Goal: Book appointment/travel/reservation

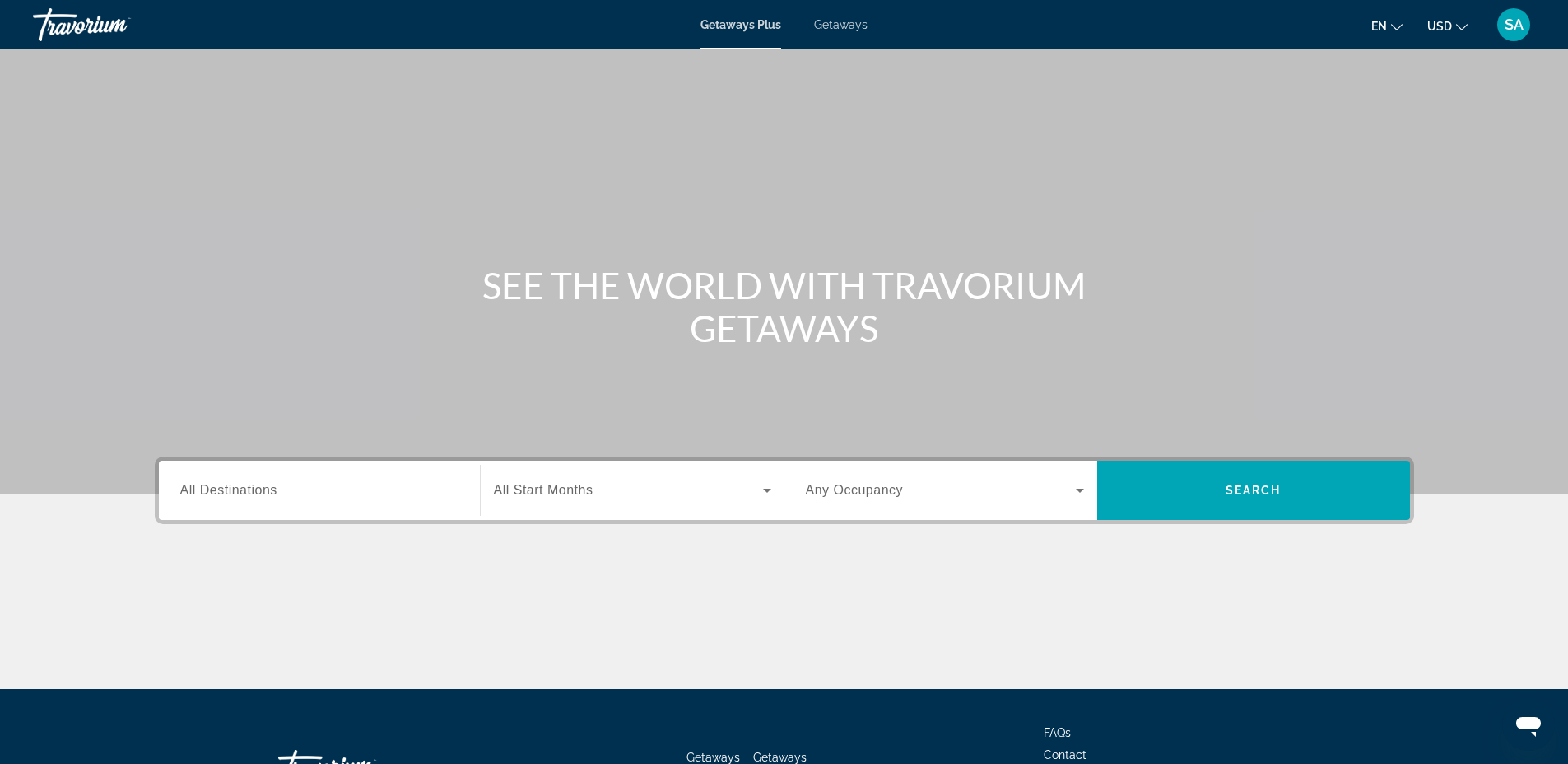
click at [243, 492] on span "All Destinations" at bounding box center [228, 490] width 97 height 14
click at [243, 492] on input "Destination All Destinations" at bounding box center [319, 491] width 278 height 20
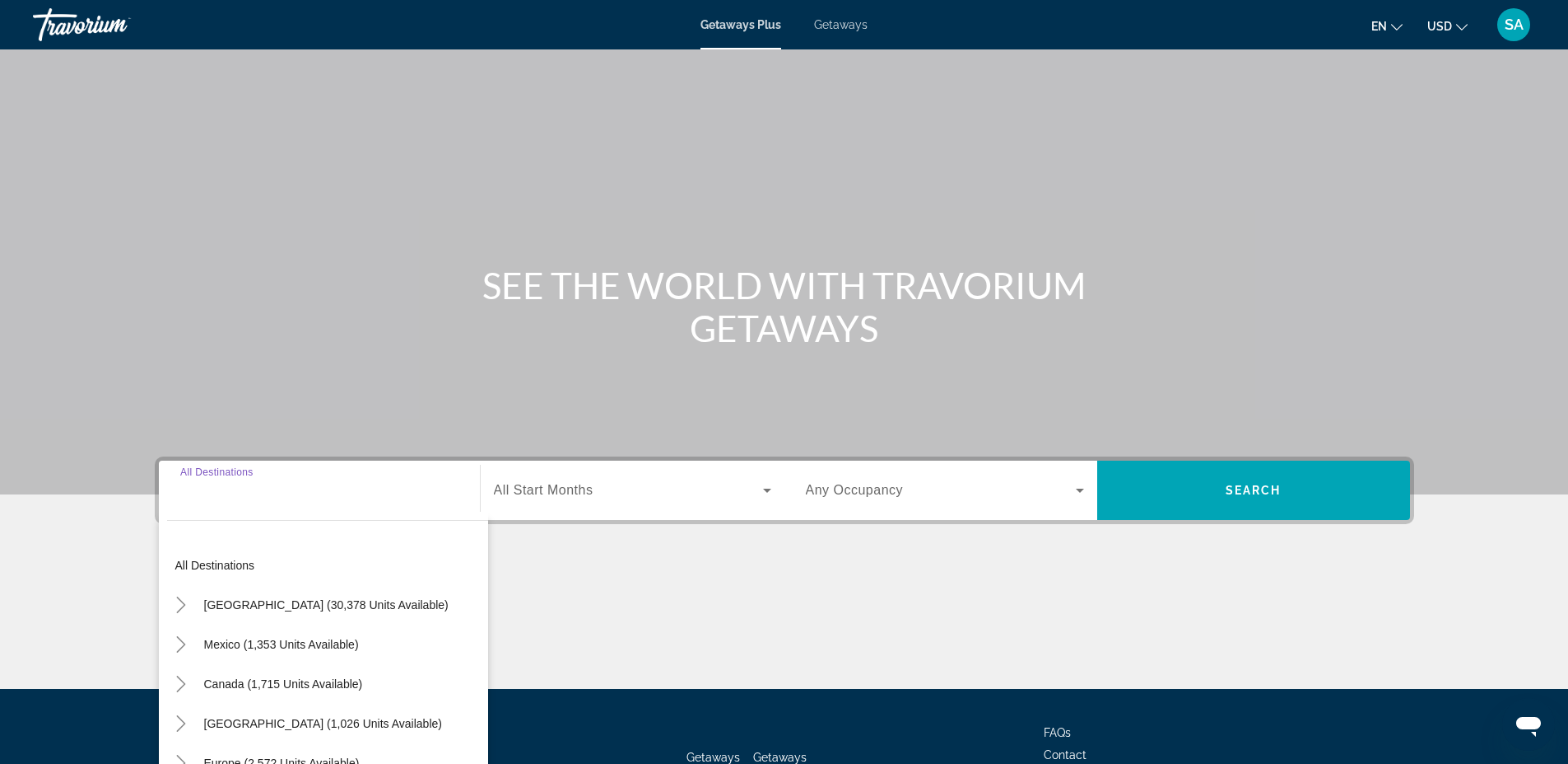
scroll to position [127, 0]
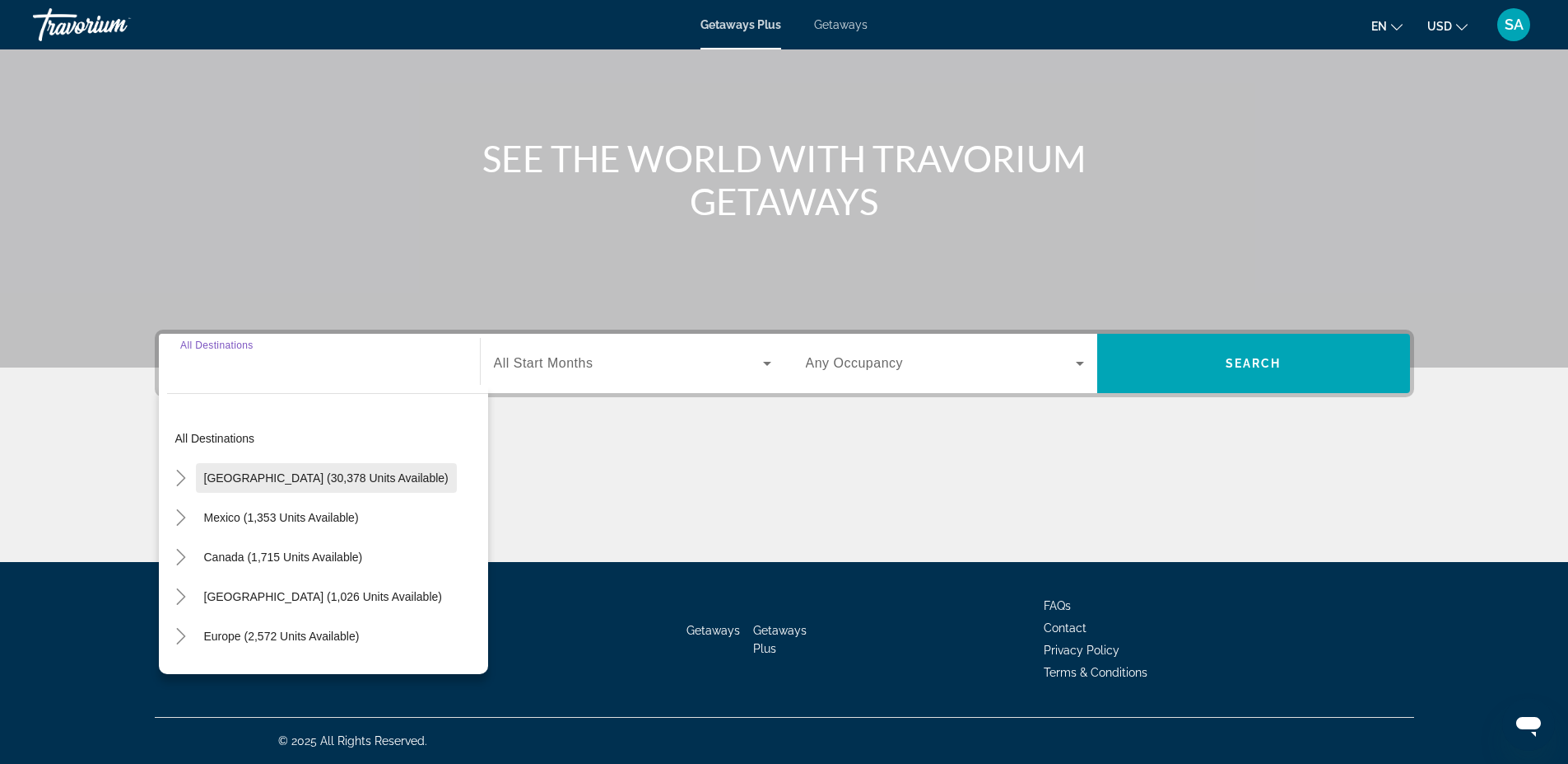
click at [263, 480] on span "[GEOGRAPHIC_DATA] (30,378 units available)" at bounding box center [326, 478] width 244 height 13
type input "**********"
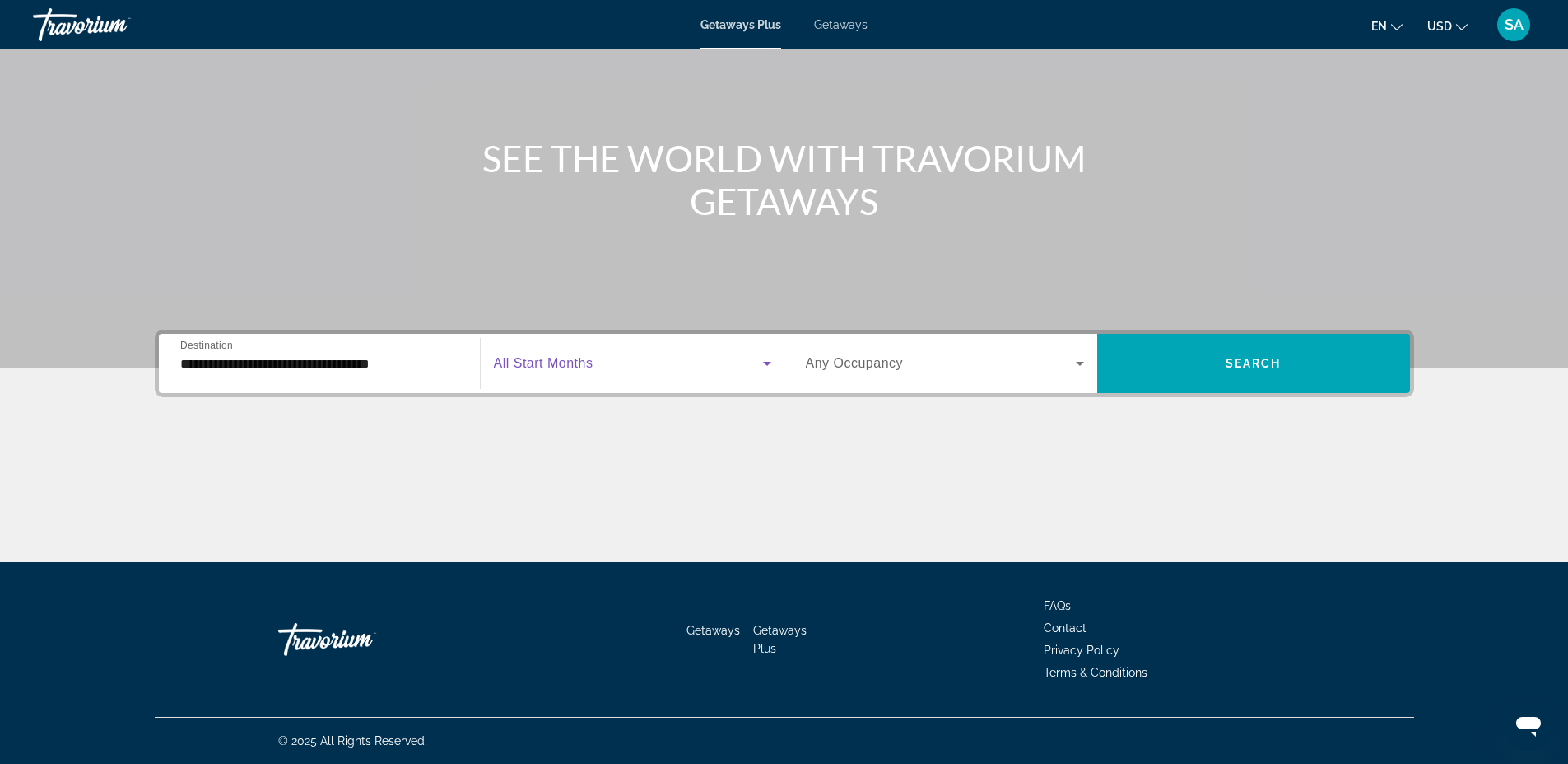
click at [768, 365] on icon "Search widget" at bounding box center [767, 363] width 20 height 20
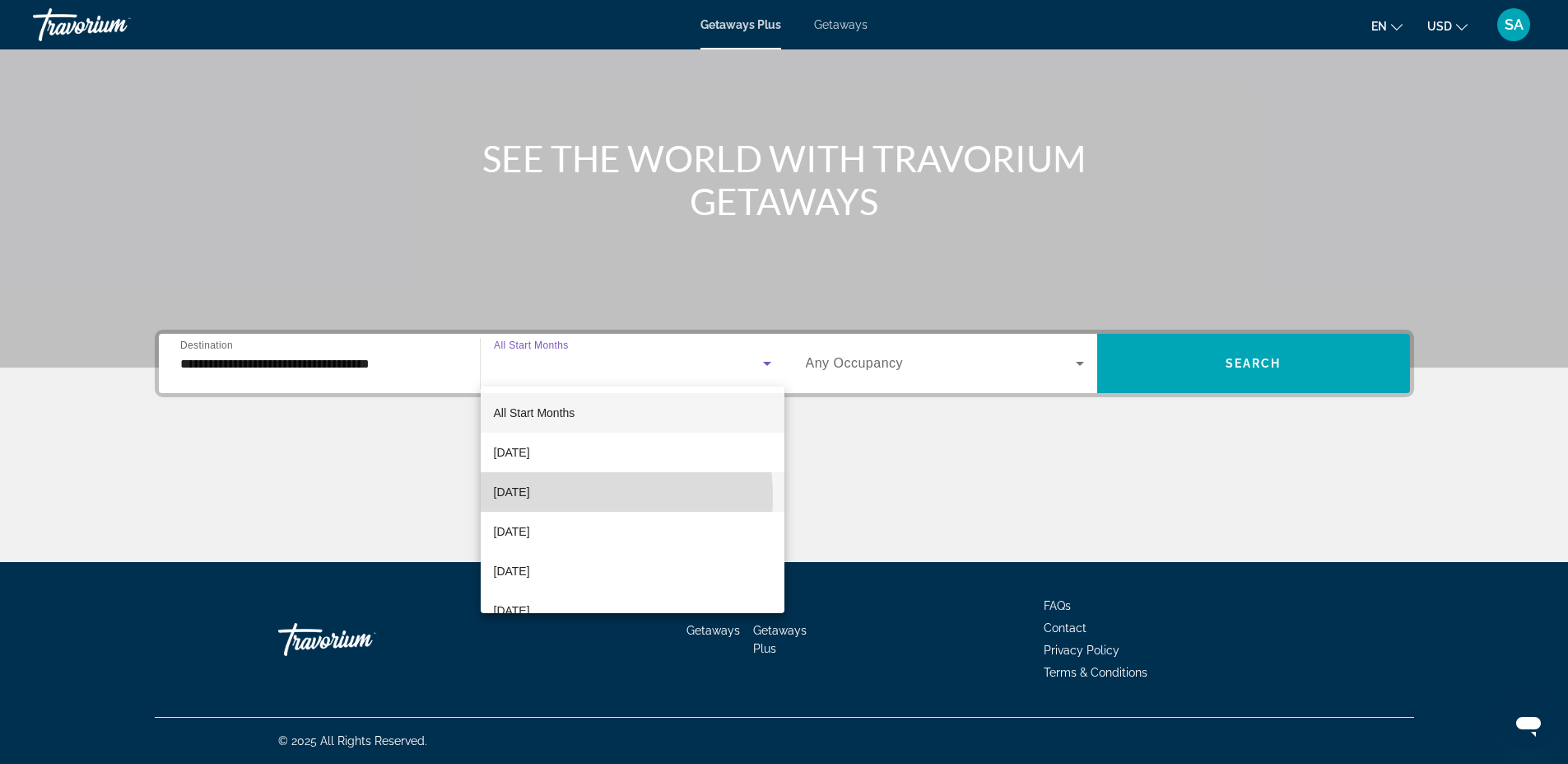
click at [530, 497] on span "[DATE]" at bounding box center [511, 492] width 37 height 20
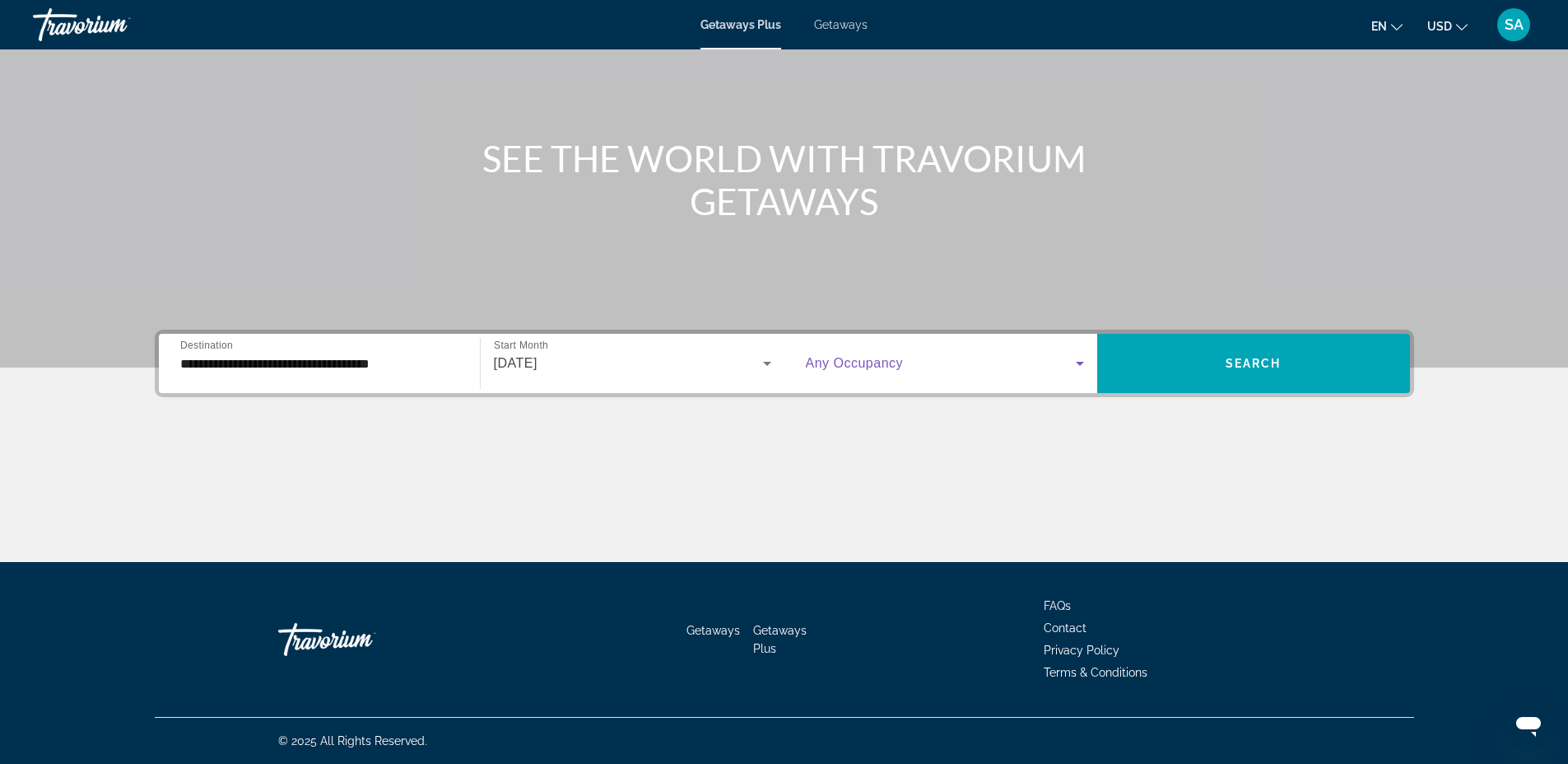
click at [1079, 363] on icon "Search widget" at bounding box center [1080, 364] width 8 height 4
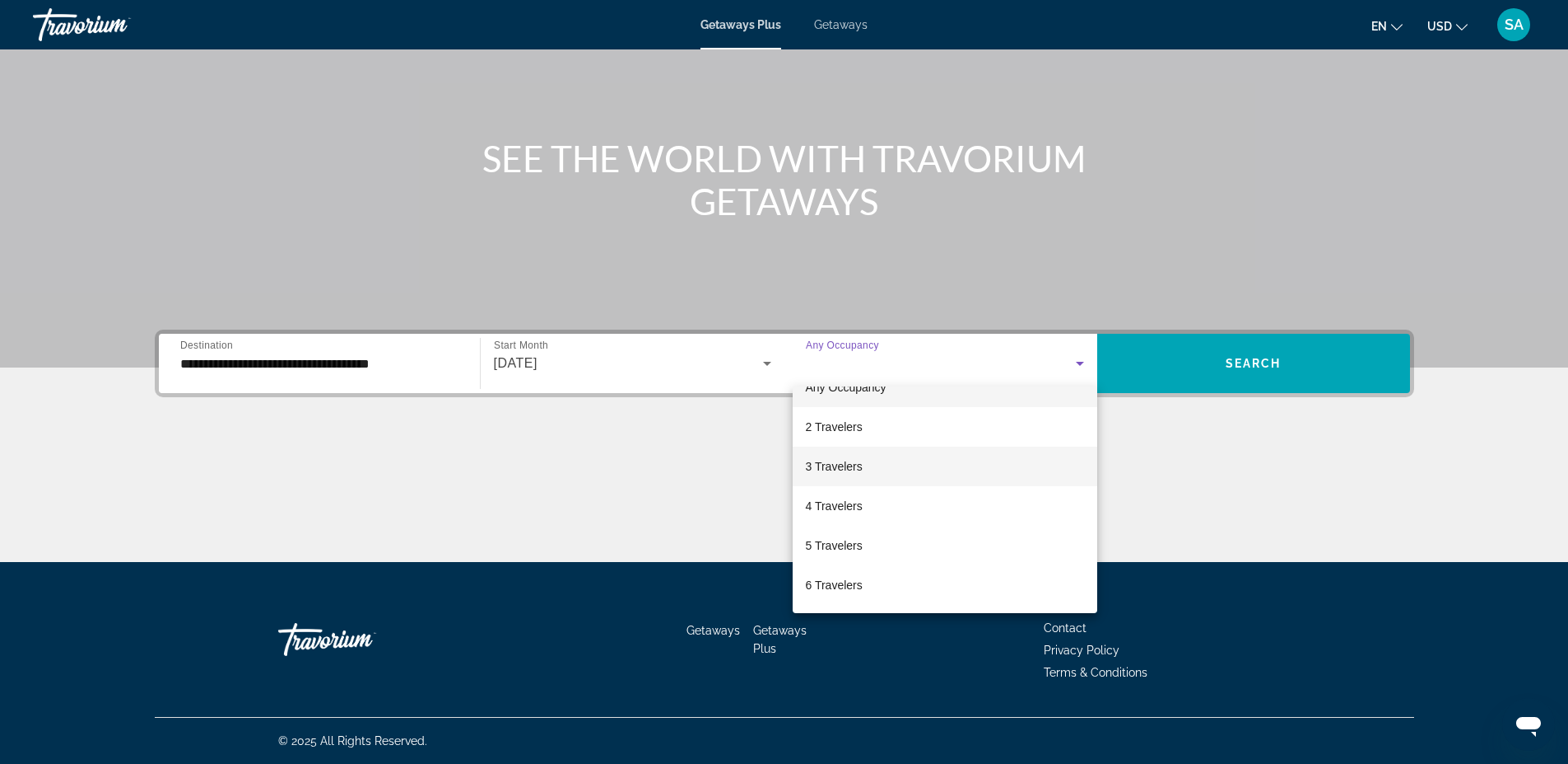
scroll to position [99, 0]
click at [839, 513] on span "6 Travelers" at bounding box center [835, 512] width 57 height 20
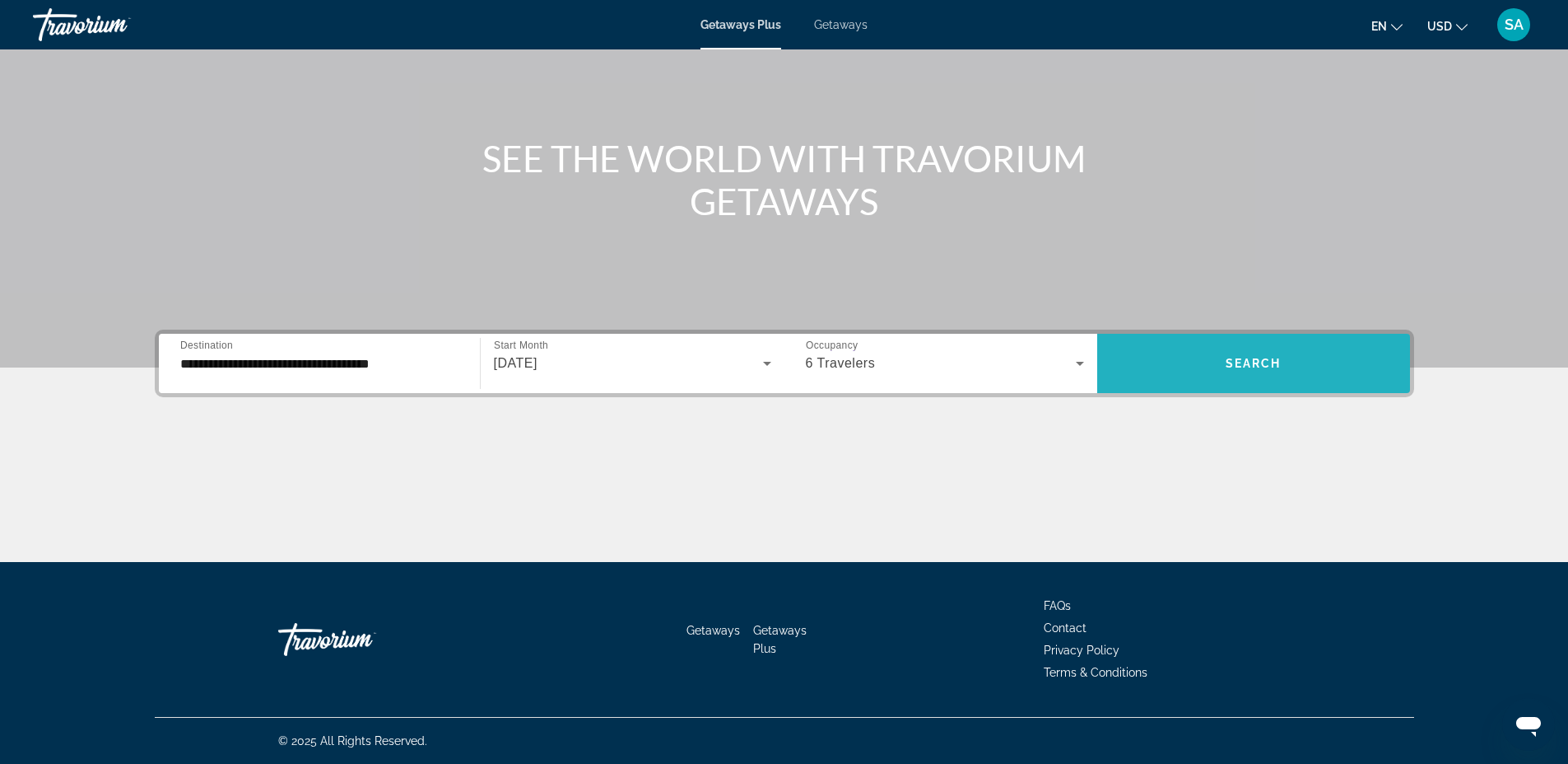
click at [1274, 367] on span "Search" at bounding box center [1254, 363] width 56 height 13
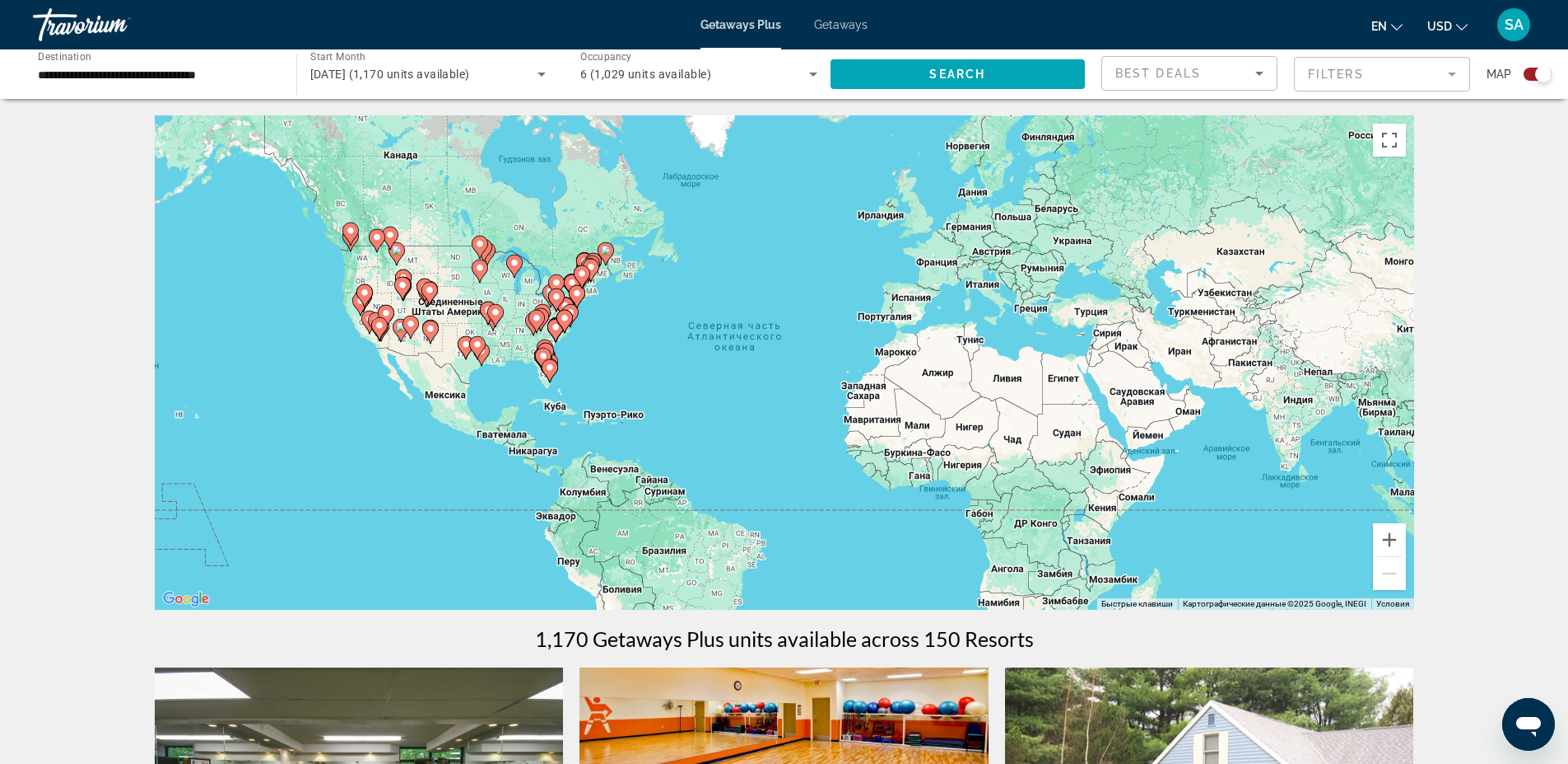
click at [460, 328] on div "Чтобы активировать перетаскивание с помощью клавиатуры, нажмите Alt + Ввод. Пос…" at bounding box center [785, 362] width 1260 height 494
click at [428, 298] on icon "Main content" at bounding box center [429, 293] width 15 height 21
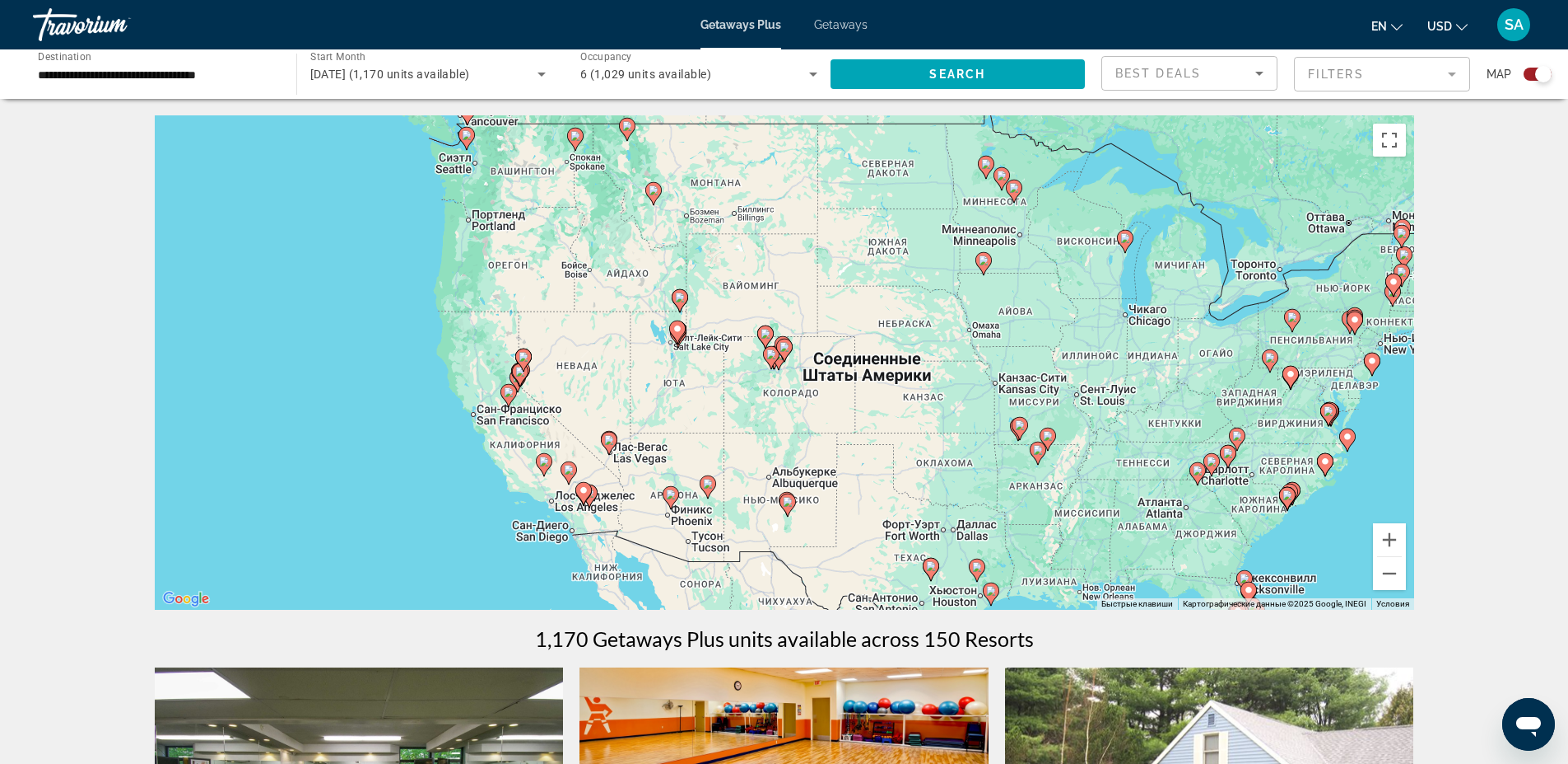
click at [608, 450] on icon "Main content" at bounding box center [608, 443] width 15 height 21
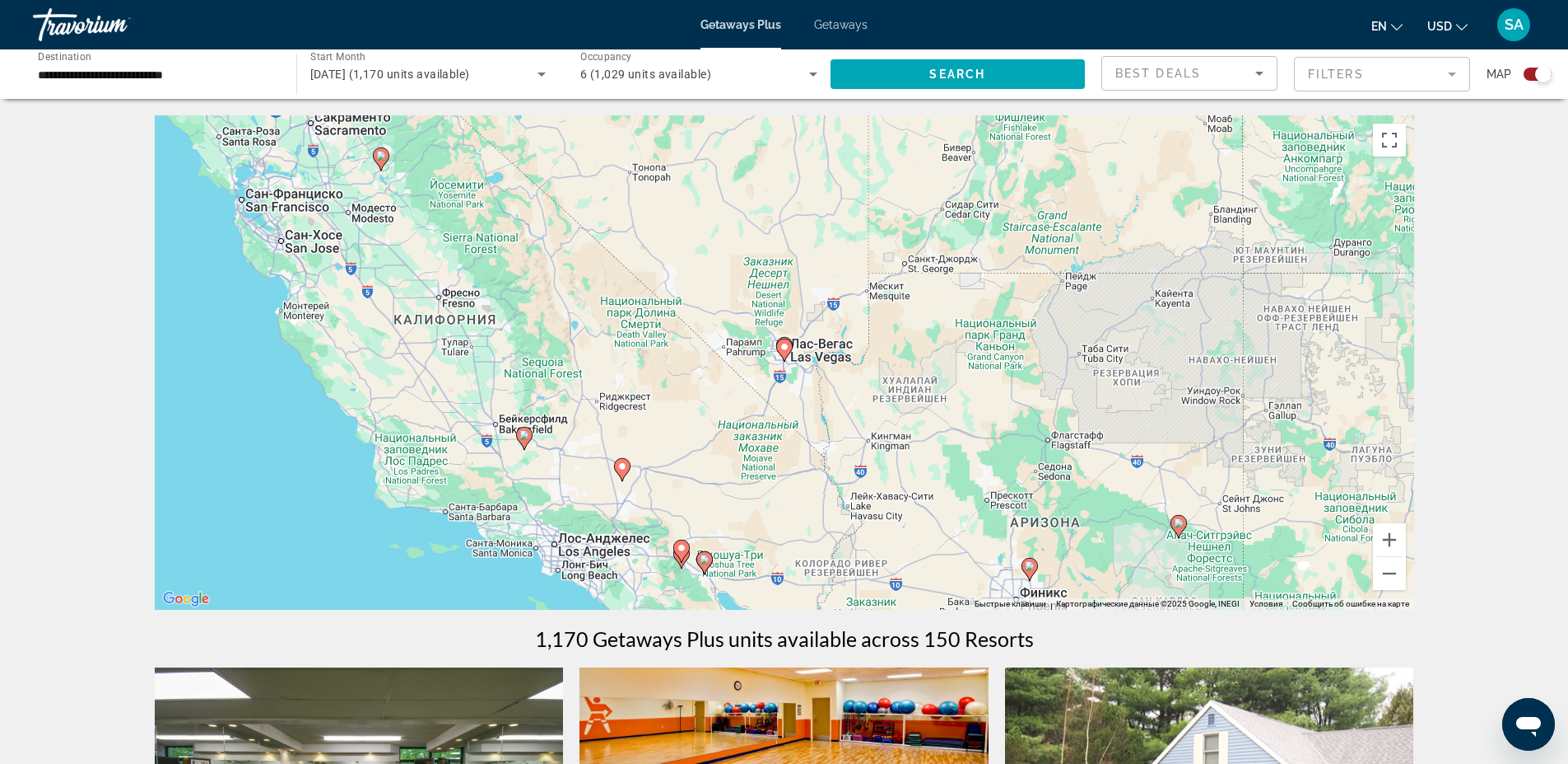
click at [783, 357] on icon "Main content" at bounding box center [784, 350] width 16 height 23
type input "**********"
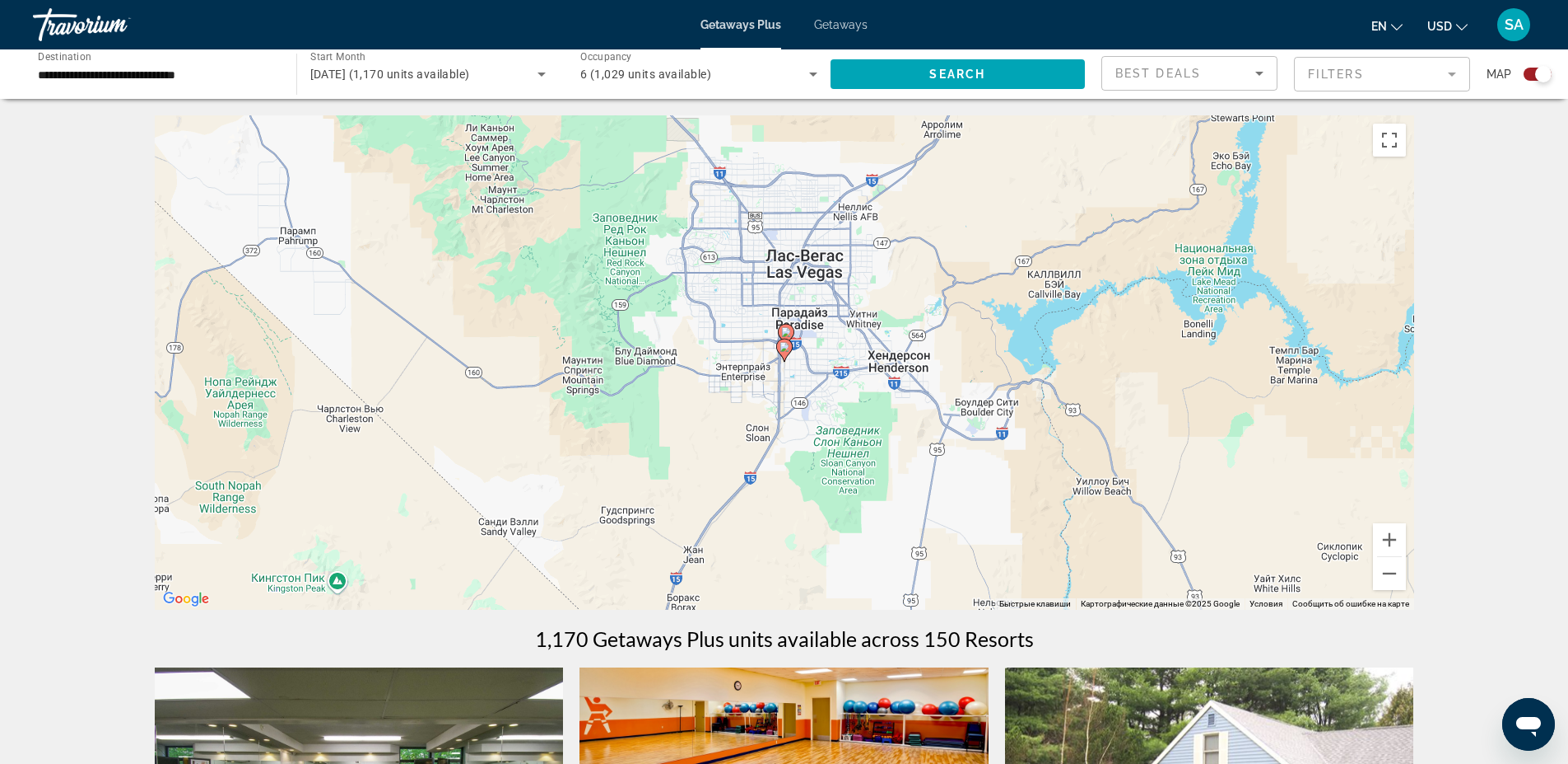
click at [784, 331] on image "Main content" at bounding box center [786, 332] width 10 height 10
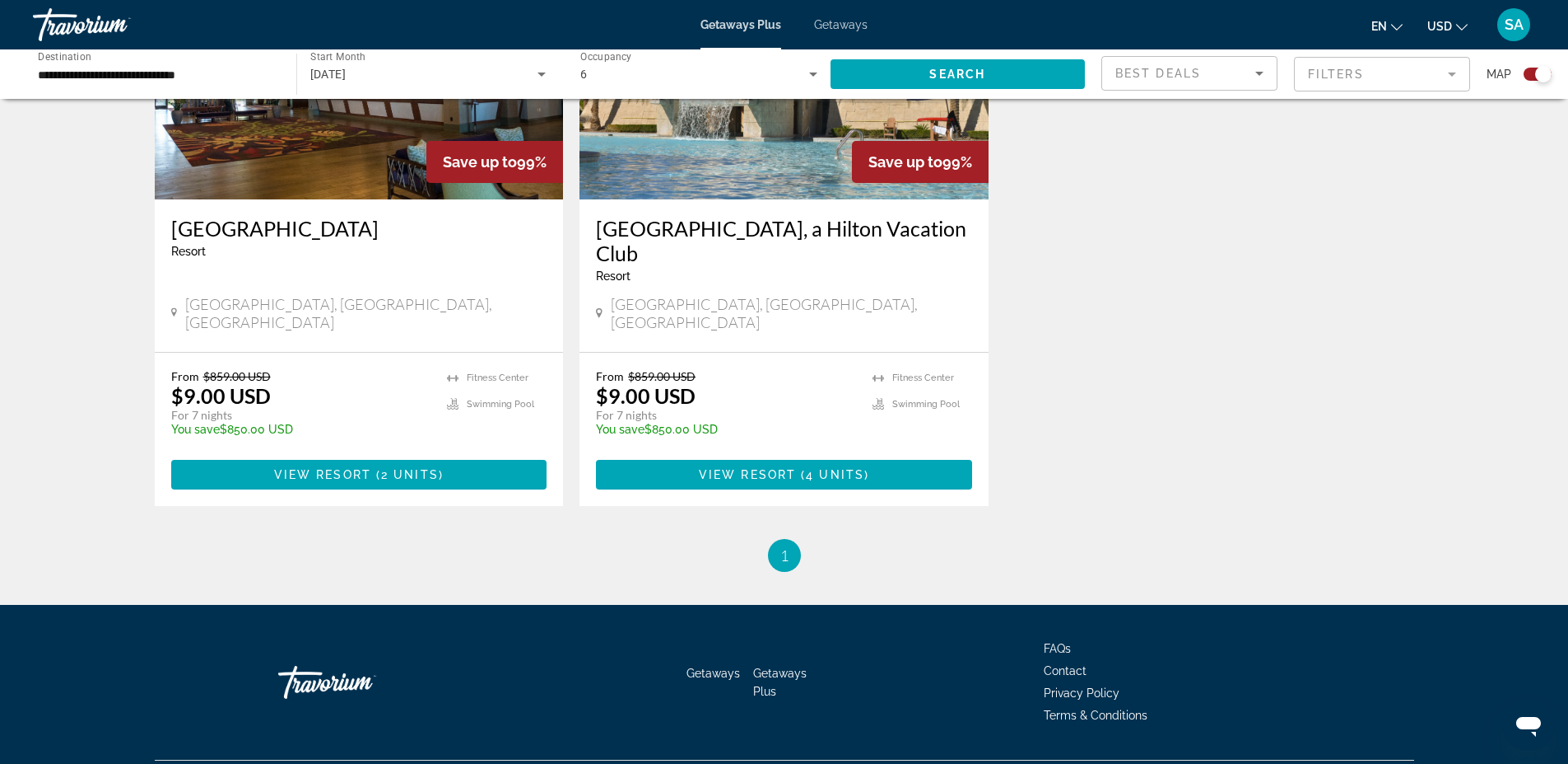
scroll to position [534, 0]
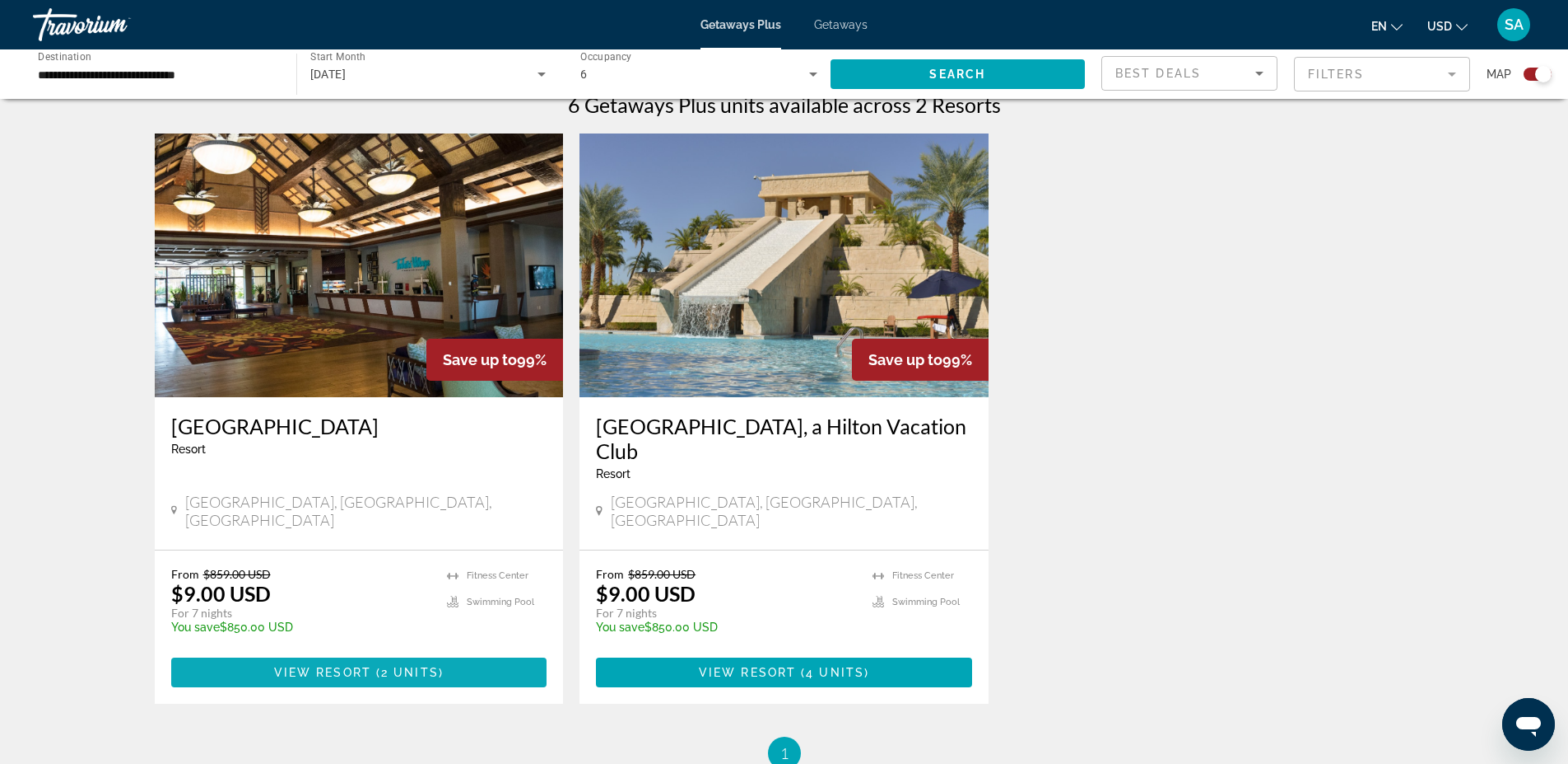
click at [341, 666] on span "View Resort" at bounding box center [323, 672] width 97 height 13
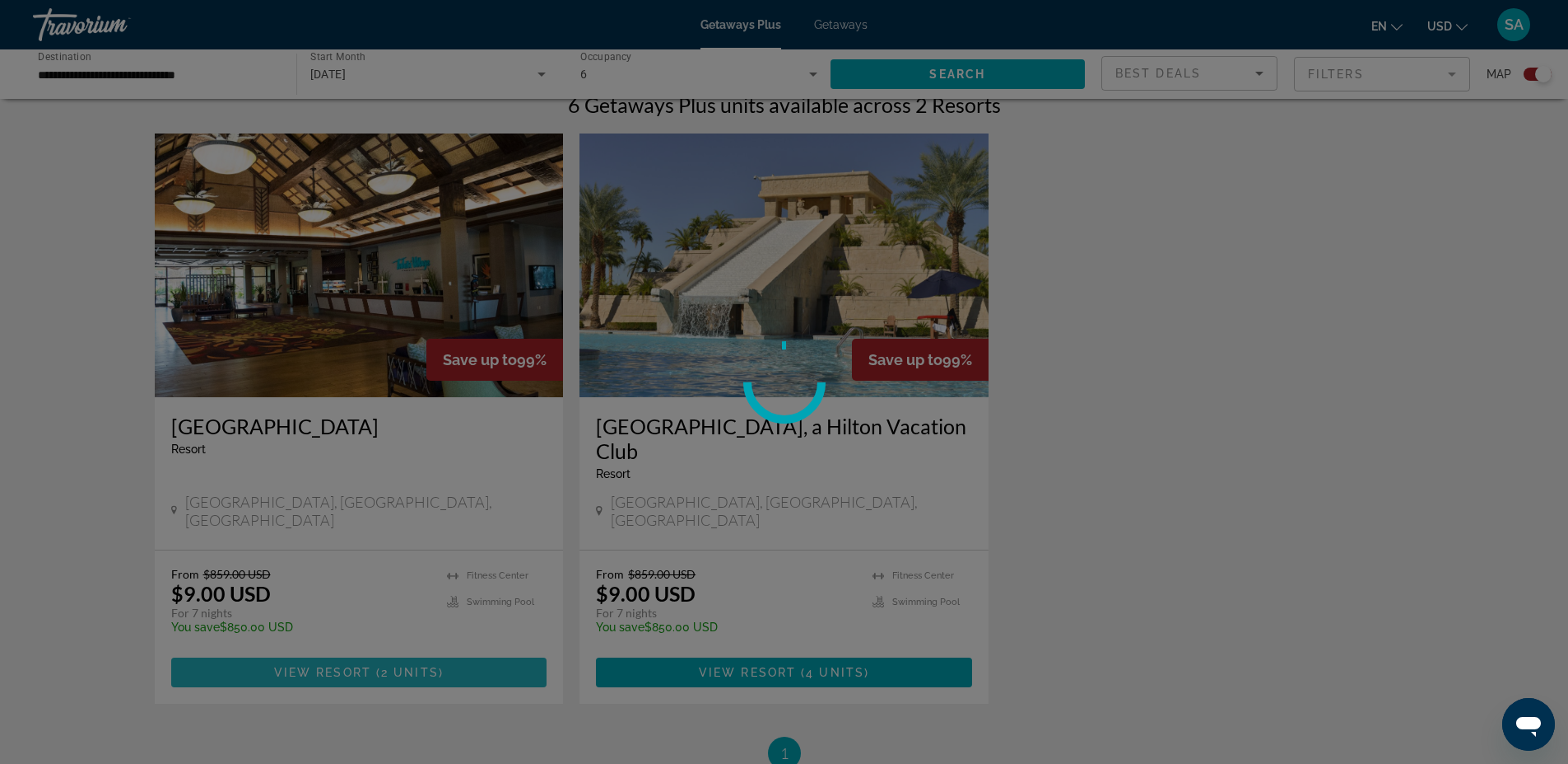
click at [341, 629] on div at bounding box center [784, 382] width 1568 height 764
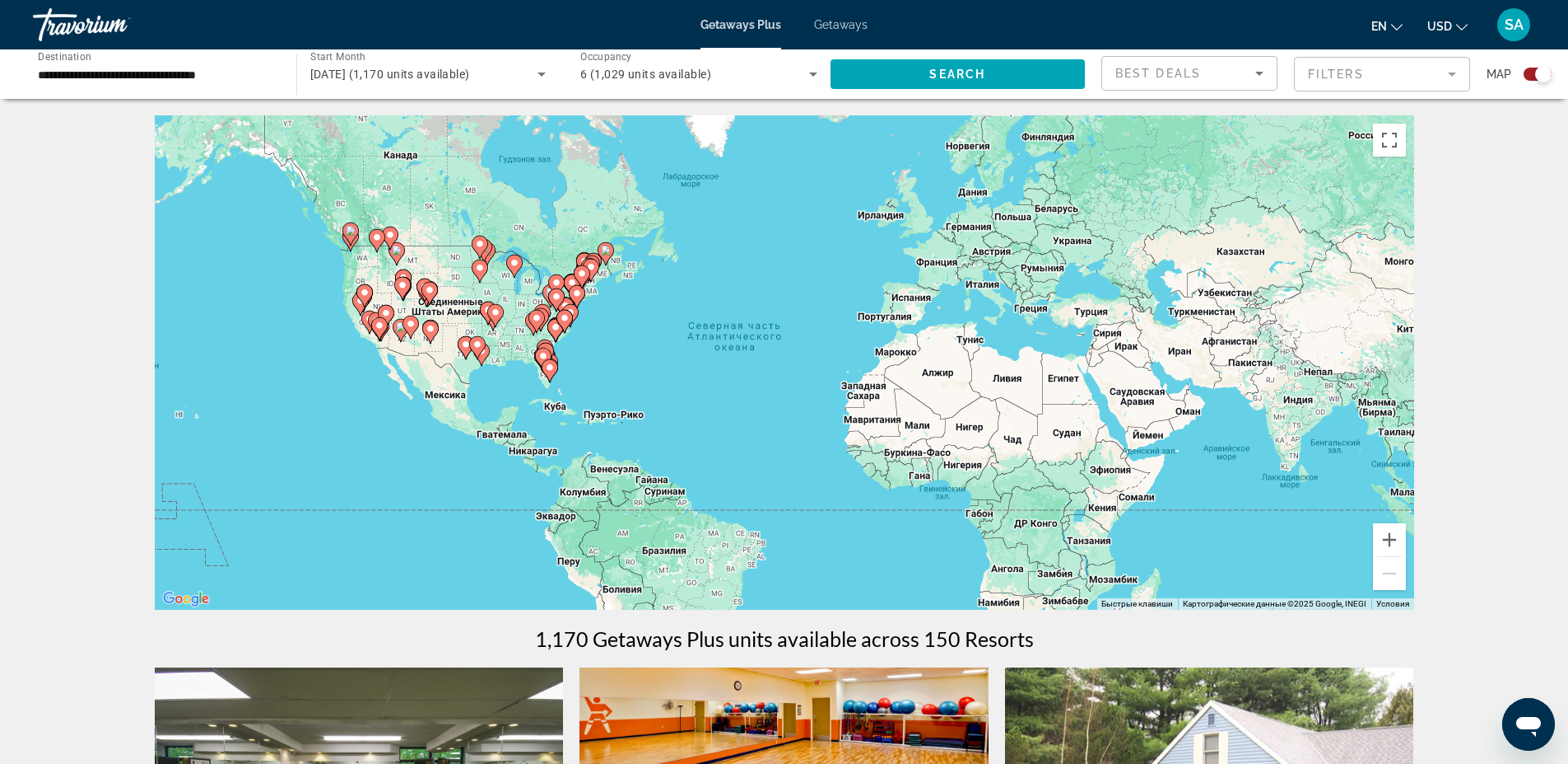
click at [427, 331] on image "Main content" at bounding box center [430, 328] width 10 height 10
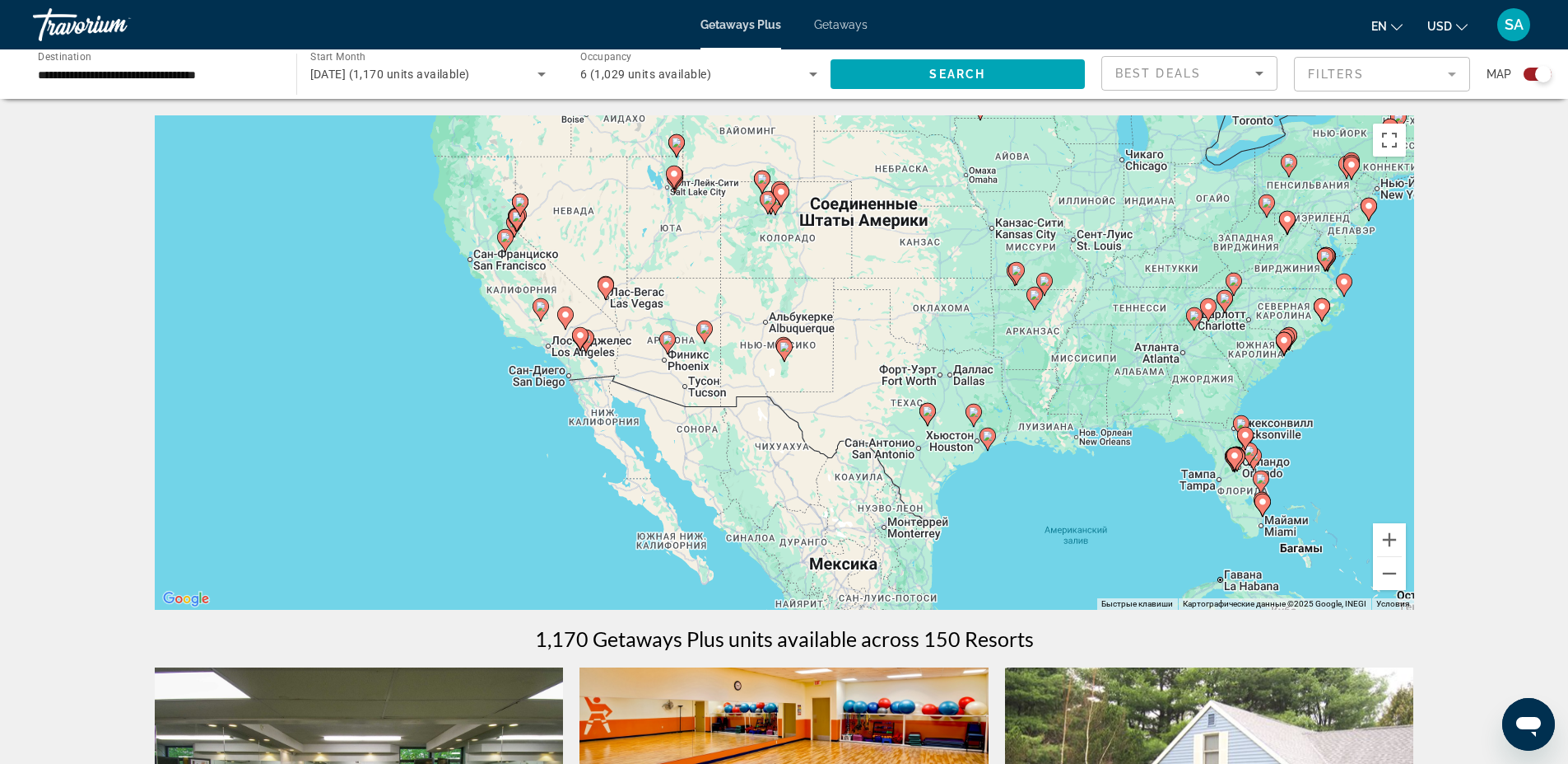
click at [607, 292] on icon "Main content" at bounding box center [605, 288] width 15 height 21
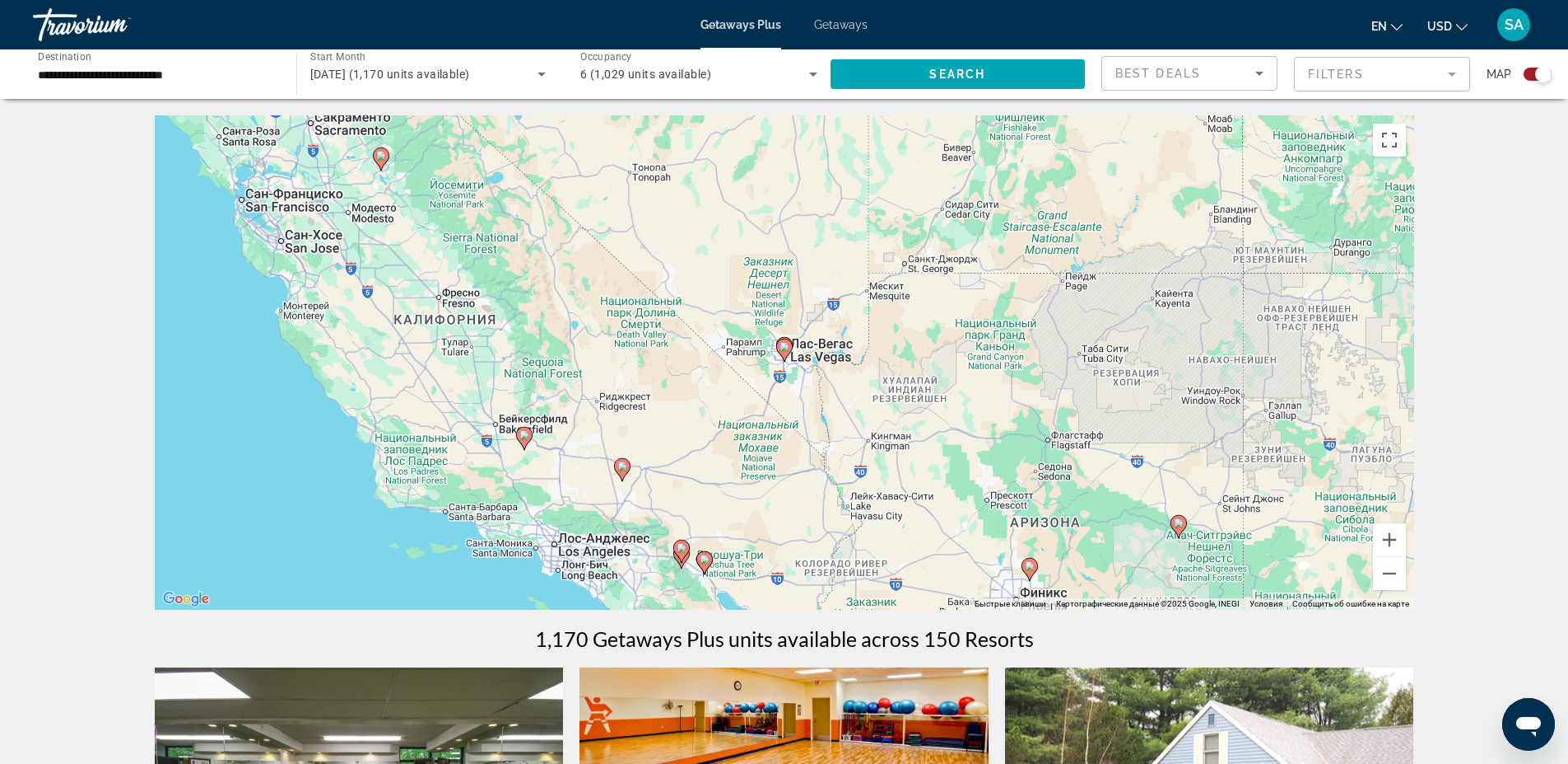
click at [785, 359] on icon "Main content" at bounding box center [784, 350] width 16 height 23
type input "**********"
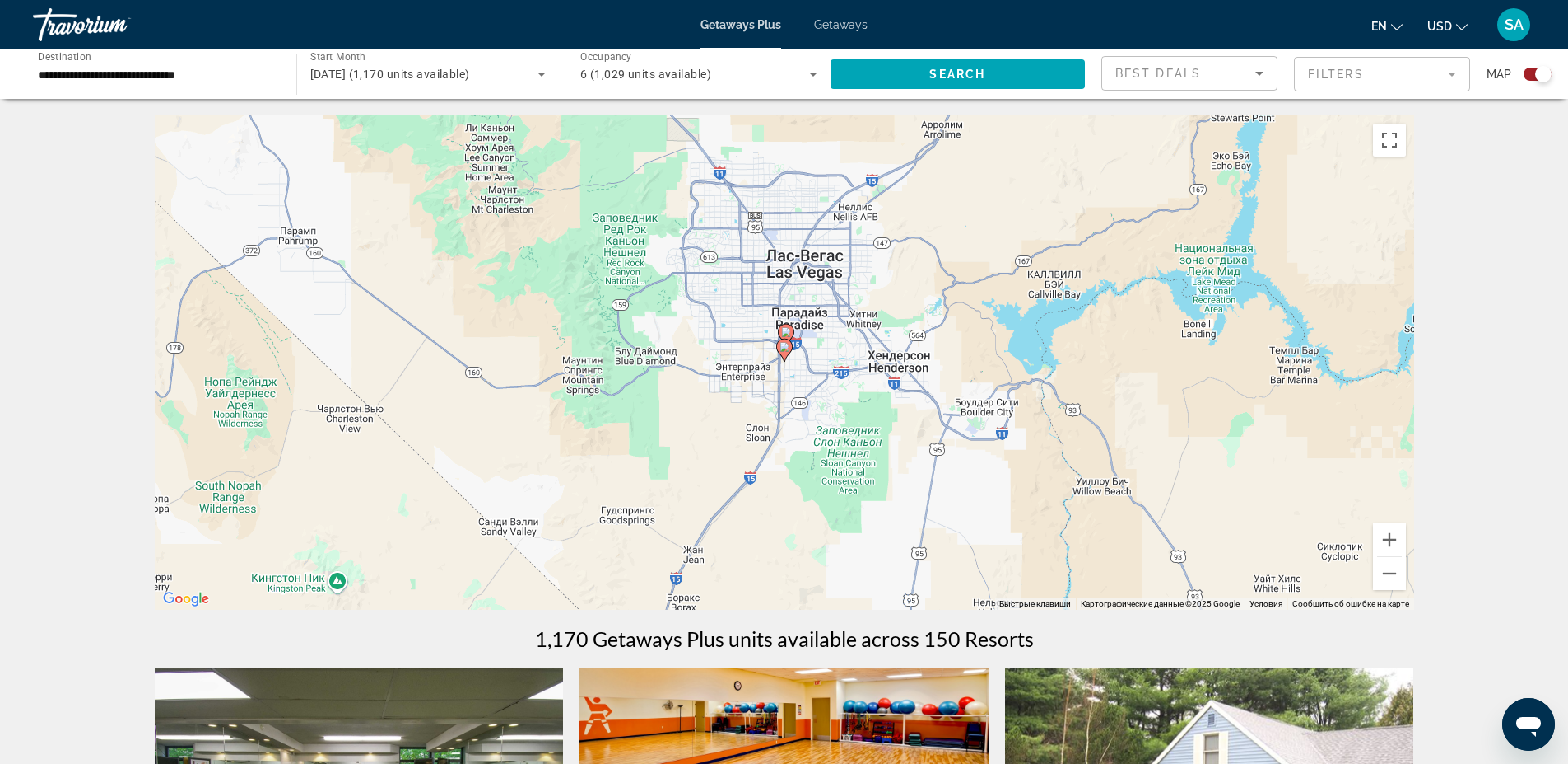
click at [787, 366] on div "Для навигации используйте клавиши со стрелками. Чтобы активировать перетаскиван…" at bounding box center [785, 362] width 1260 height 494
click at [786, 364] on div "Чтобы активировать перетаскивание с помощью клавиатуры, нажмите Alt + Ввод. Пос…" at bounding box center [785, 362] width 1260 height 494
click at [787, 354] on icon "Main content" at bounding box center [783, 350] width 15 height 21
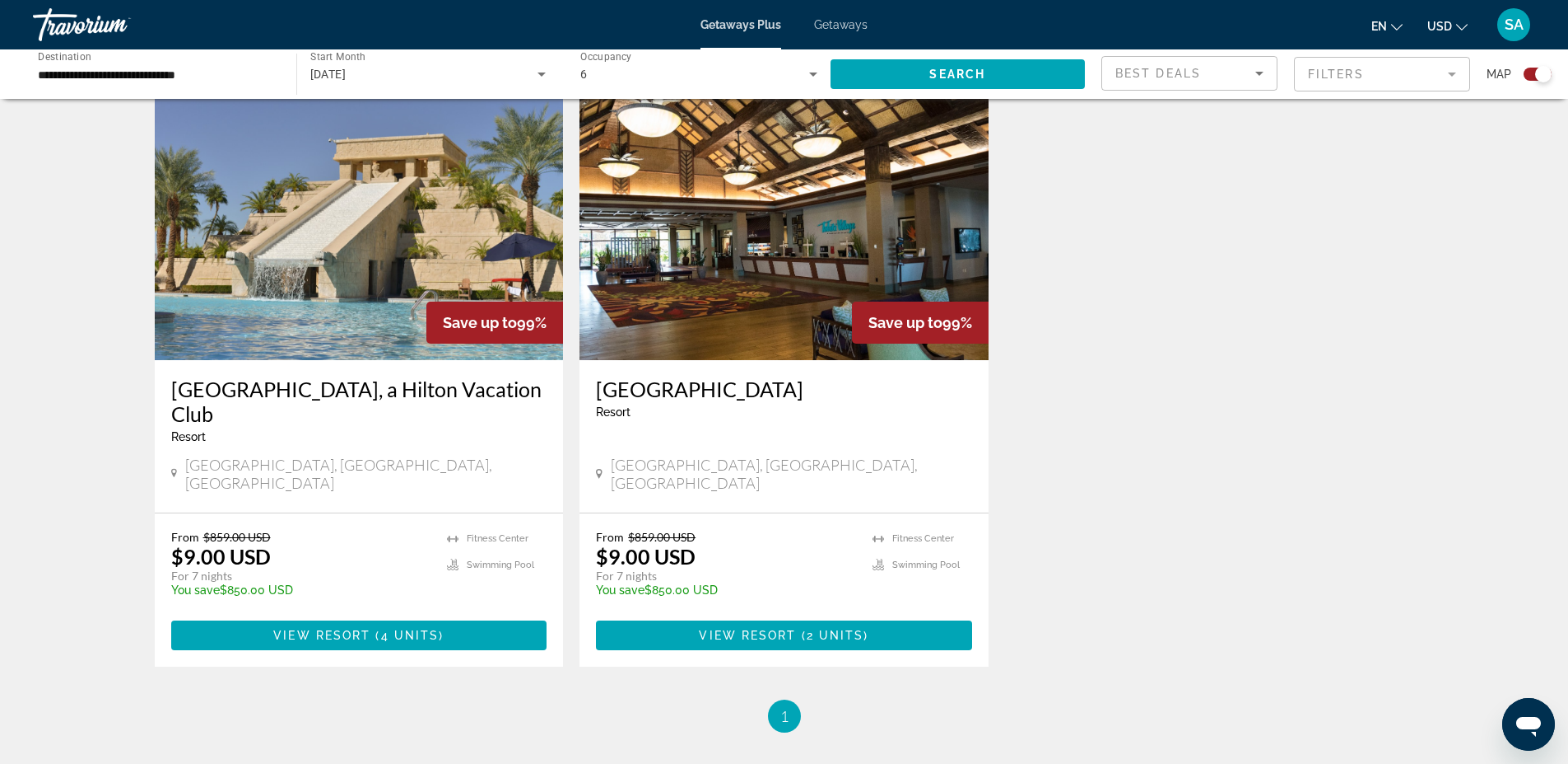
scroll to position [593, 0]
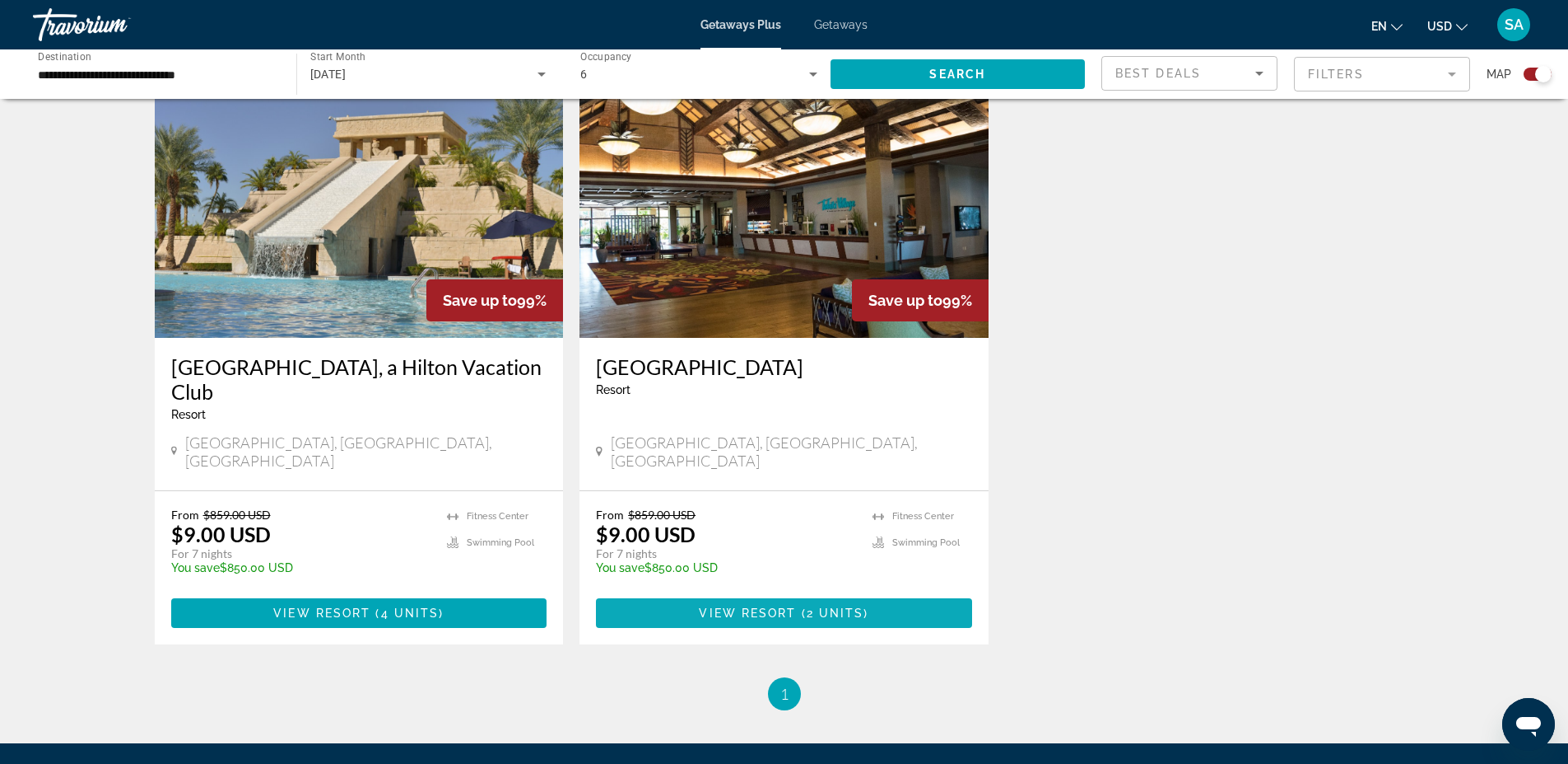
click at [776, 606] on span "View Resort" at bounding box center [747, 612] width 97 height 13
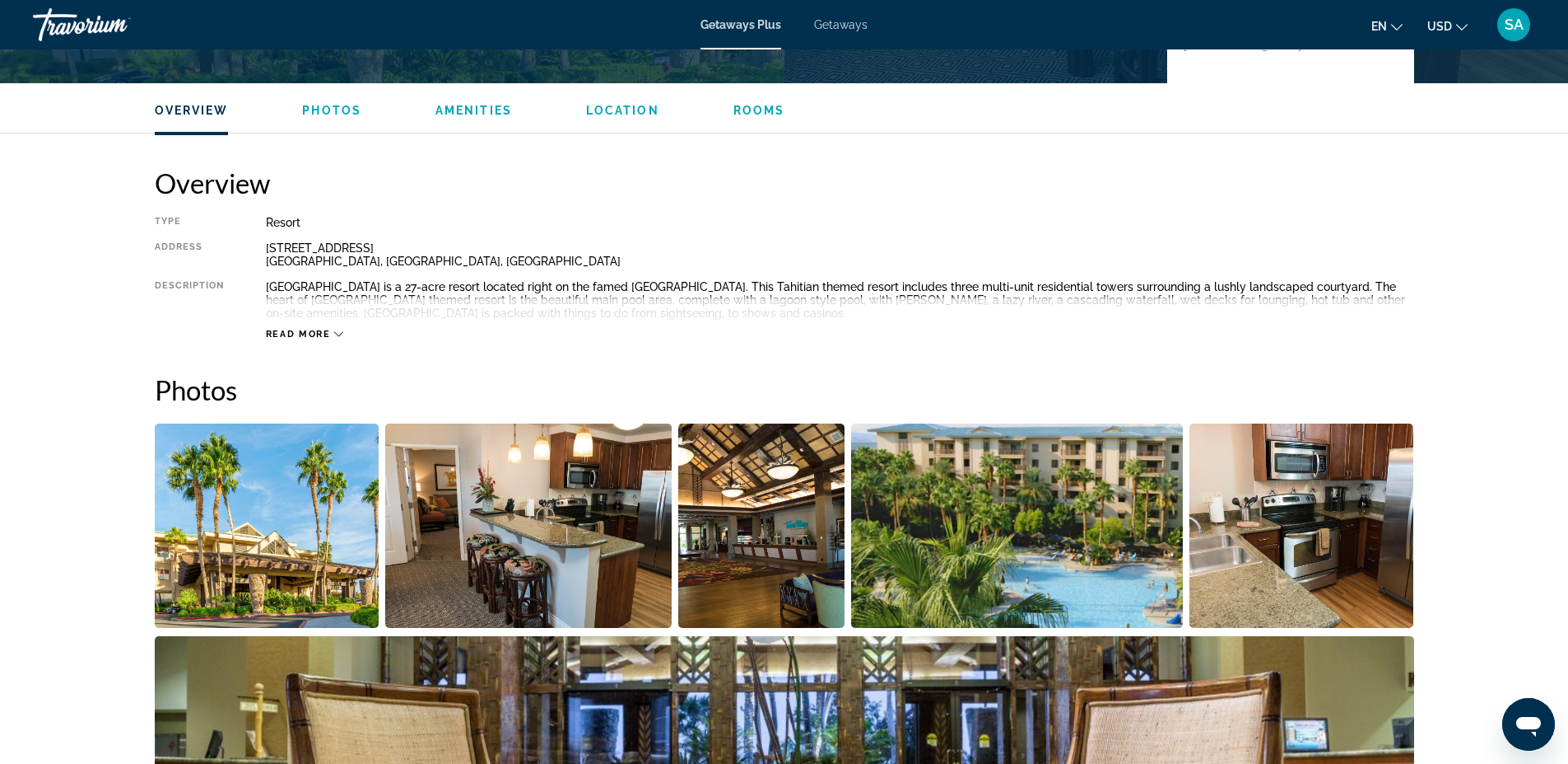
scroll to position [494, 0]
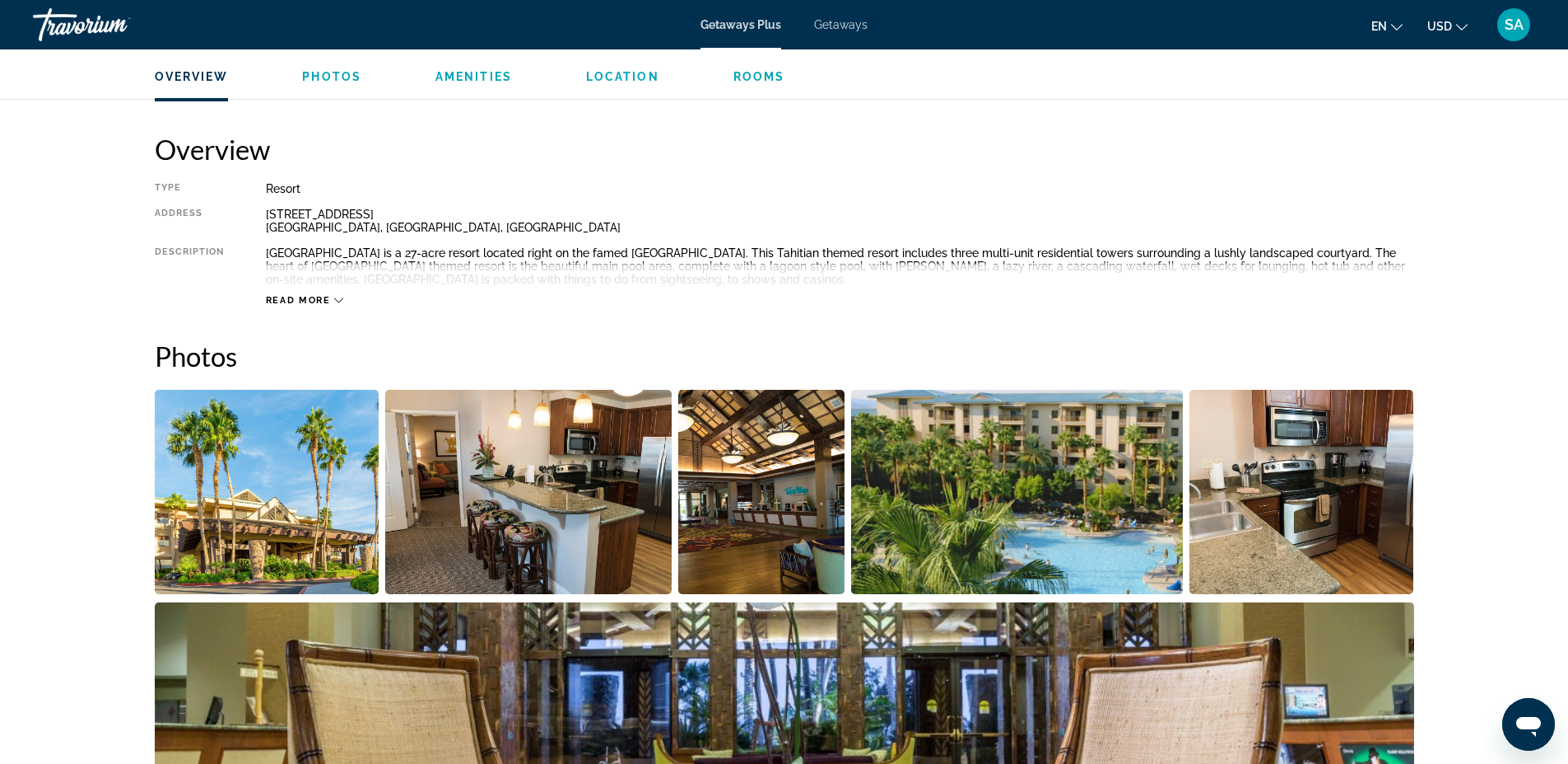
click at [299, 295] on span "Read more" at bounding box center [298, 300] width 65 height 11
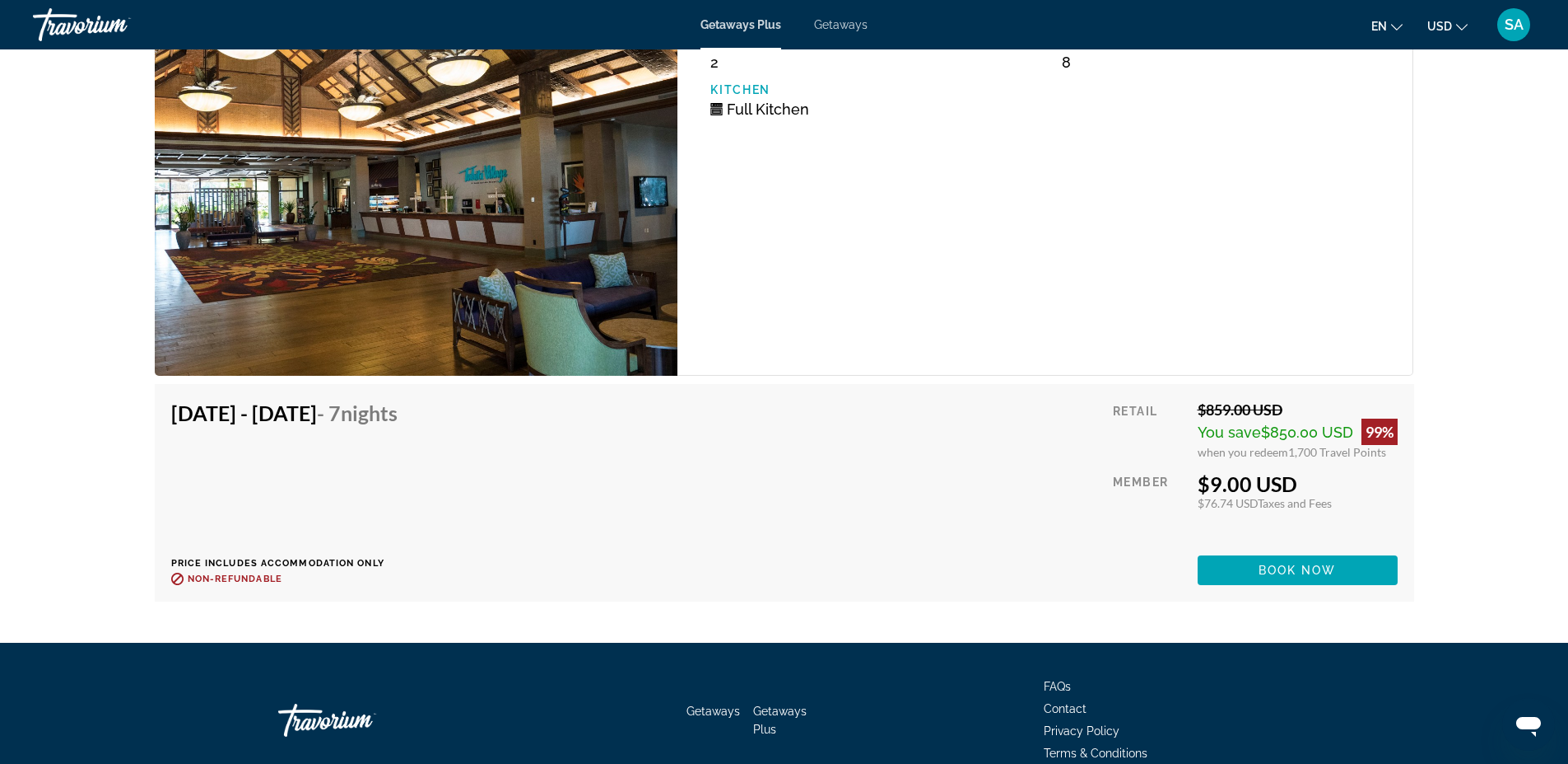
scroll to position [2966, 0]
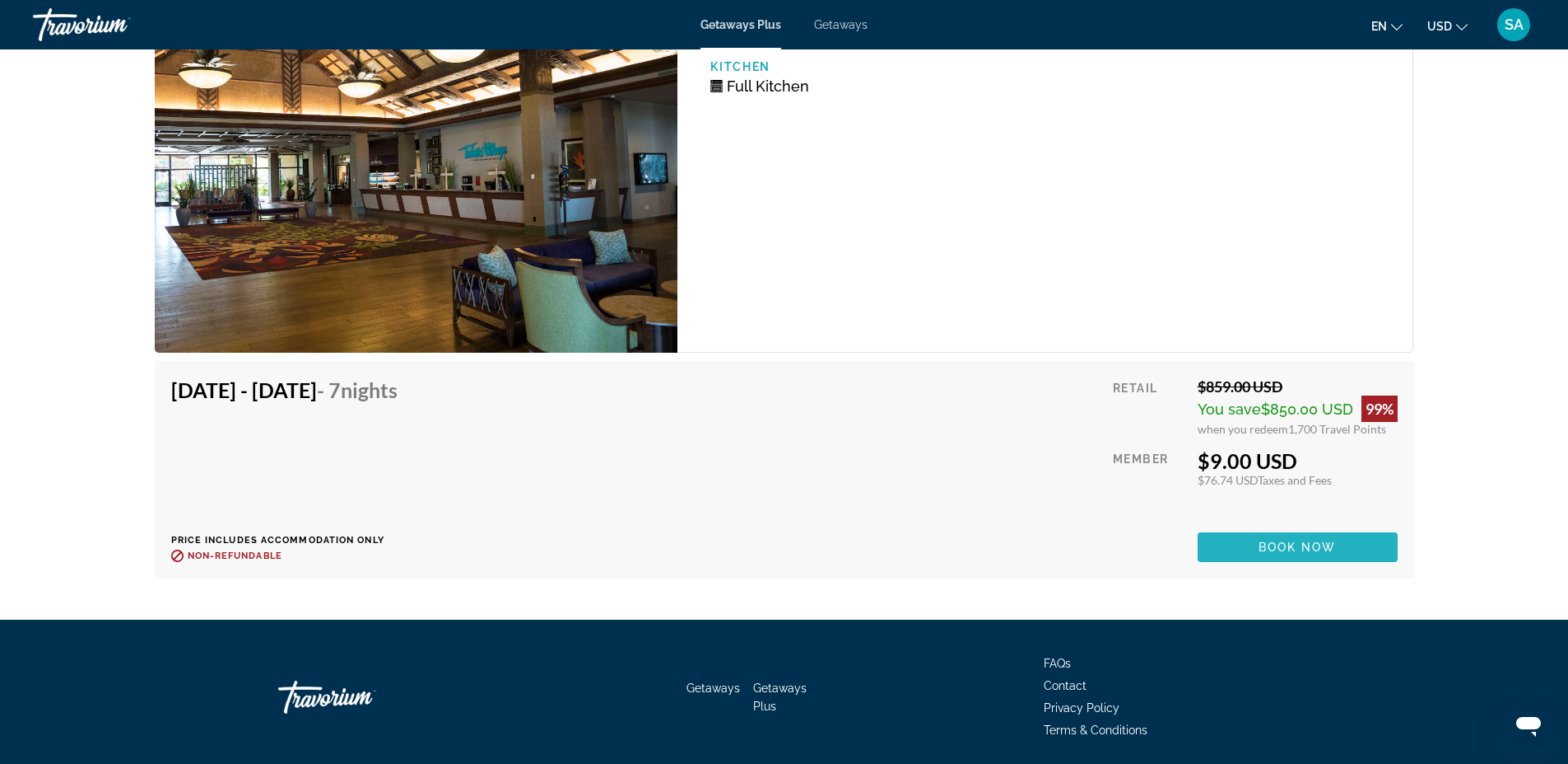
click at [1292, 548] on span "Book now" at bounding box center [1298, 546] width 78 height 13
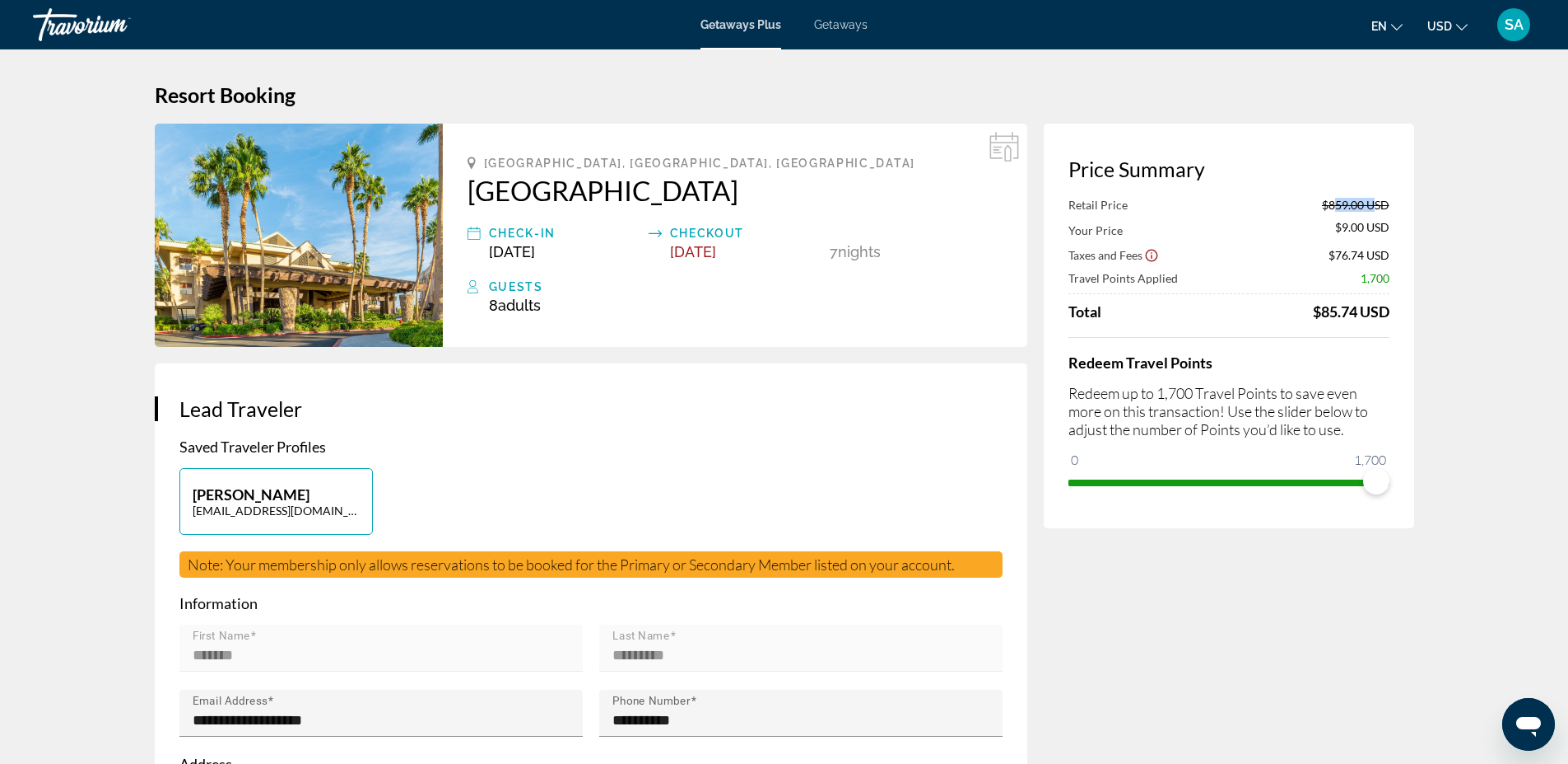
drag, startPoint x: 1366, startPoint y: 205, endPoint x: 1329, endPoint y: 205, distance: 37.0
click at [1329, 205] on span "$859.00 USD" at bounding box center [1356, 205] width 68 height 14
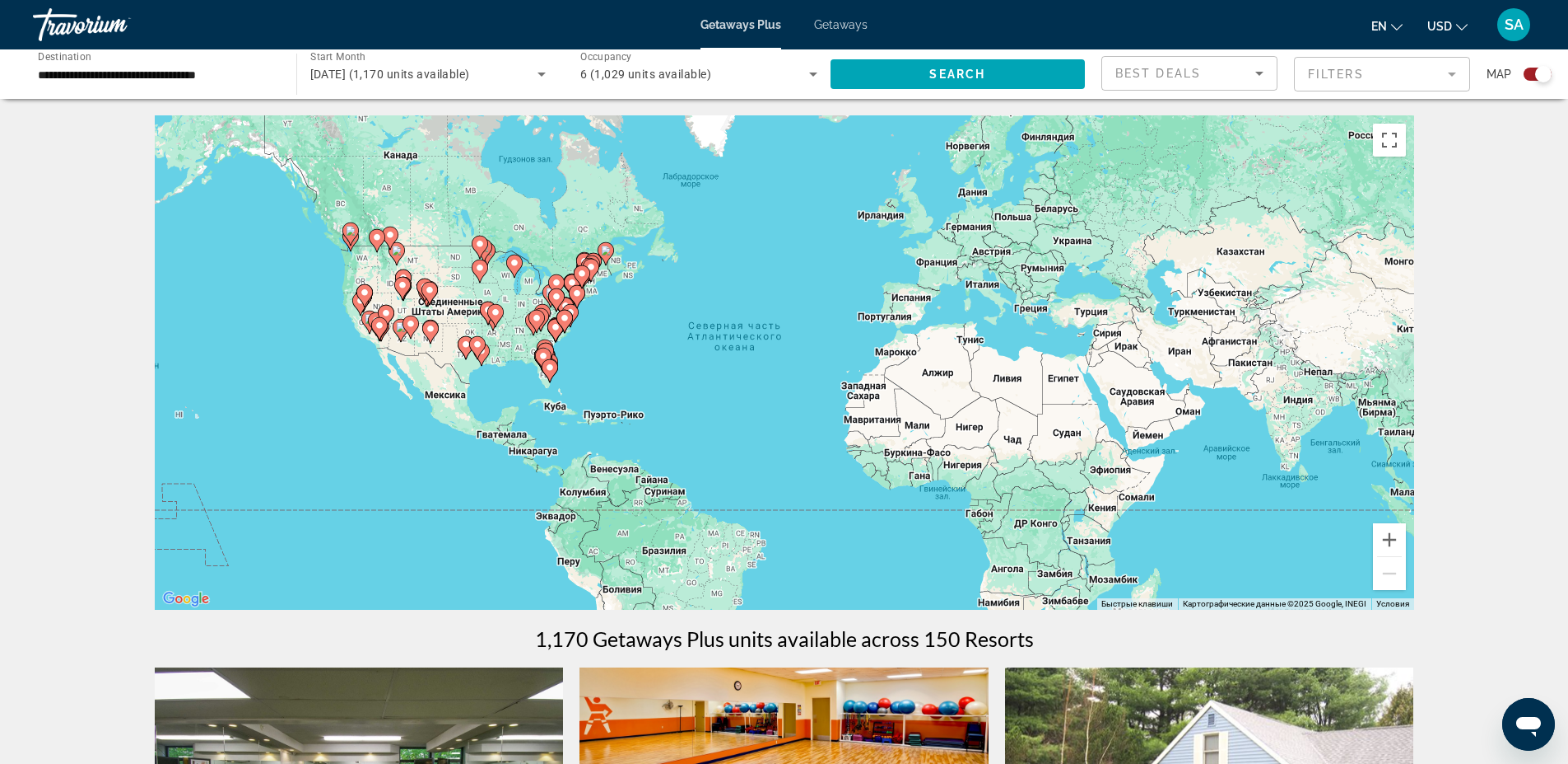
click at [431, 313] on div "Чтобы активировать перетаскивание с помощью клавиатуры, нажмите Alt + Ввод. Пос…" at bounding box center [785, 362] width 1260 height 494
click at [430, 304] on gmp-advanced-marker "Main content" at bounding box center [429, 293] width 16 height 25
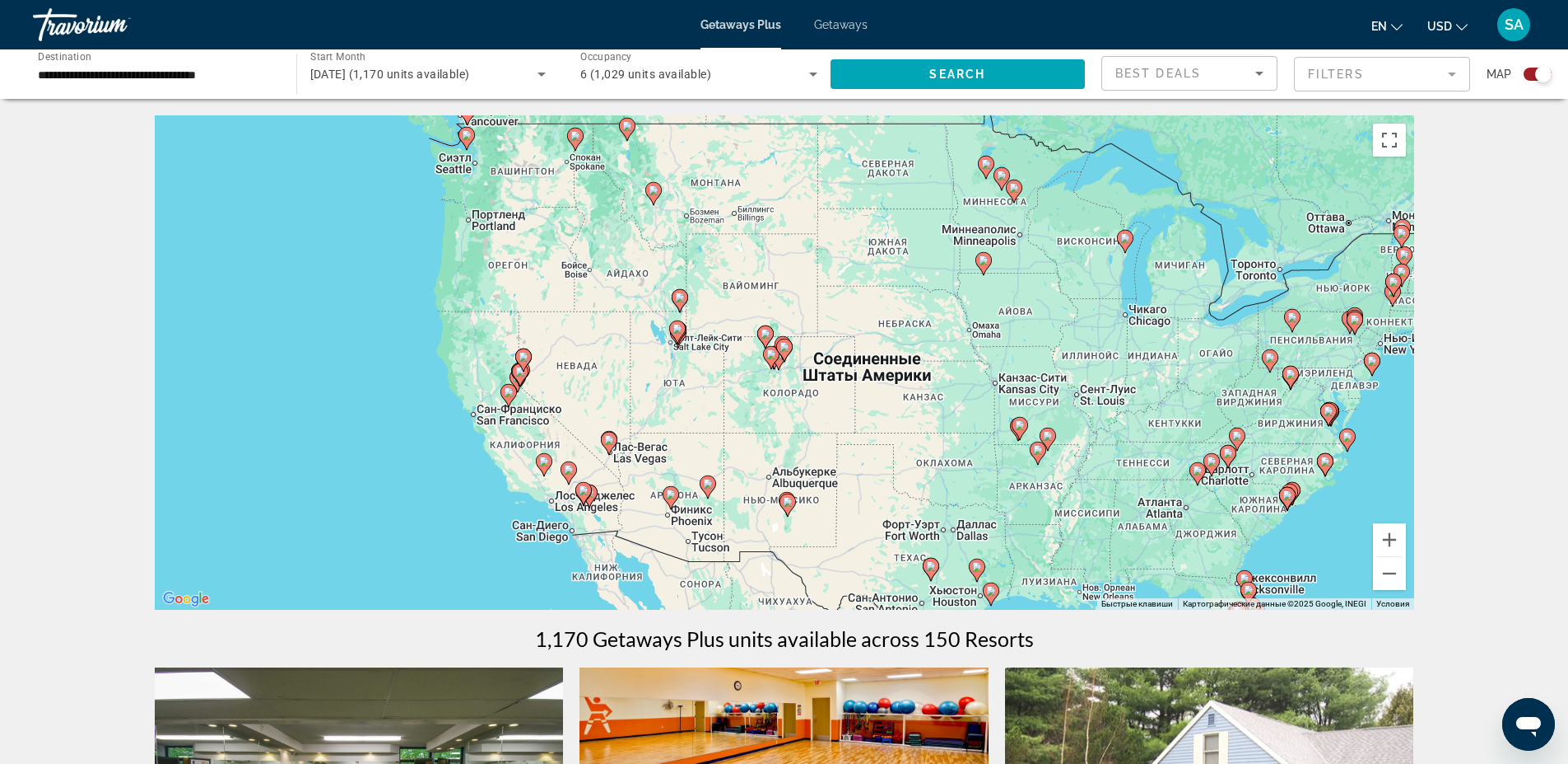
click at [682, 333] on image "Main content" at bounding box center [677, 328] width 10 height 10
type input "**********"
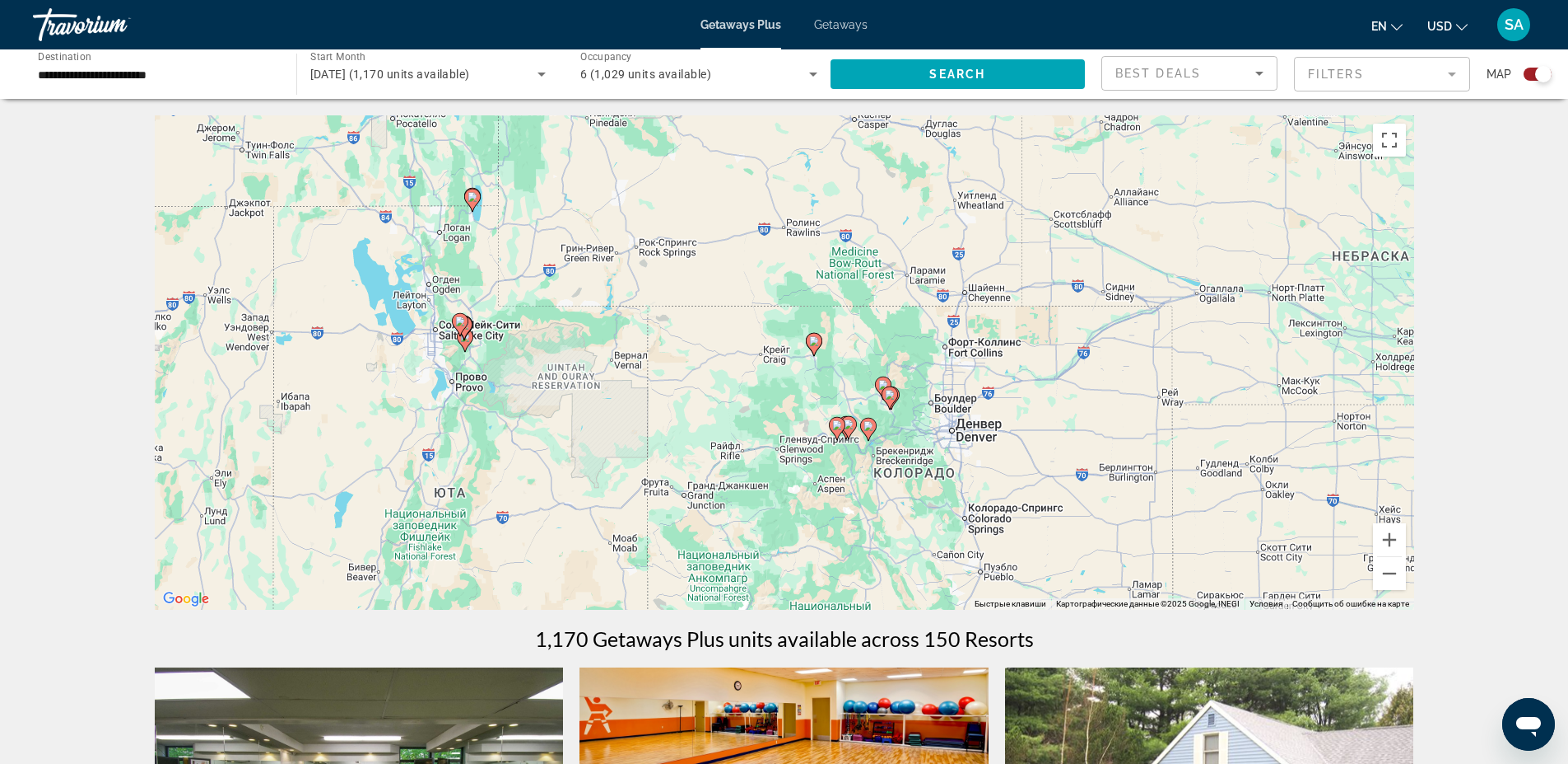
drag, startPoint x: 1031, startPoint y: 409, endPoint x: 704, endPoint y: 389, distance: 327.6
click at [706, 384] on div "Чтобы активировать перетаскивание с помощью клавиатуры, нажмите Alt + Ввод. Пос…" at bounding box center [785, 362] width 1260 height 494
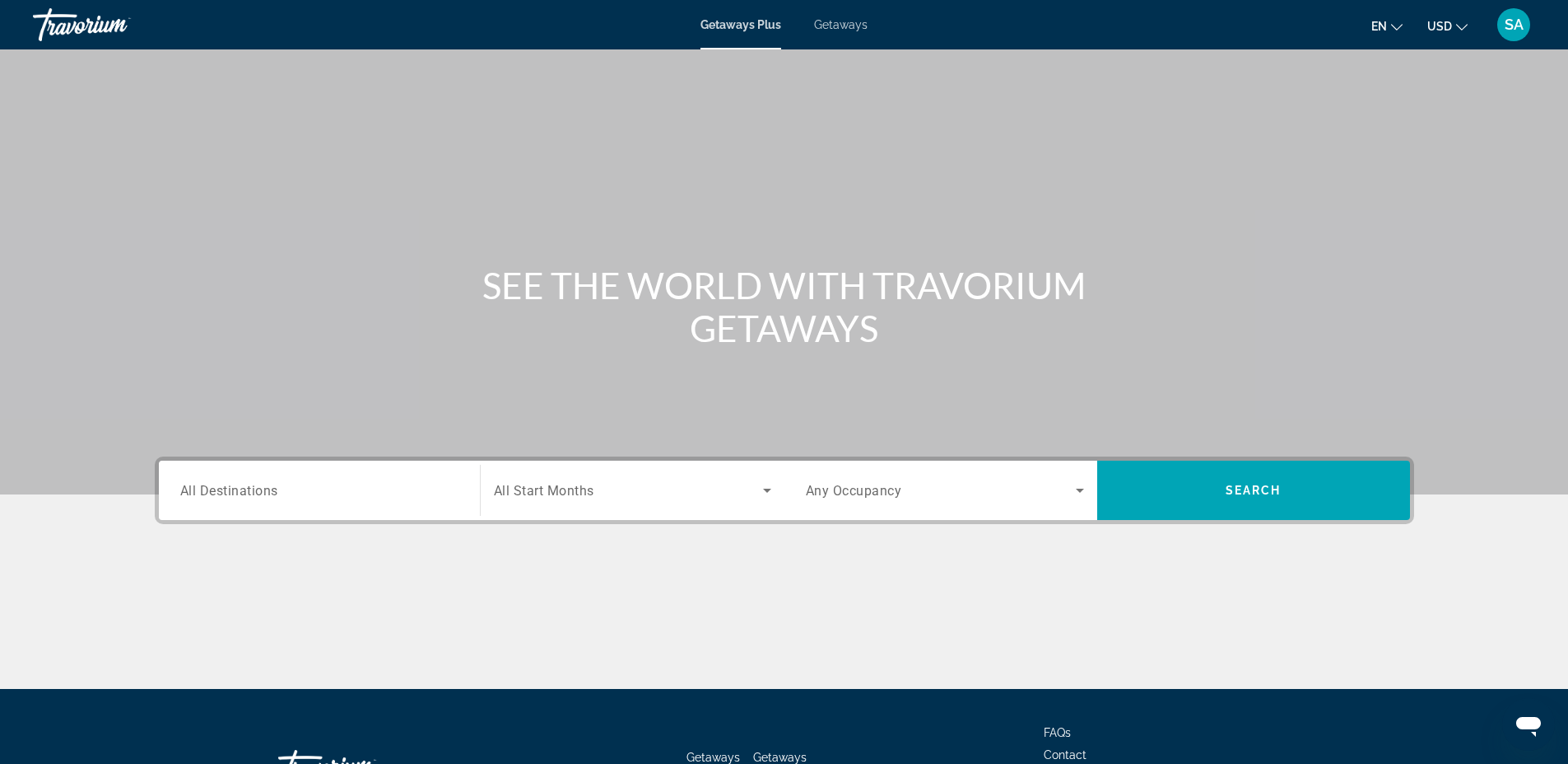
click at [267, 494] on span "All Destinations" at bounding box center [229, 490] width 98 height 16
click at [267, 494] on input "Destination All Destinations" at bounding box center [319, 491] width 278 height 20
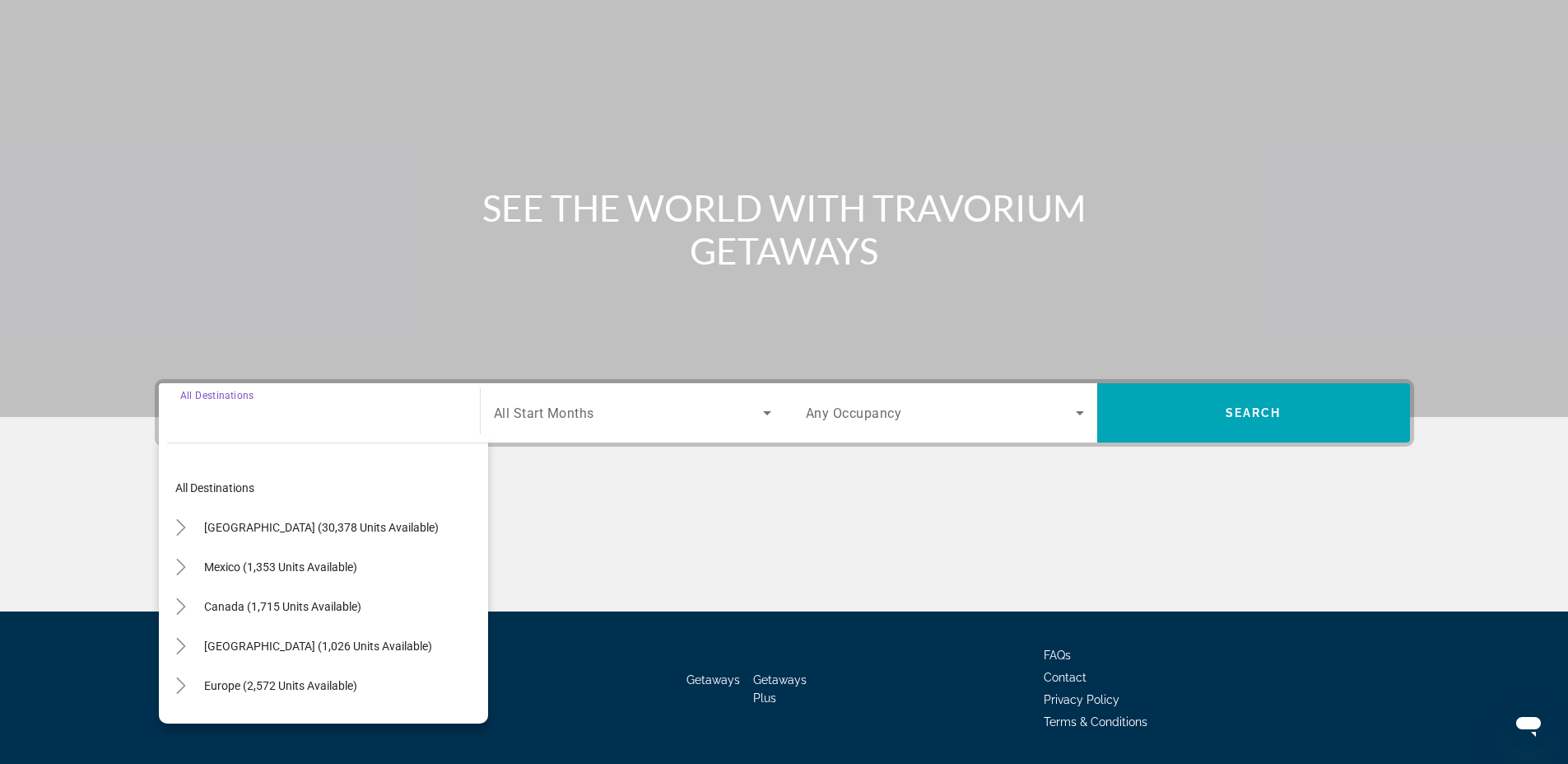
scroll to position [127, 0]
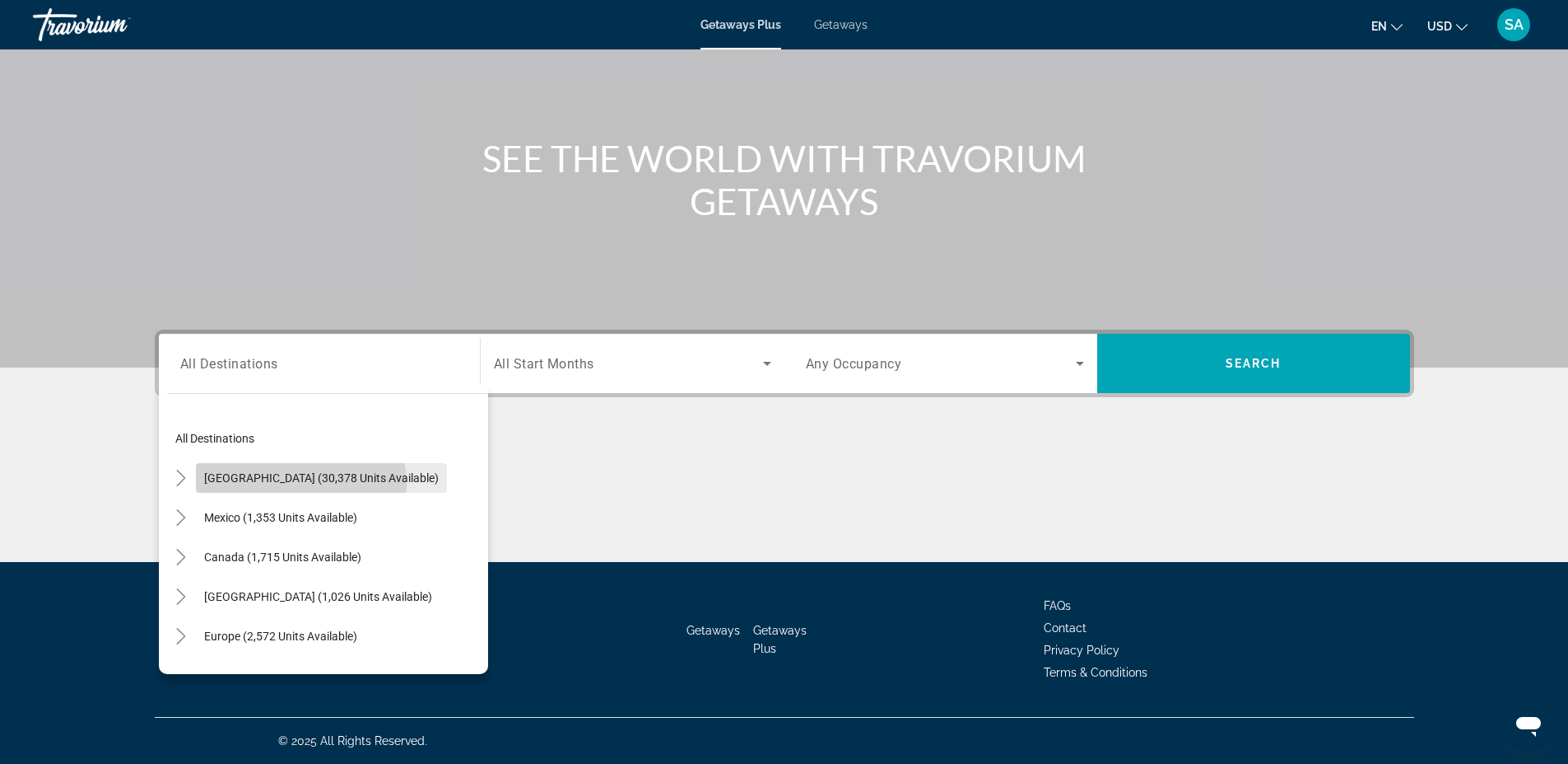
click at [289, 484] on span "Search widget" at bounding box center [322, 478] width 251 height 39
type input "**********"
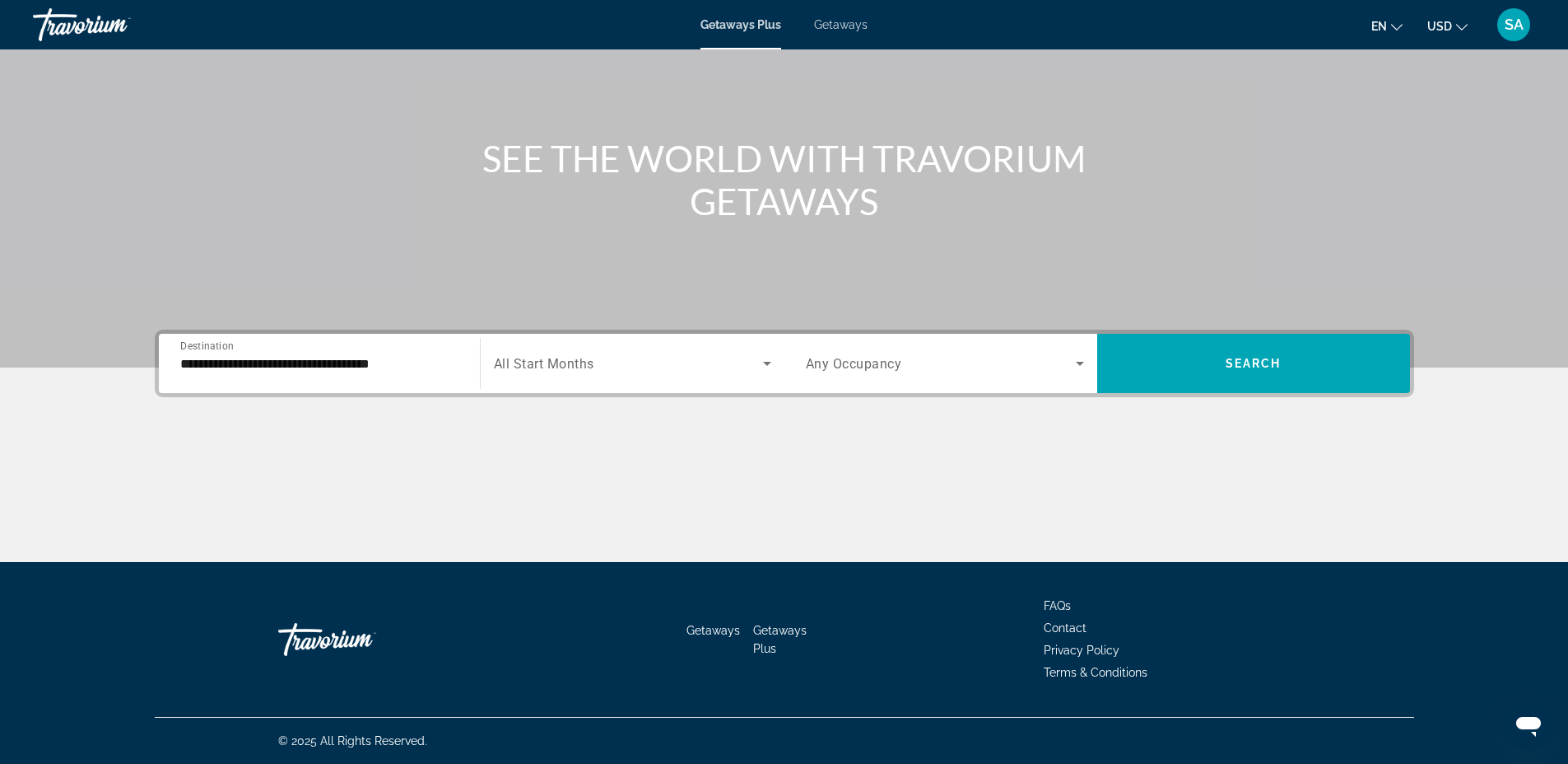
click at [584, 367] on span "All Start Months" at bounding box center [543, 364] width 101 height 16
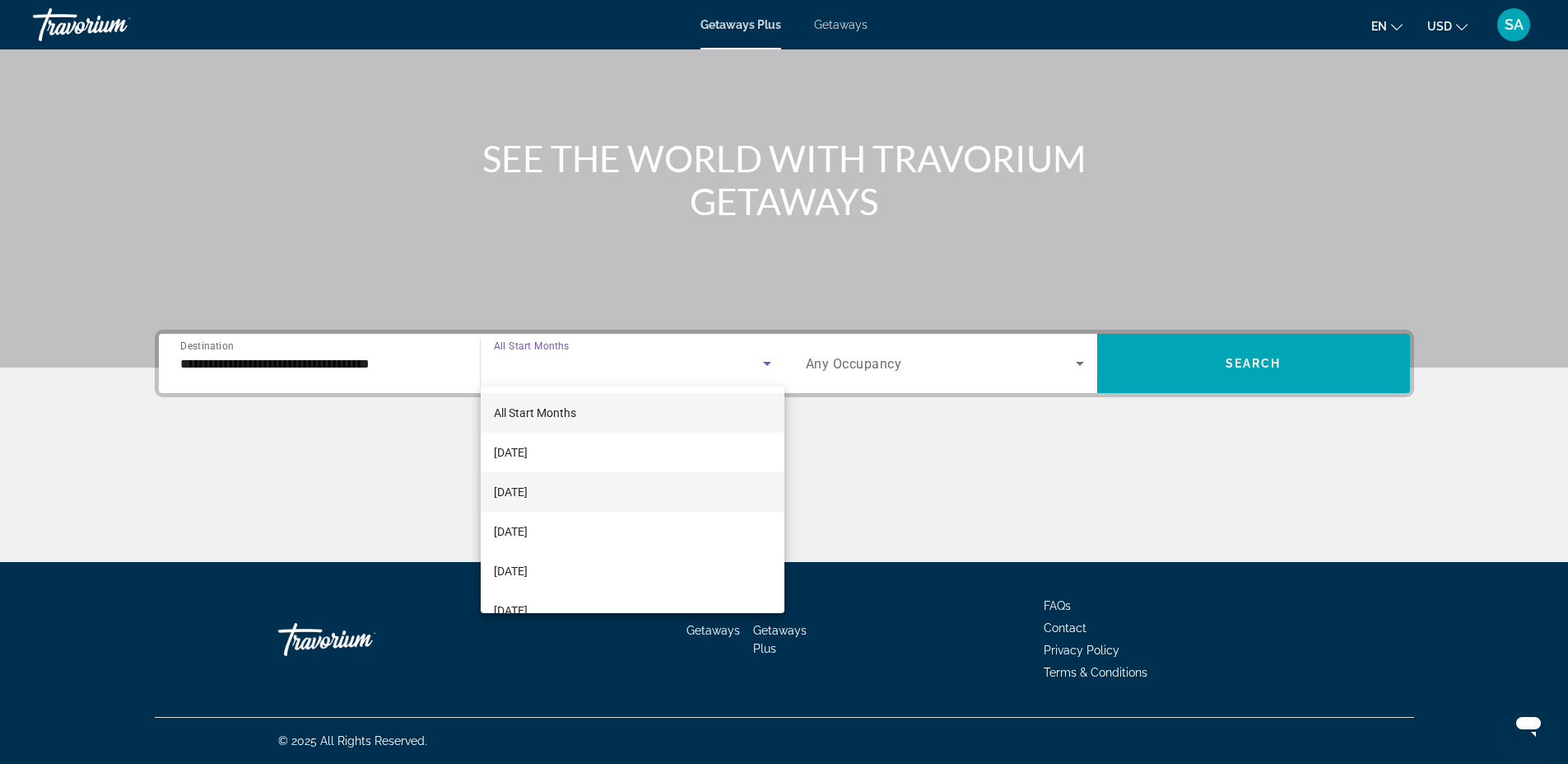
click at [527, 489] on span "[DATE]" at bounding box center [510, 492] width 34 height 20
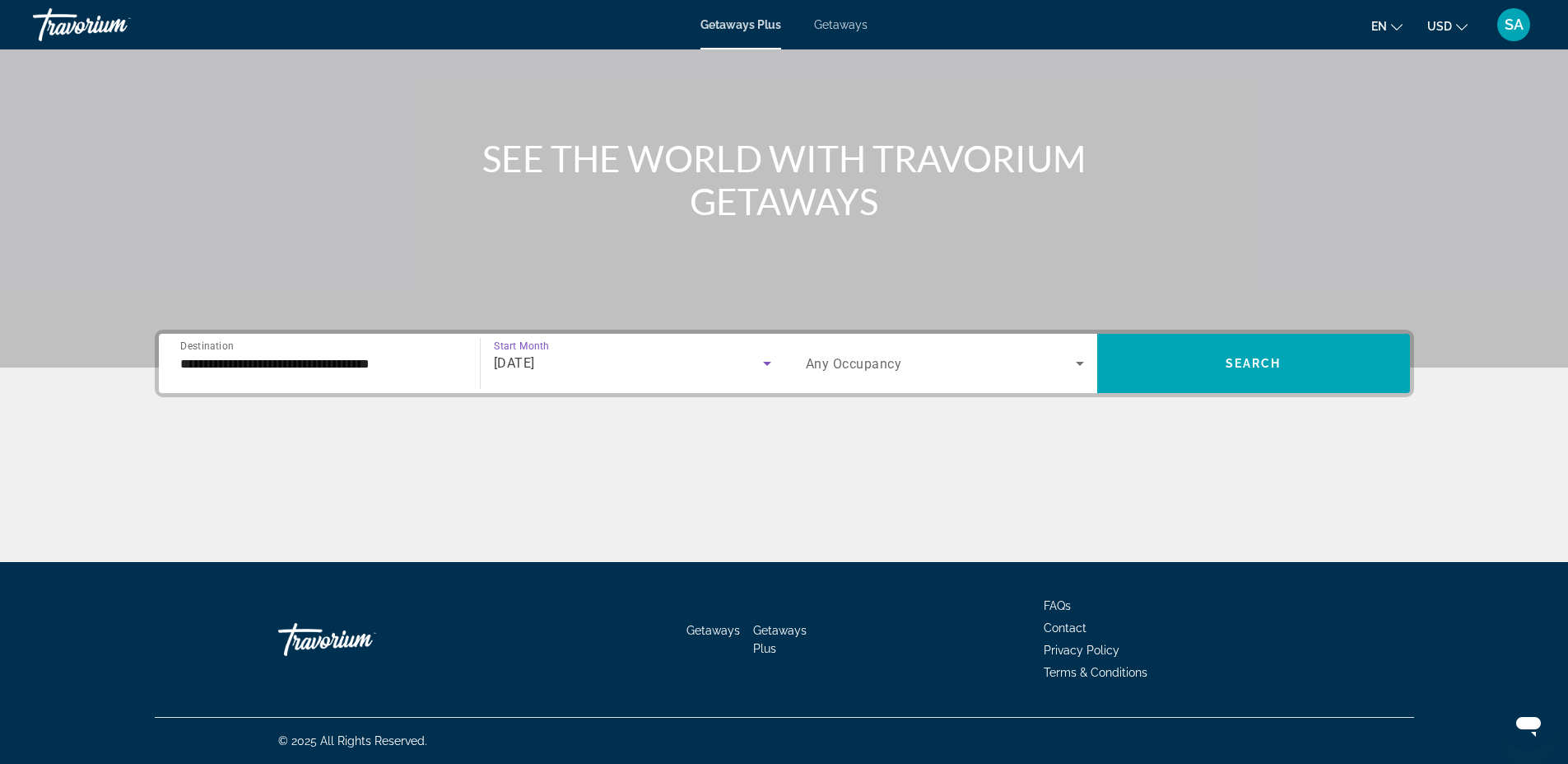
click at [1076, 361] on icon "Search widget" at bounding box center [1080, 363] width 20 height 20
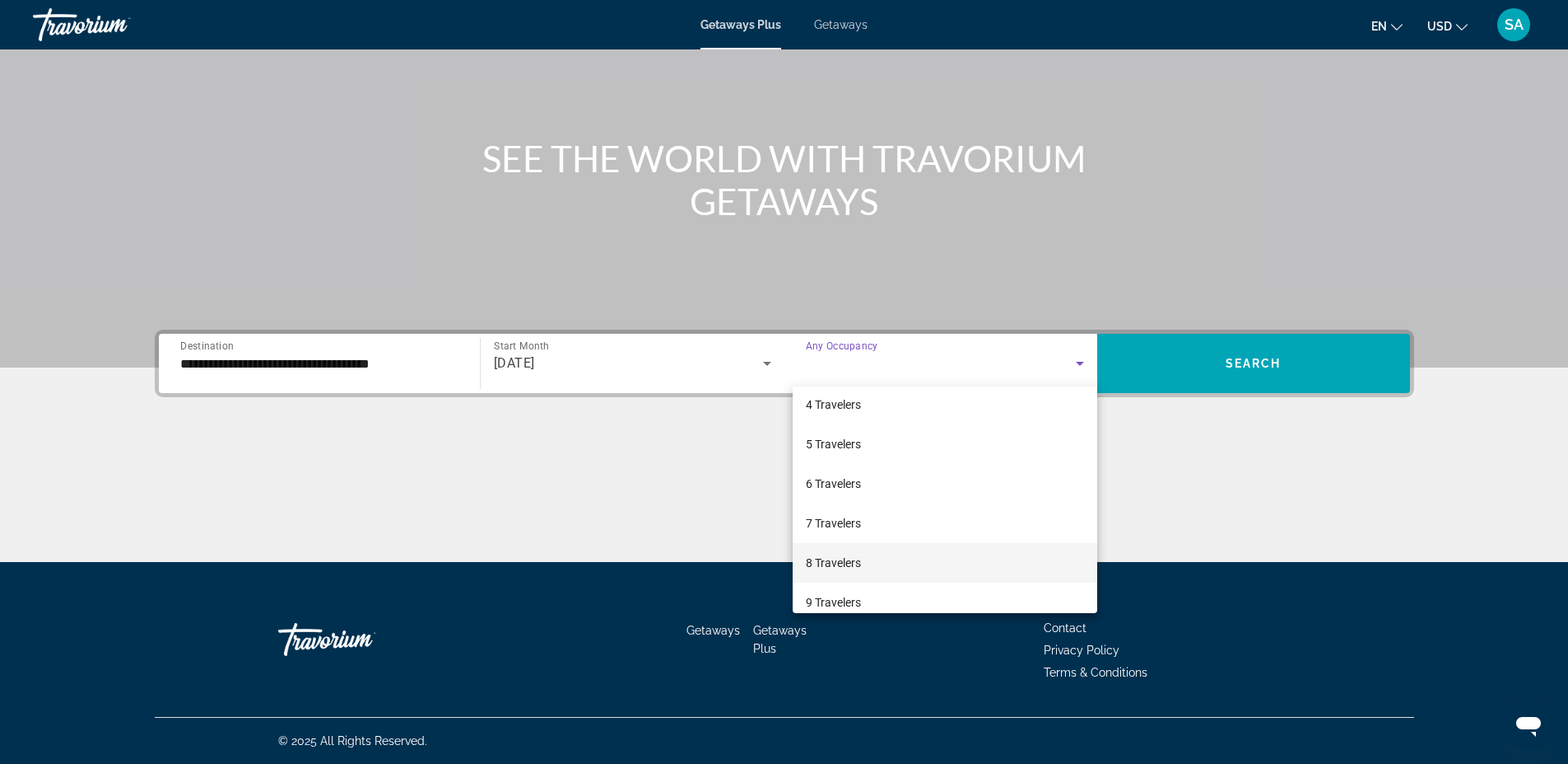
scroll to position [83, 0]
click at [821, 524] on span "6 Travelers" at bounding box center [834, 527] width 55 height 20
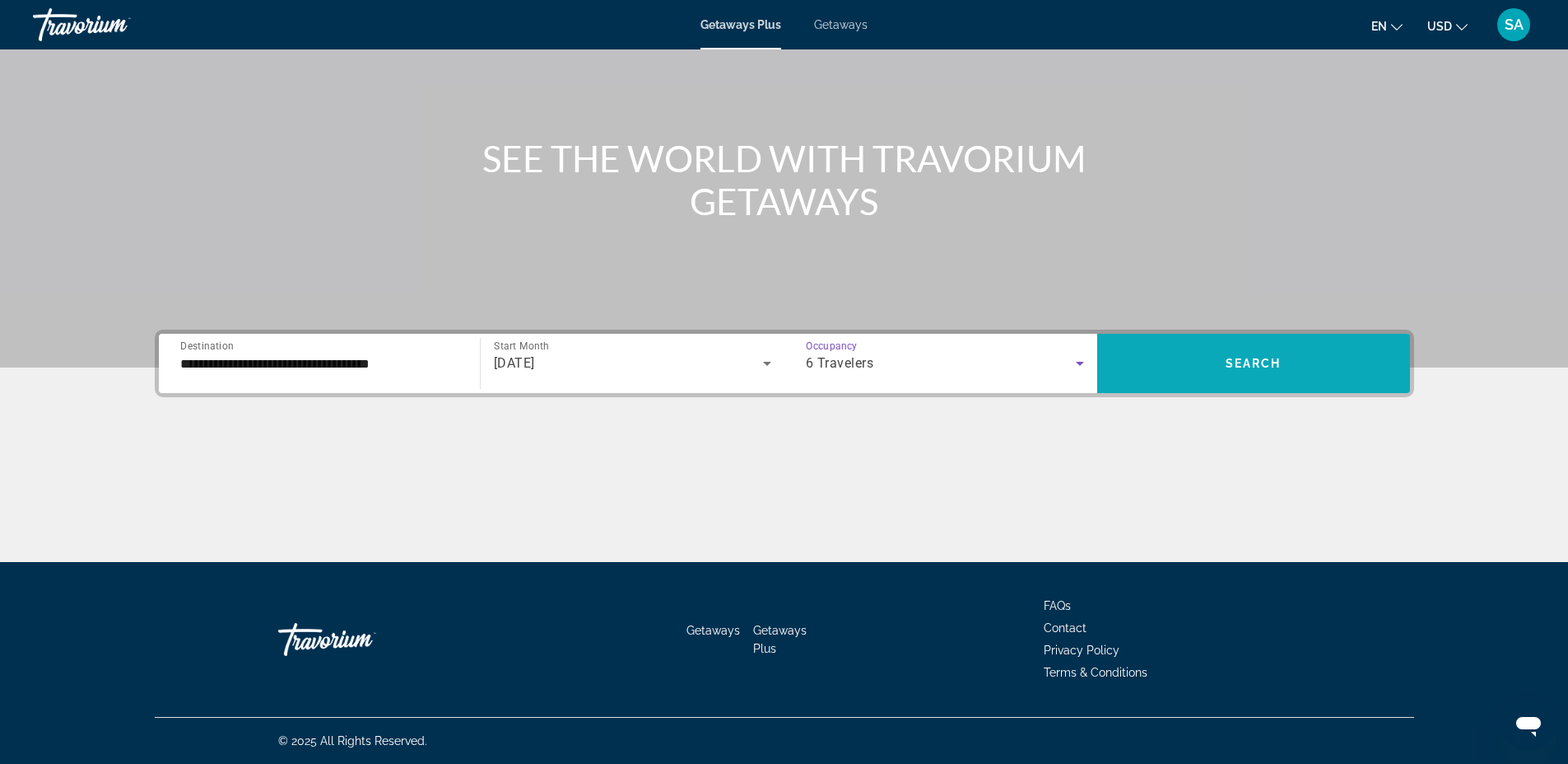
click at [1230, 364] on span "Search" at bounding box center [1254, 363] width 56 height 13
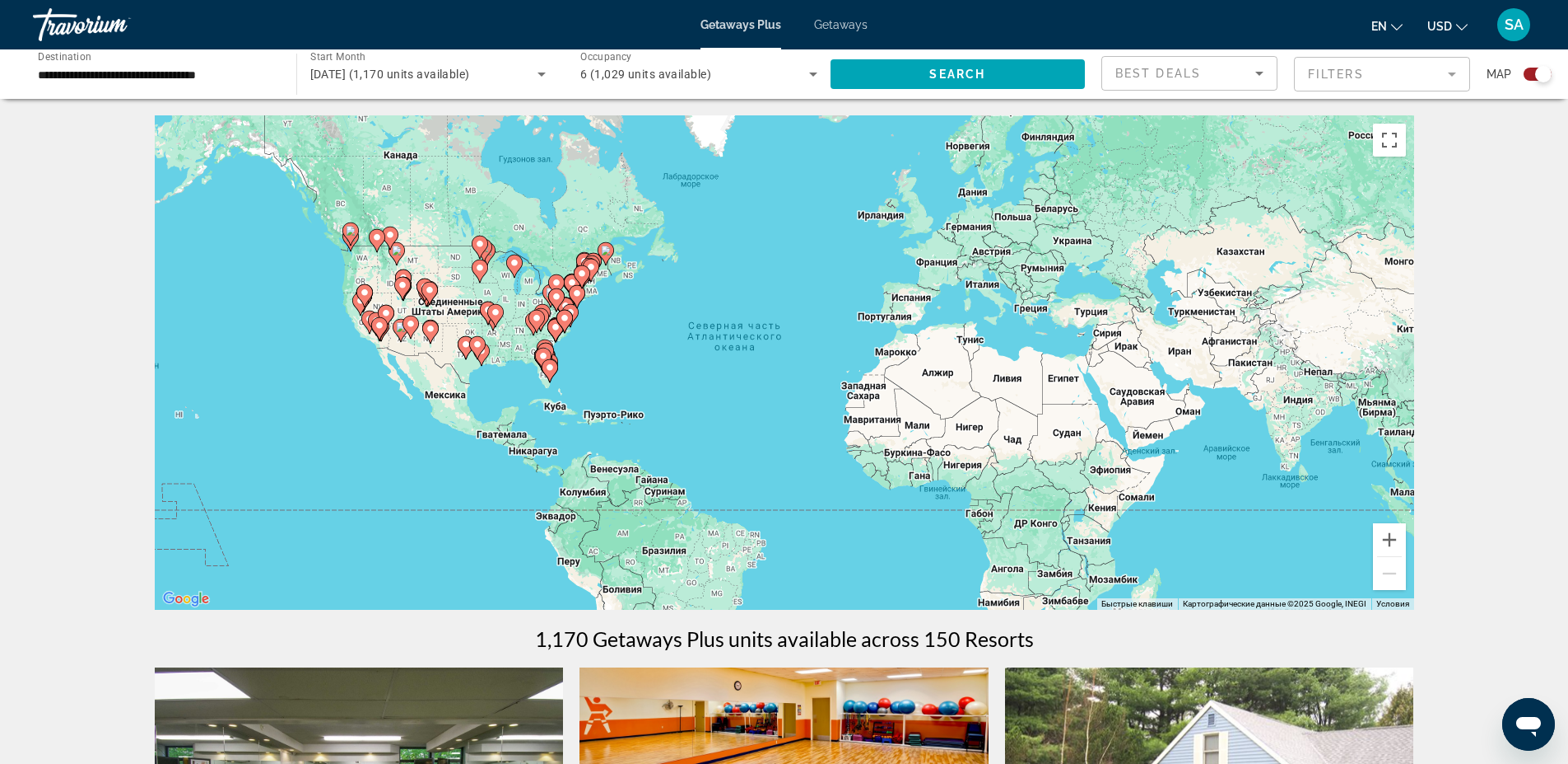
click at [363, 300] on icon "Main content" at bounding box center [363, 296] width 15 height 21
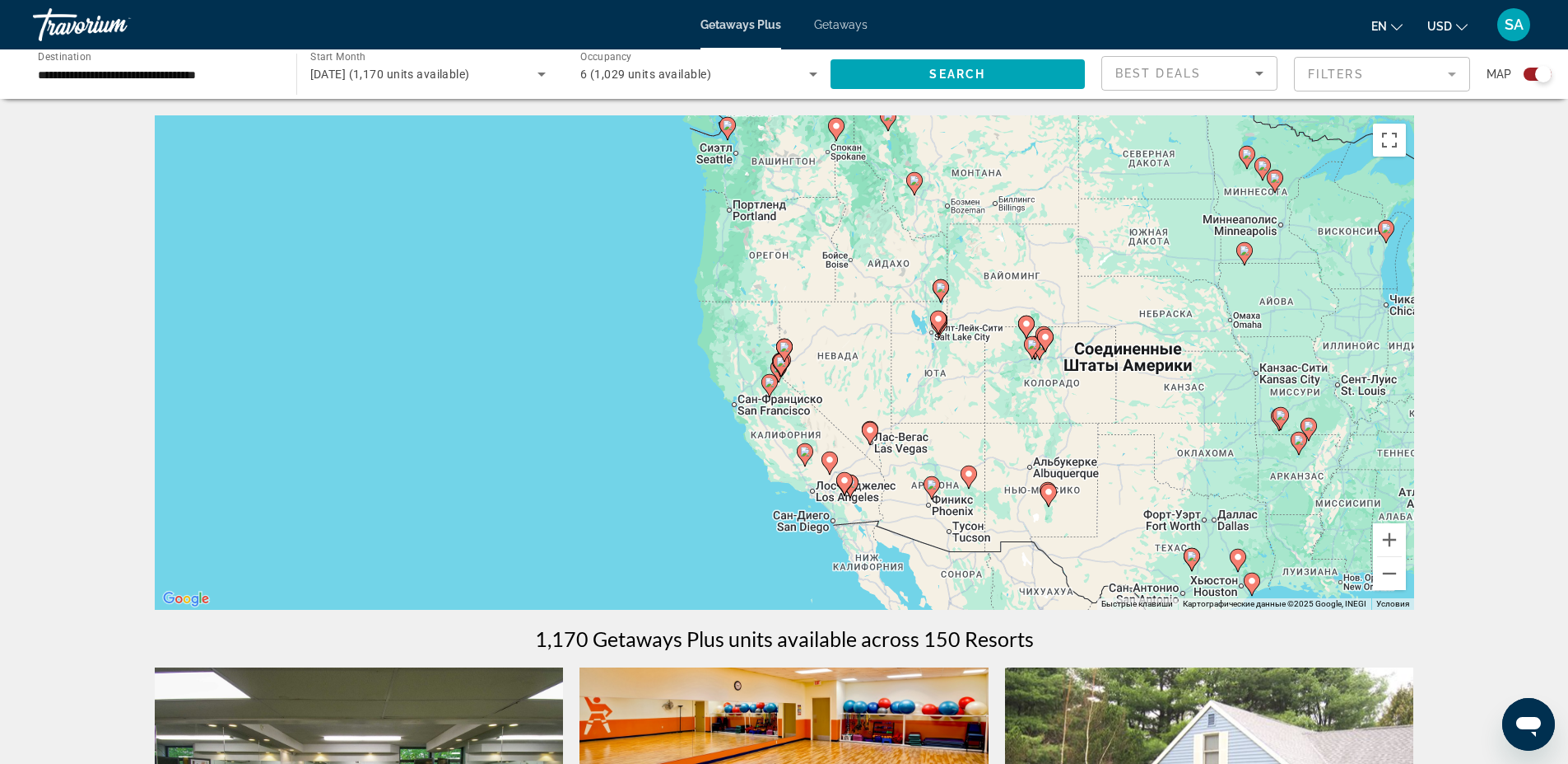
click at [768, 393] on icon "Main content" at bounding box center [770, 386] width 16 height 23
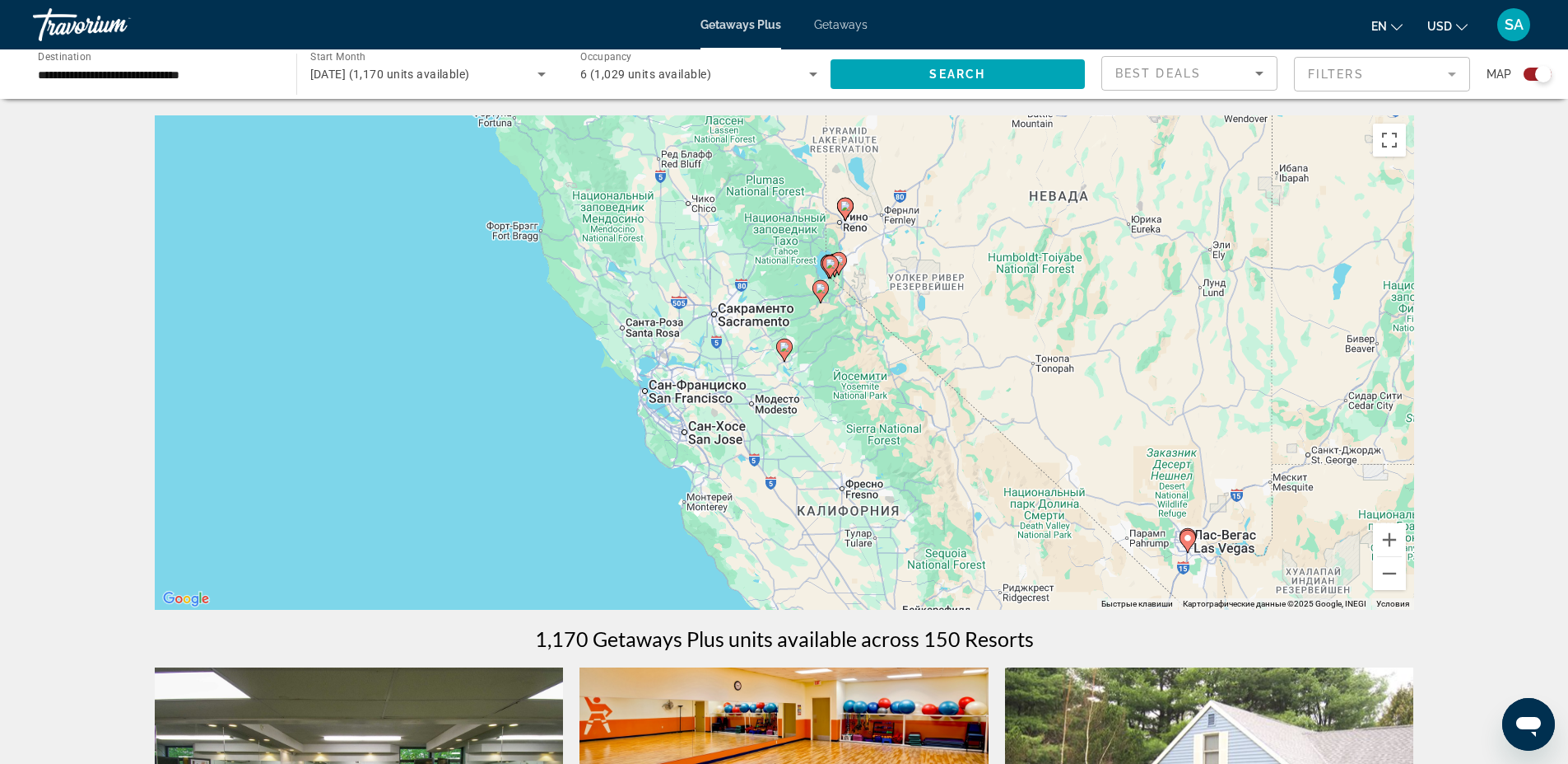
click at [783, 357] on g "Main content" at bounding box center [784, 350] width 16 height 23
type input "**********"
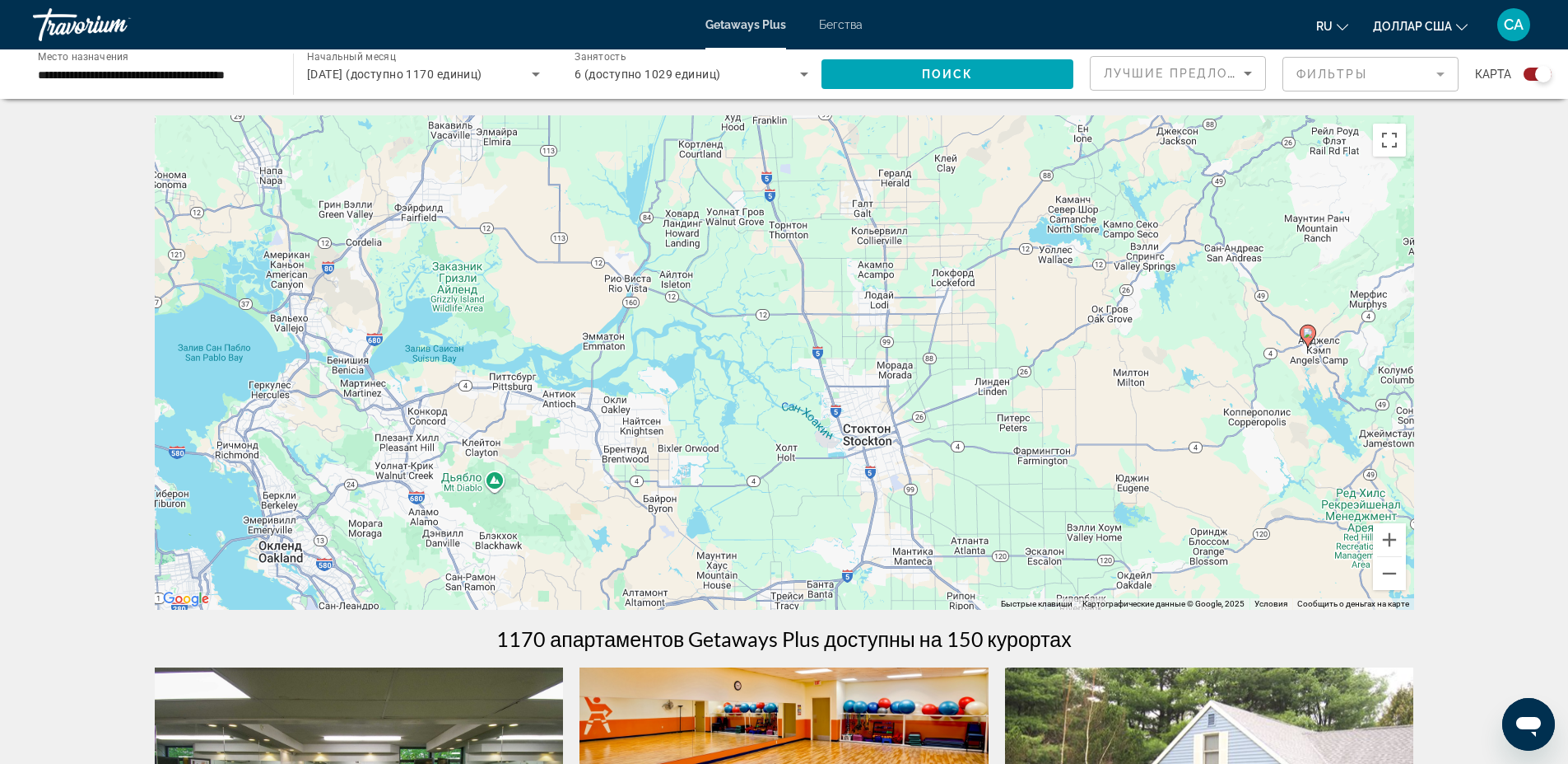
drag, startPoint x: 449, startPoint y: 362, endPoint x: 974, endPoint y: 347, distance: 525.2
click at [974, 347] on div "Чтобы активировать перетаскивание с помощью клавиатуры, нажмите Alt + Ввод. Пос…" at bounding box center [785, 362] width 1260 height 494
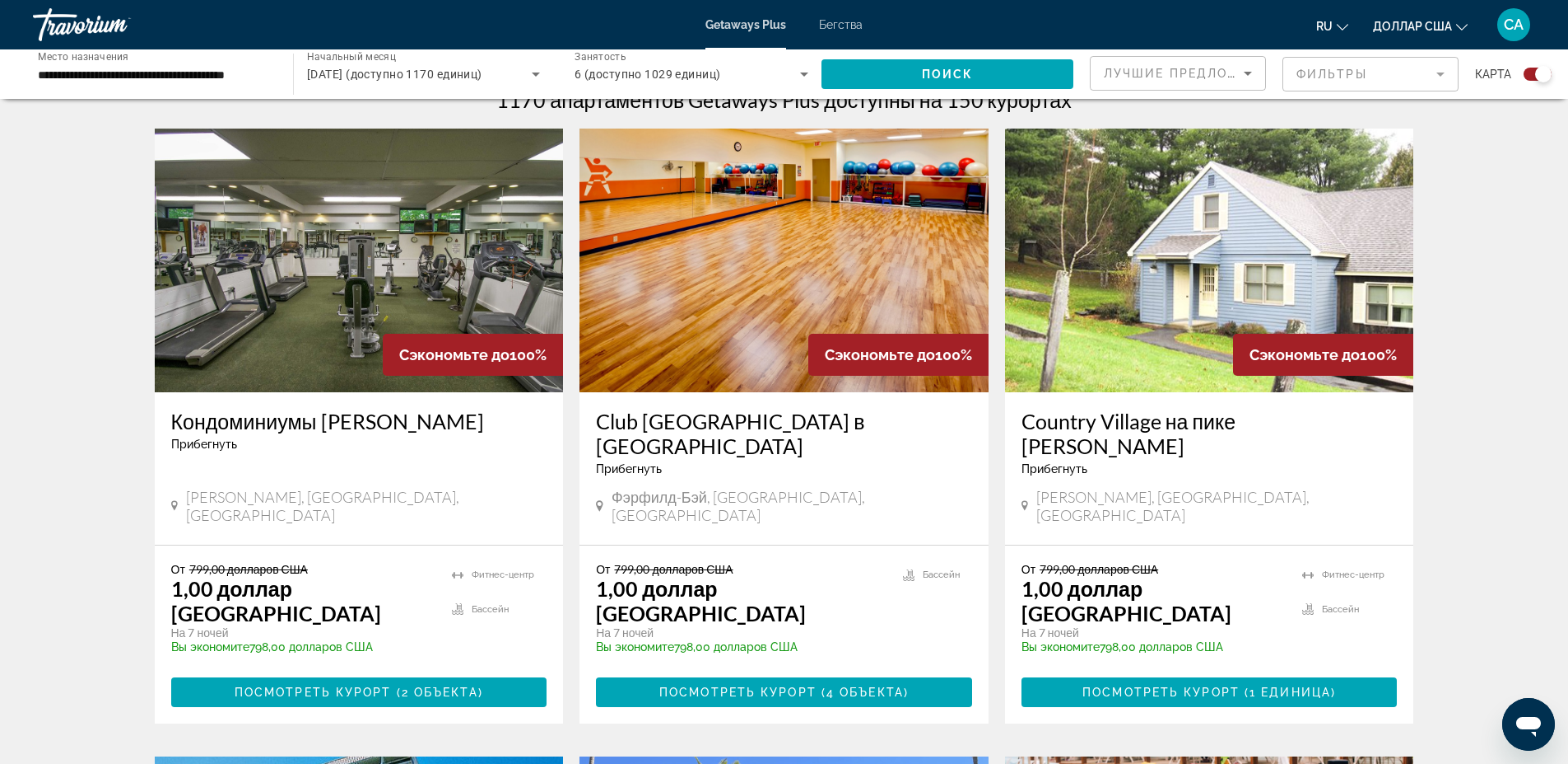
scroll to position [593, 0]
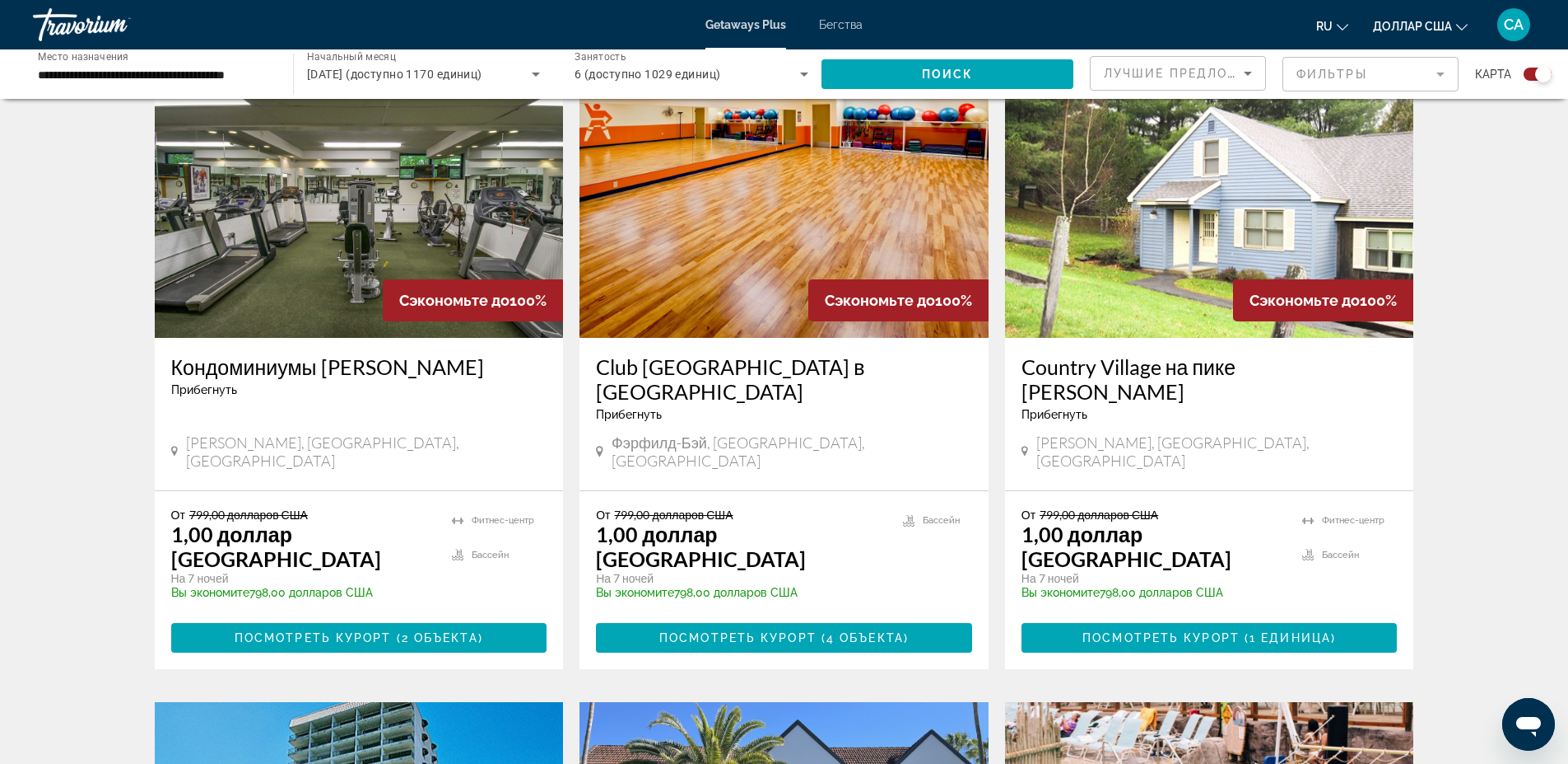
click at [327, 364] on font "Кондоминиумы [PERSON_NAME]" at bounding box center [327, 366] width 313 height 25
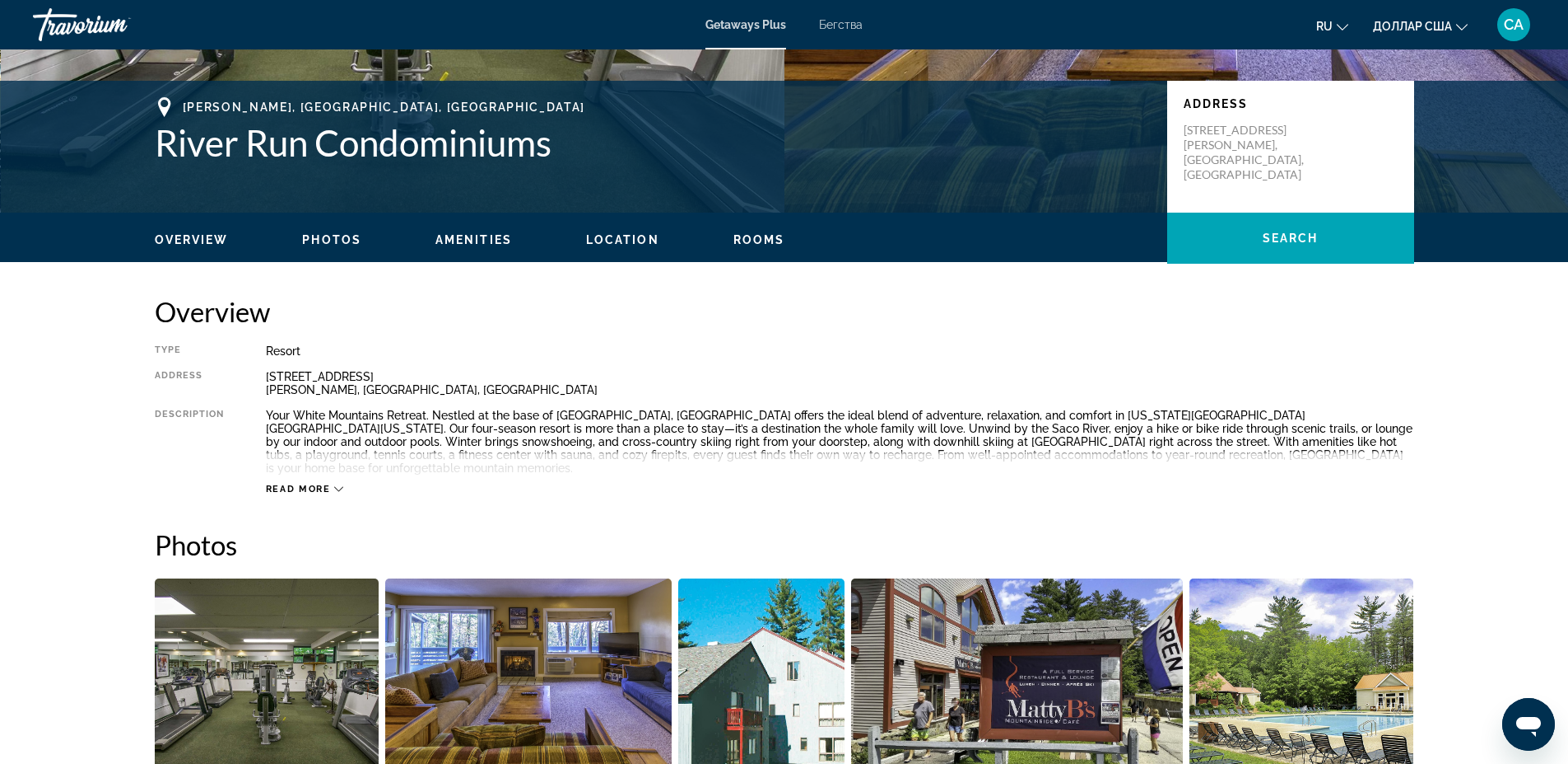
scroll to position [297, 0]
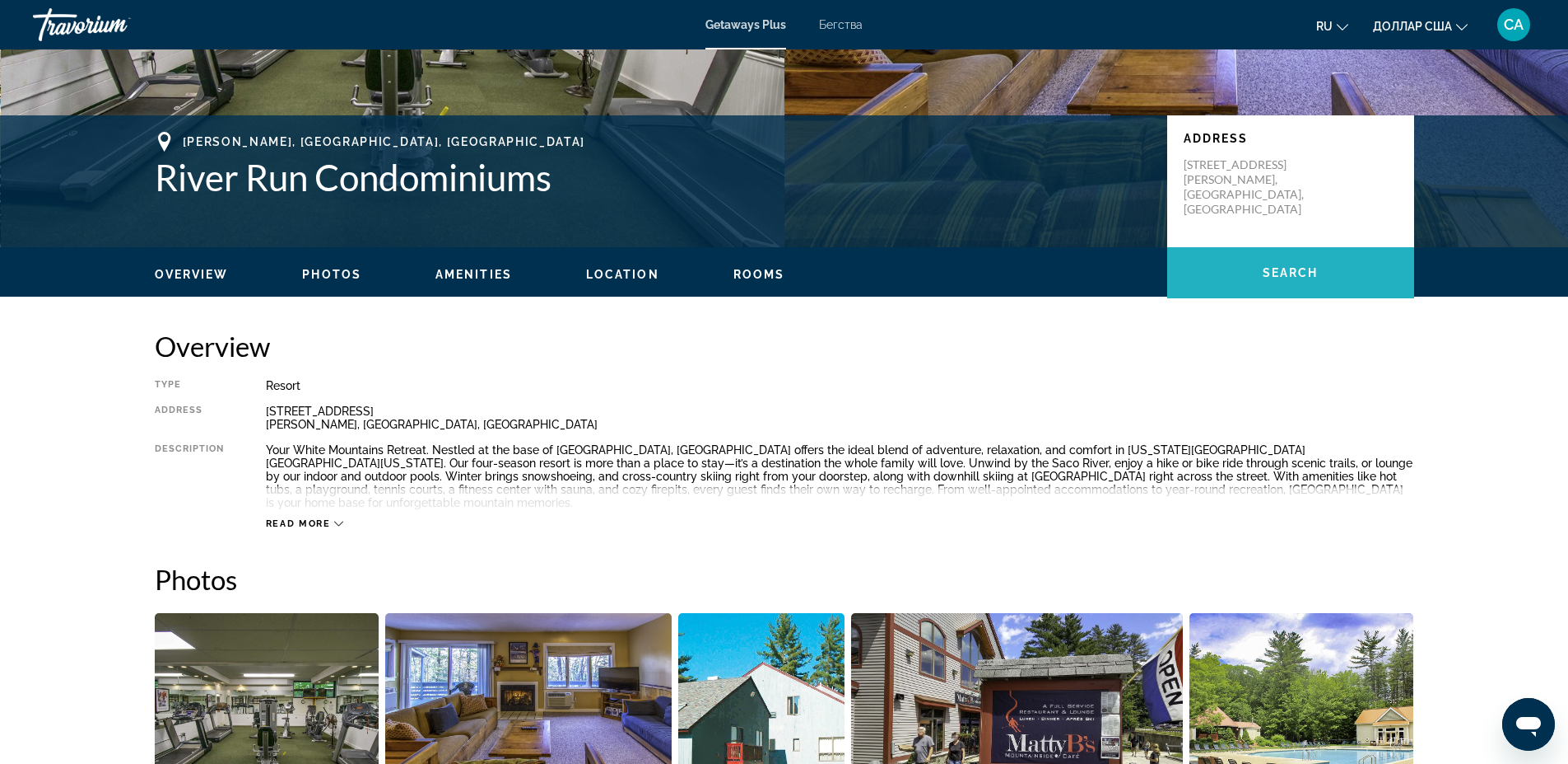
click at [1308, 275] on span "Search" at bounding box center [1291, 272] width 56 height 13
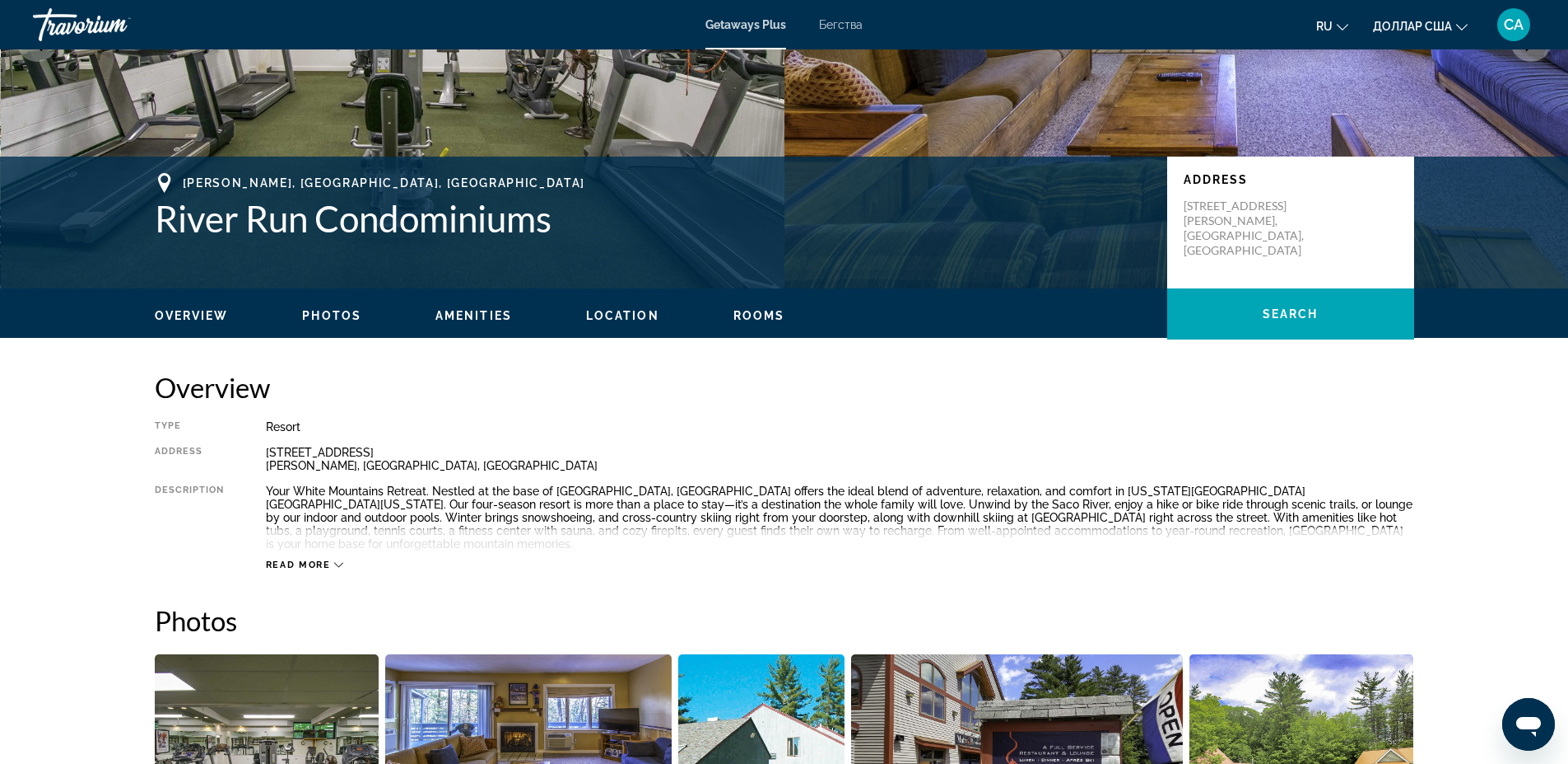
scroll to position [301, 0]
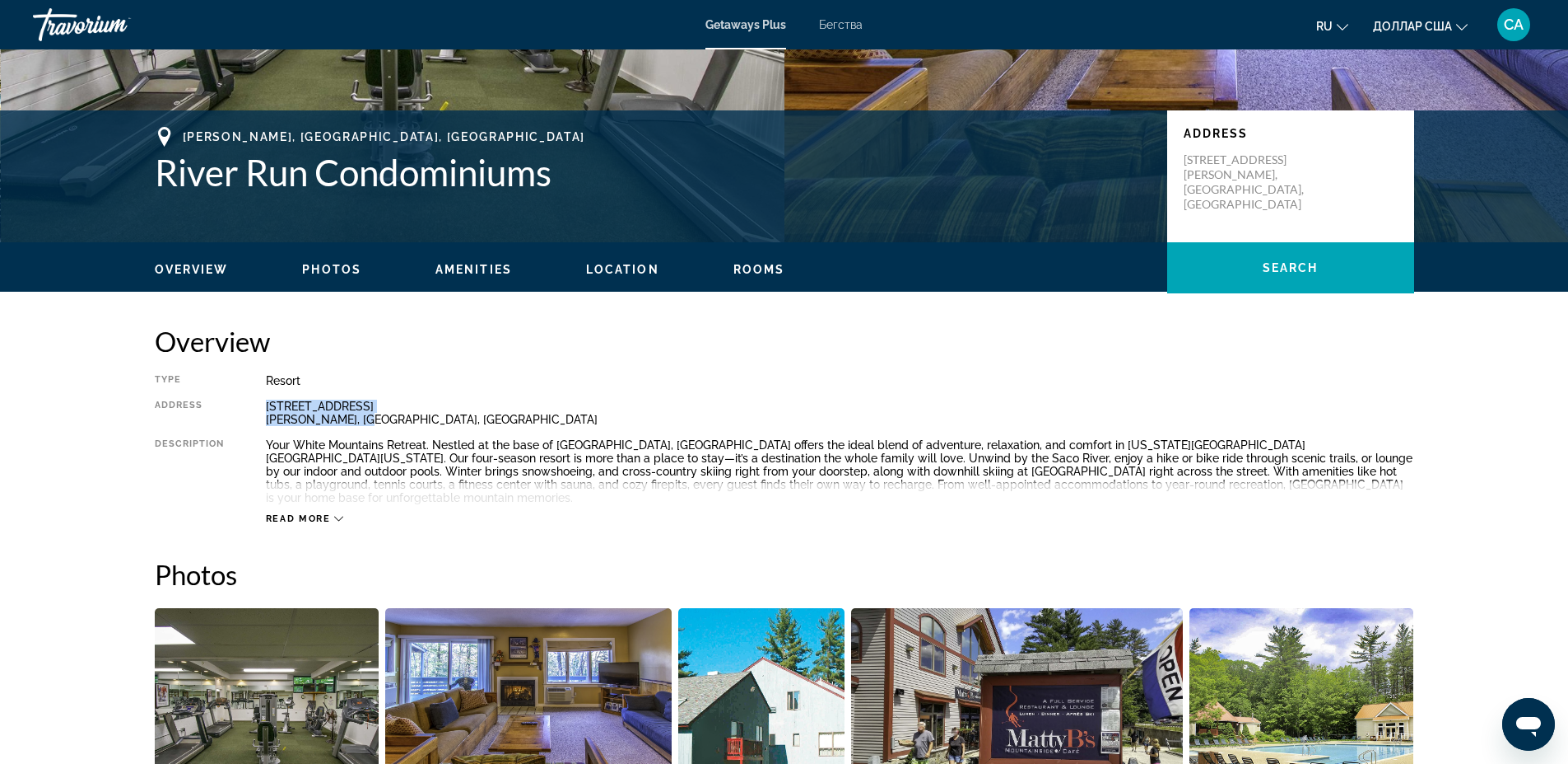
drag, startPoint x: 353, startPoint y: 415, endPoint x: 257, endPoint y: 412, distance: 96.0
click at [257, 412] on div "Type Resort All-Inclusive No All-Inclusive Address [STREET_ADDRESS][PERSON_NAME…" at bounding box center [785, 449] width 1260 height 151
copy div "[STREET_ADDRESS][PERSON_NAME]"
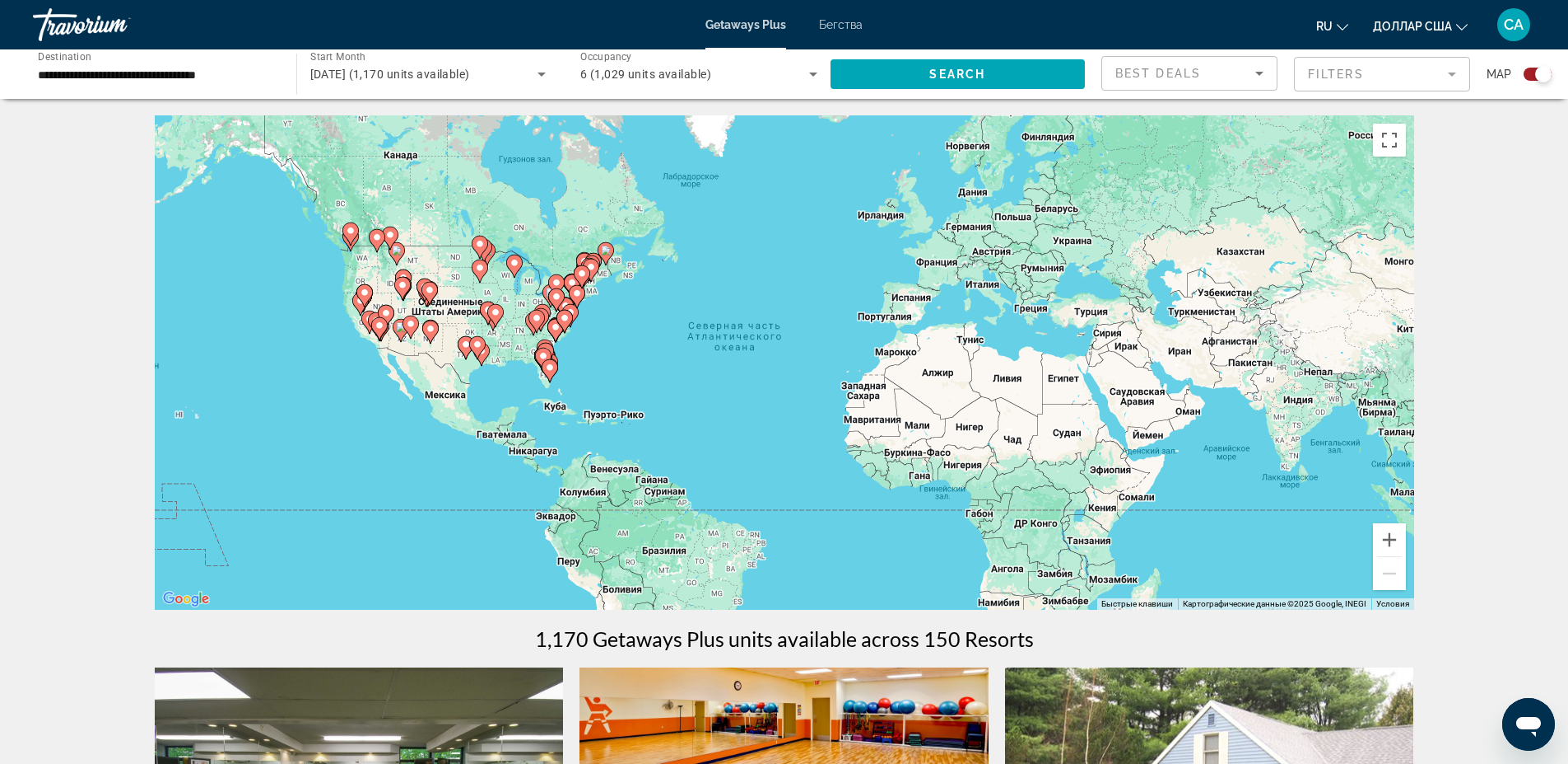
click at [363, 296] on image "Основное содержание" at bounding box center [364, 292] width 10 height 10
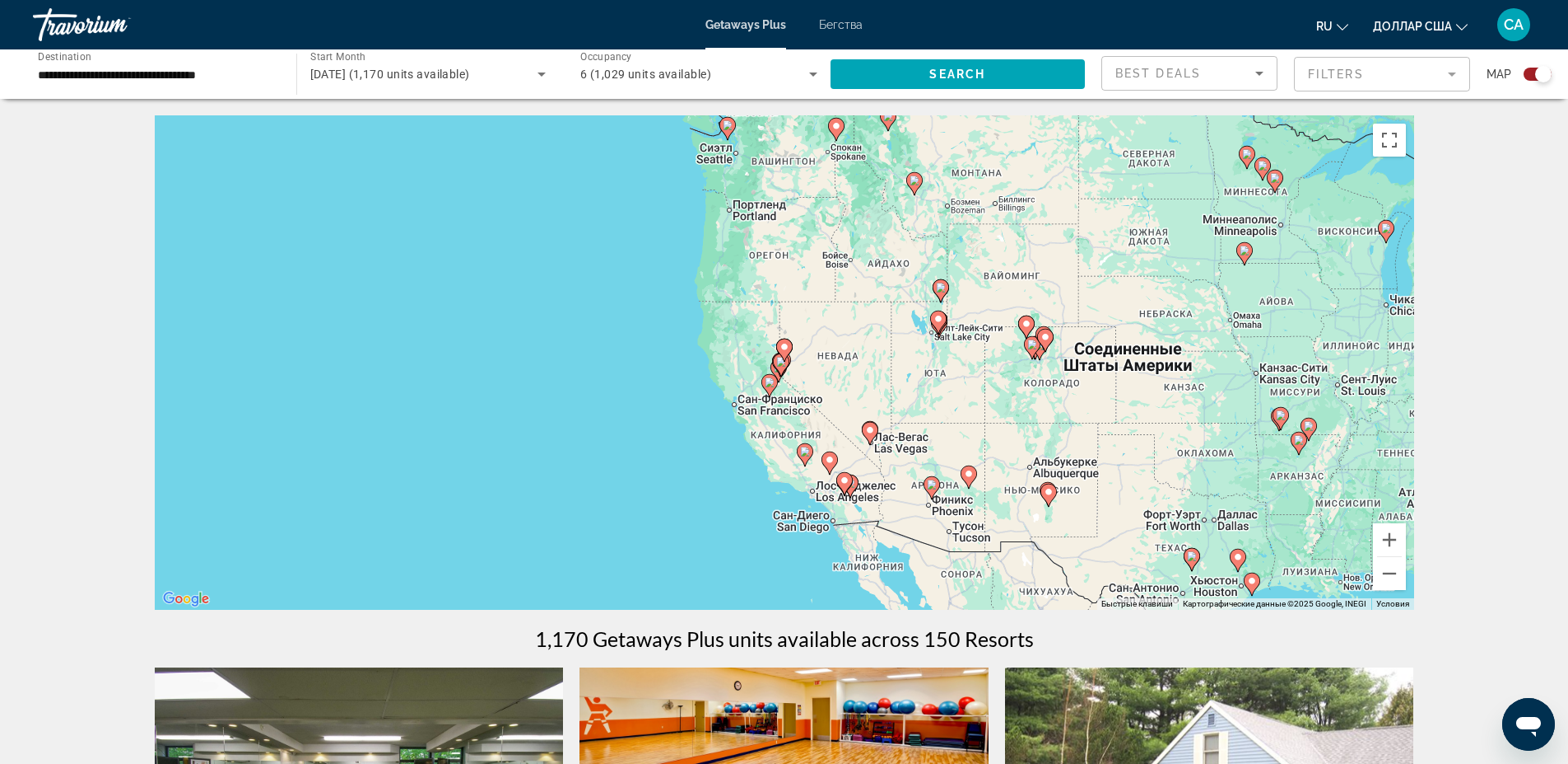
click at [767, 386] on image "Основное содержание" at bounding box center [769, 382] width 10 height 10
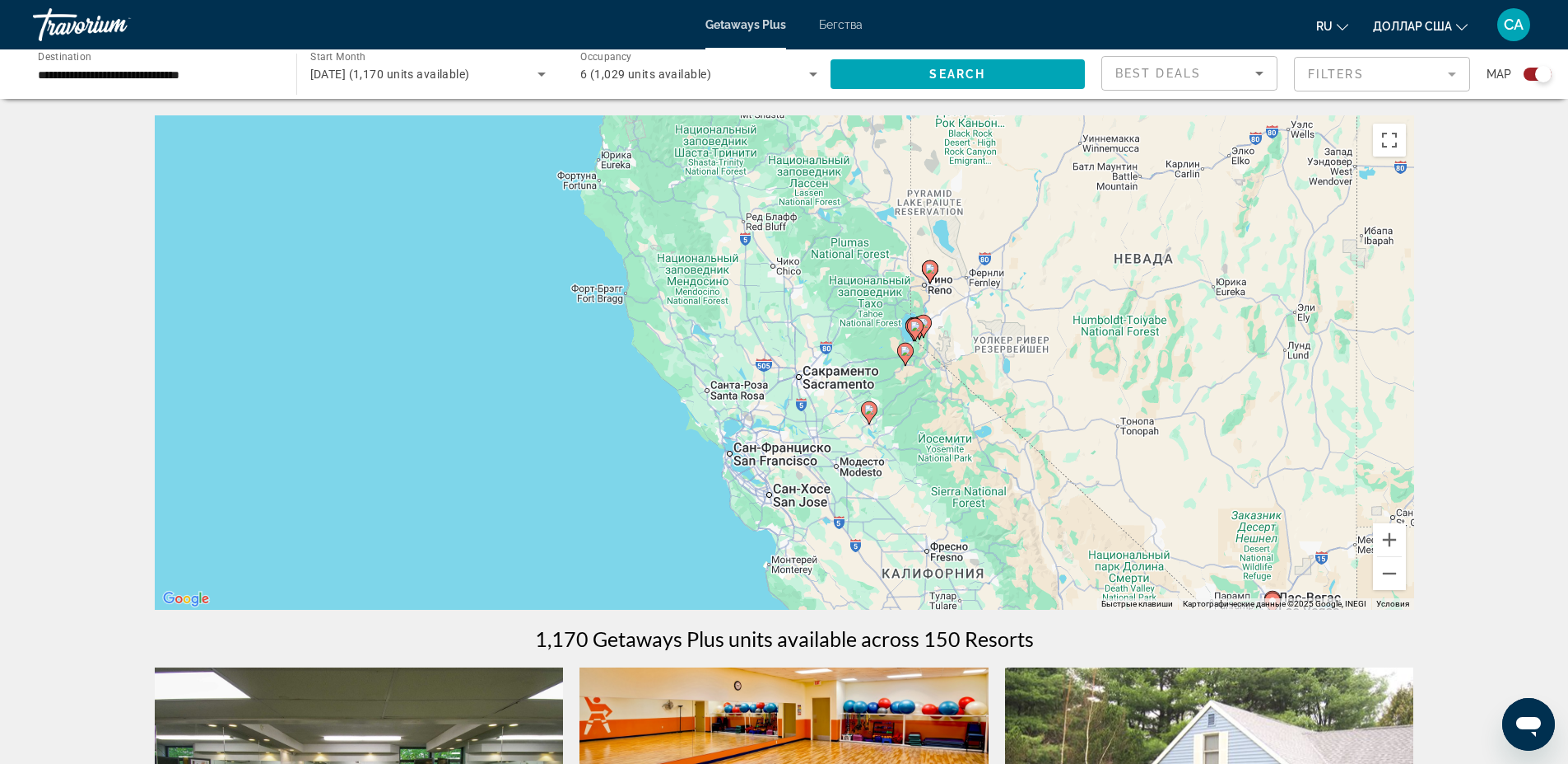
drag, startPoint x: 869, startPoint y: 390, endPoint x: 956, endPoint y: 452, distance: 106.8
click at [956, 452] on div "Чтобы активировать перетаскивание с помощью клавиатуры, нажмите Alt + Ввод. Пос…" at bounding box center [785, 362] width 1260 height 494
click at [867, 415] on icon "Основное содержание" at bounding box center [869, 413] width 15 height 21
type input "**********"
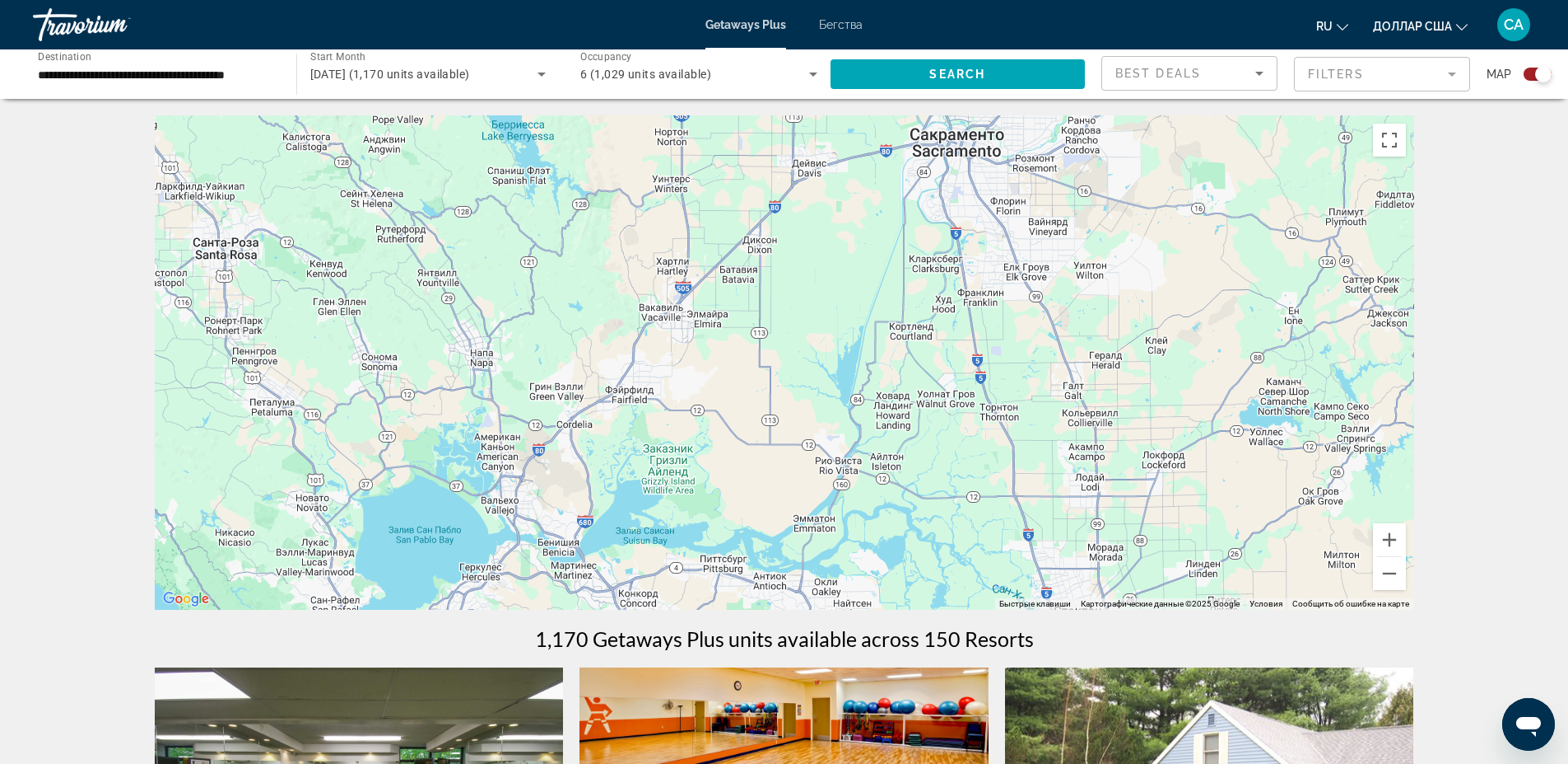
drag, startPoint x: 858, startPoint y: 471, endPoint x: 914, endPoint y: 155, distance: 320.9
click at [916, 147] on div "Для навигации используйте клавиши со стрелками. Чтобы активировать перетаскиван…" at bounding box center [785, 362] width 1260 height 494
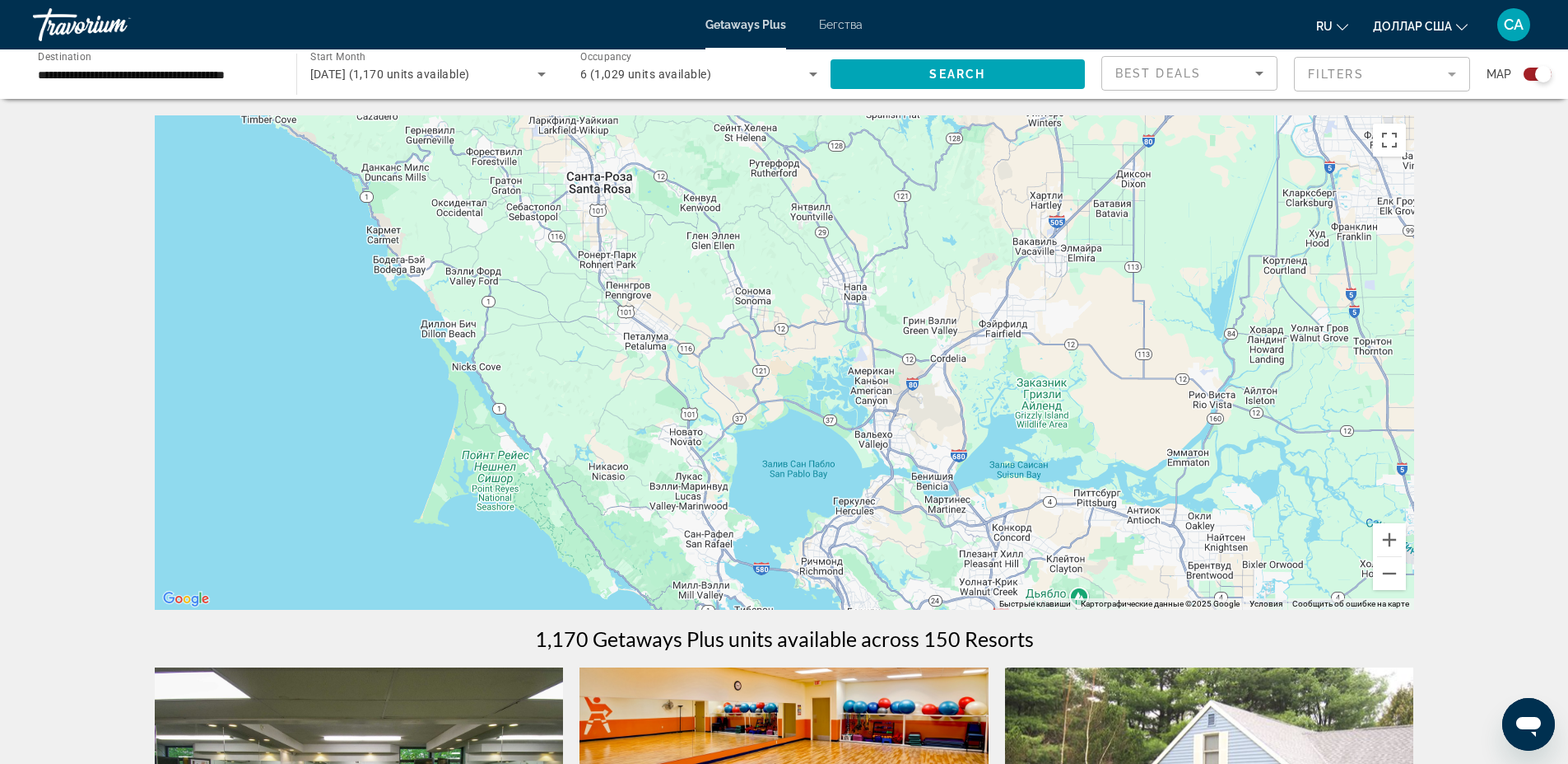
drag, startPoint x: 625, startPoint y: 417, endPoint x: 907, endPoint y: 283, distance: 312.2
click at [999, 344] on div "Для навигации используйте клавиши со стрелками. Чтобы активировать перетаскиван…" at bounding box center [785, 362] width 1260 height 494
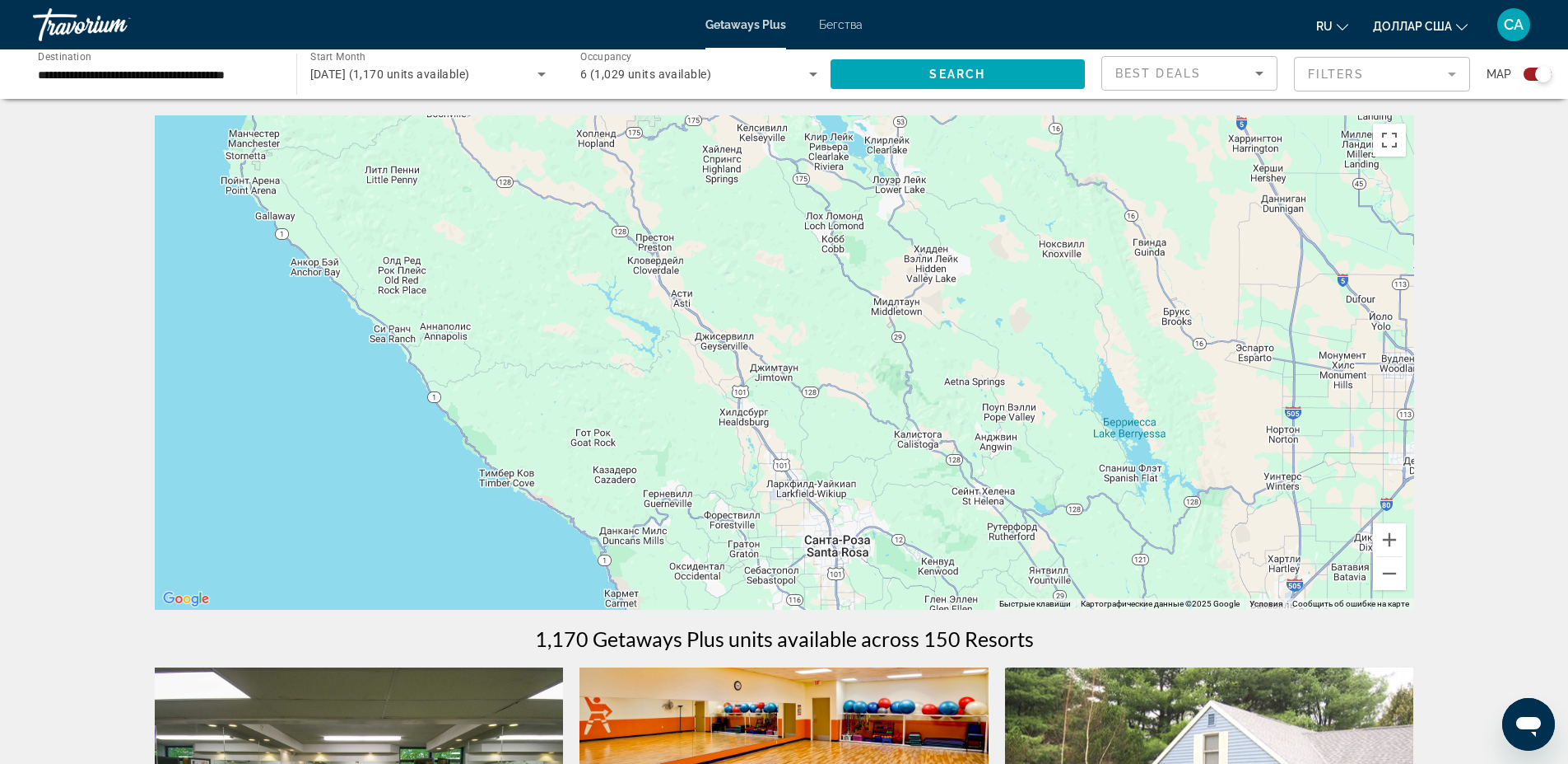
drag, startPoint x: 739, startPoint y: 202, endPoint x: 953, endPoint y: 547, distance: 406.0
click at [975, 567] on div "Для навигации используйте клавиши со стрелками. Чтобы активировать перетаскиван…" at bounding box center [785, 362] width 1260 height 494
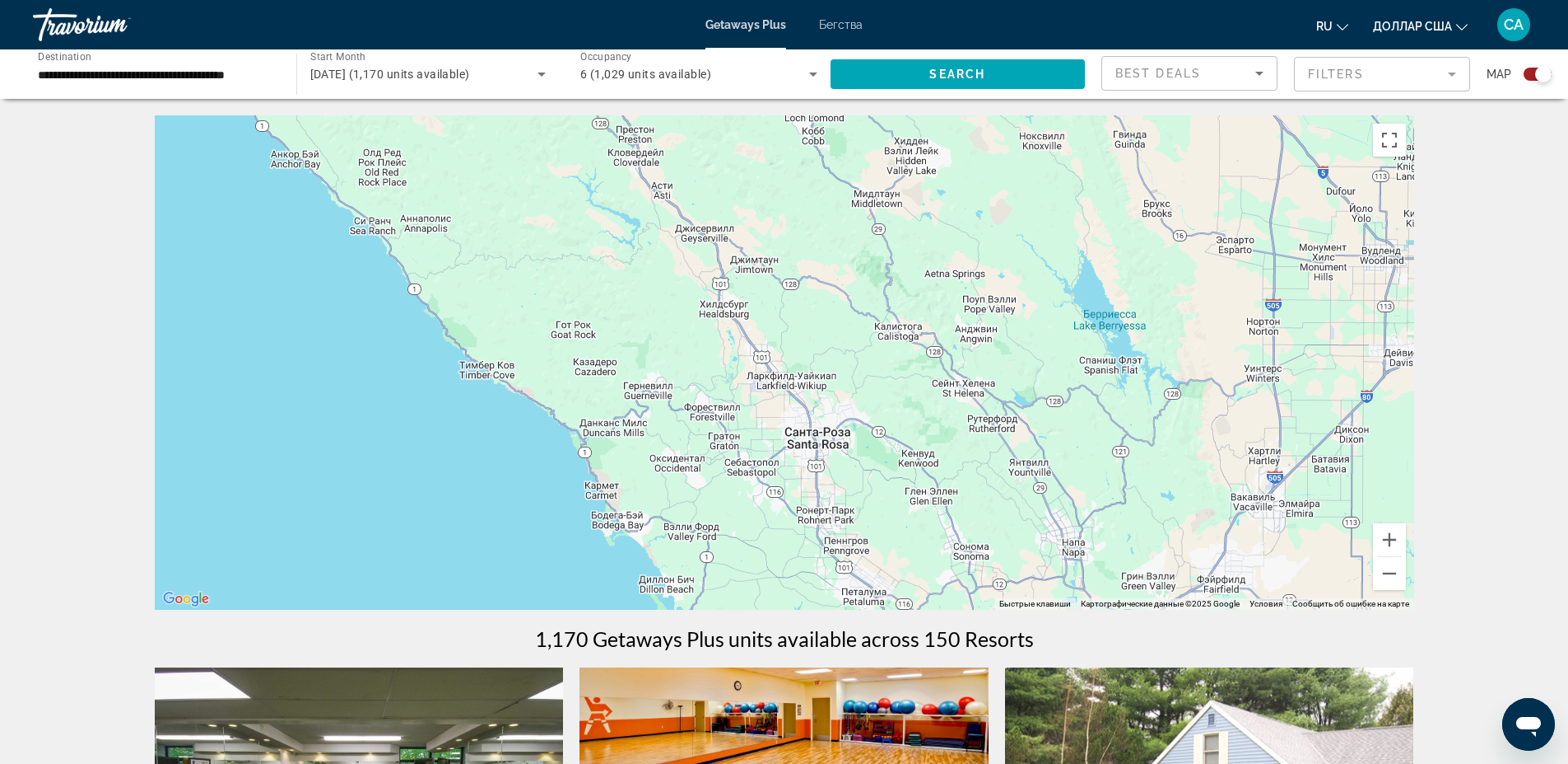
drag, startPoint x: 735, startPoint y: 298, endPoint x: 715, endPoint y: 180, distance: 119.7
click at [715, 180] on div "Для навигации используйте клавиши со стрелками. Чтобы активировать перетаскиван…" at bounding box center [785, 362] width 1260 height 494
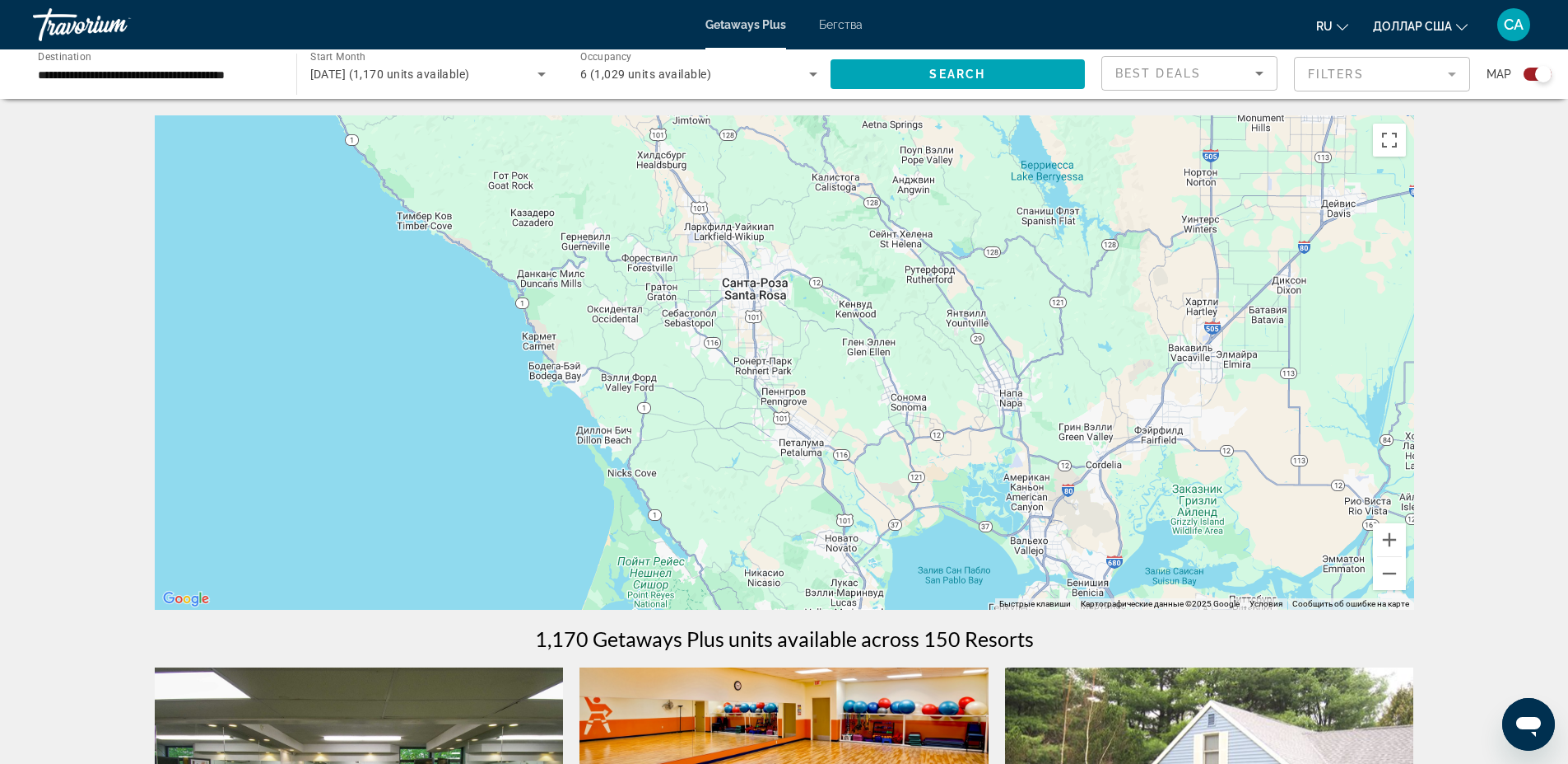
drag, startPoint x: 1039, startPoint y: 407, endPoint x: 976, endPoint y: 269, distance: 151.7
click at [976, 269] on div "Для навигации используйте клавиши со стрелками. Чтобы активировать перетаскиван…" at bounding box center [785, 362] width 1260 height 494
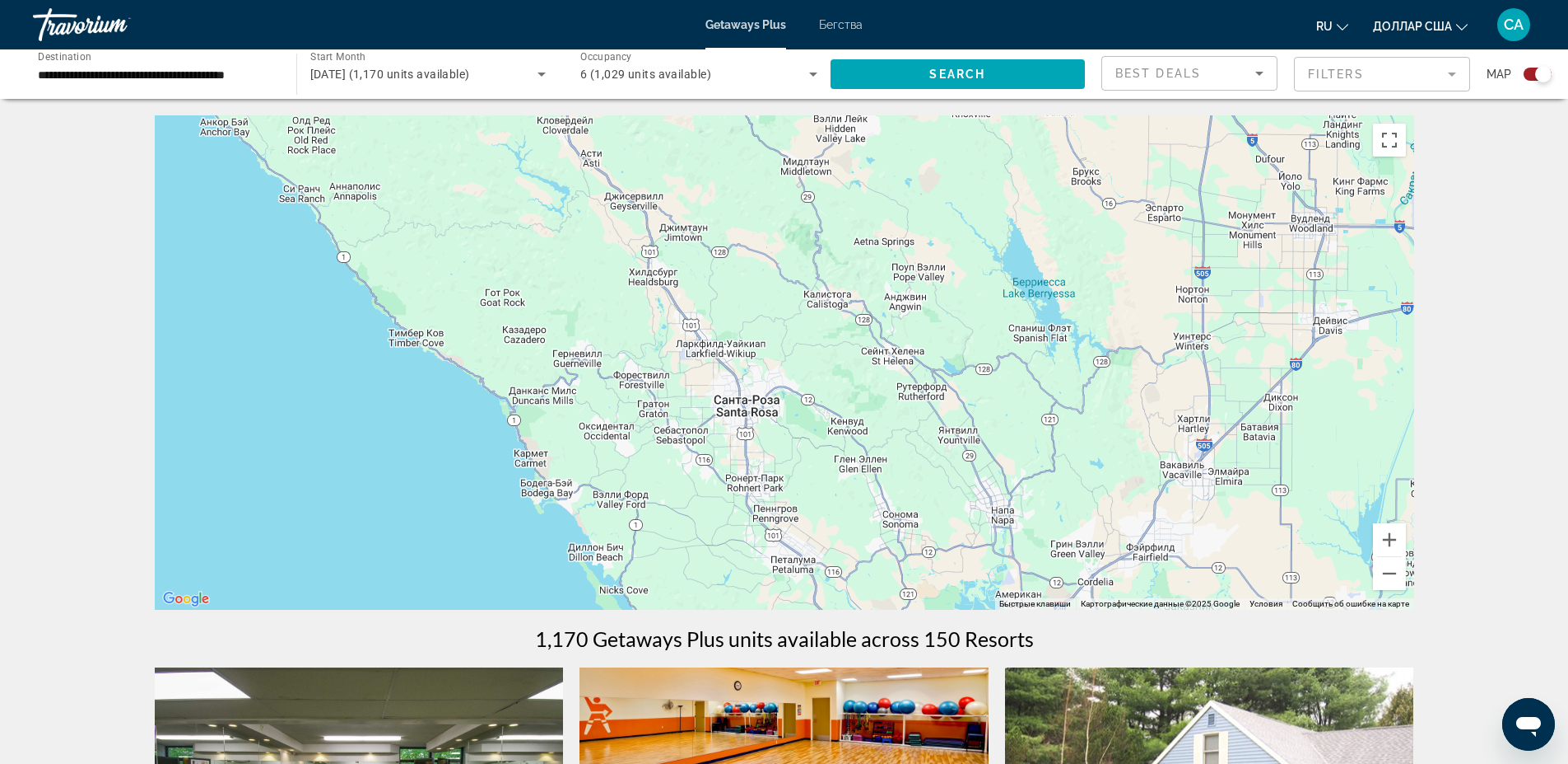
drag, startPoint x: 706, startPoint y: 423, endPoint x: 699, endPoint y: 538, distance: 115.2
click at [699, 538] on div "Для навигации используйте клавиши со стрелками. Чтобы активировать перетаскиван…" at bounding box center [785, 362] width 1260 height 494
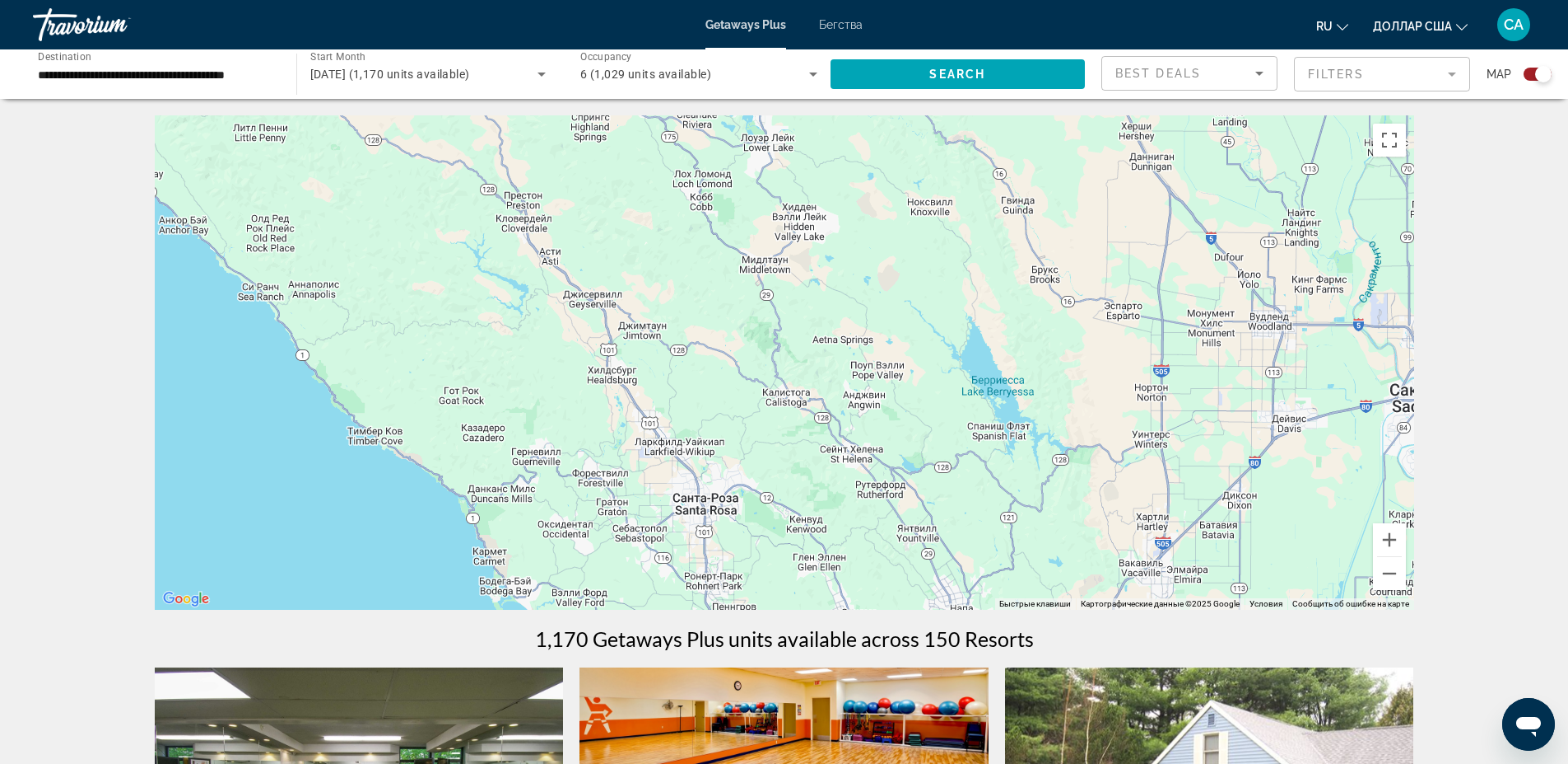
drag, startPoint x: 863, startPoint y: 390, endPoint x: 822, endPoint y: 493, distance: 110.9
click at [822, 493] on div "Для навигации используйте клавиши со стрелками. Чтобы активировать перетаскиван…" at bounding box center [785, 362] width 1260 height 494
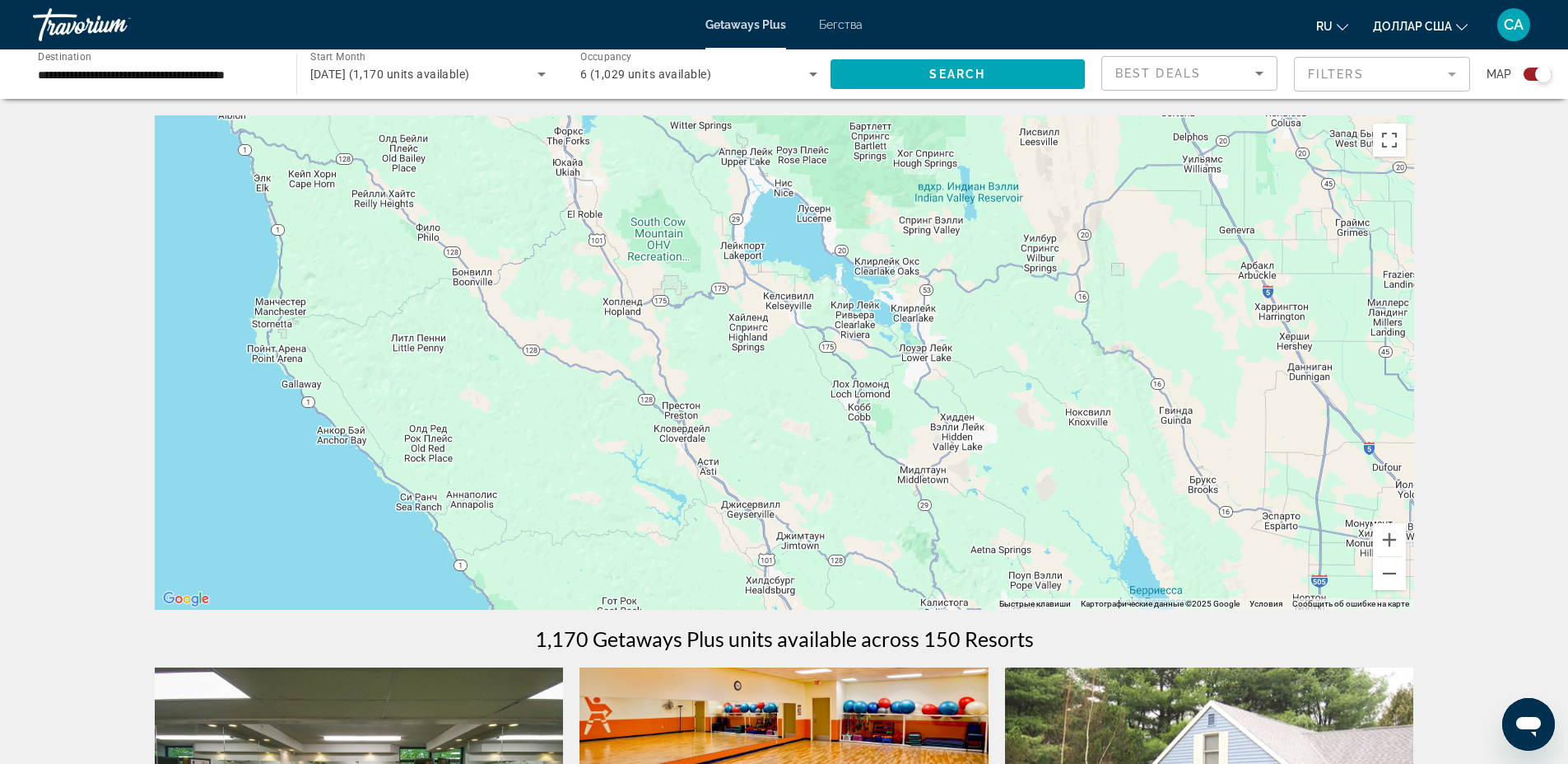
drag, startPoint x: 674, startPoint y: 323, endPoint x: 826, endPoint y: 505, distance: 237.1
click at [834, 525] on div "Для навигации используйте клавиши со стрелками. Чтобы активировать перетаскиван…" at bounding box center [785, 362] width 1260 height 494
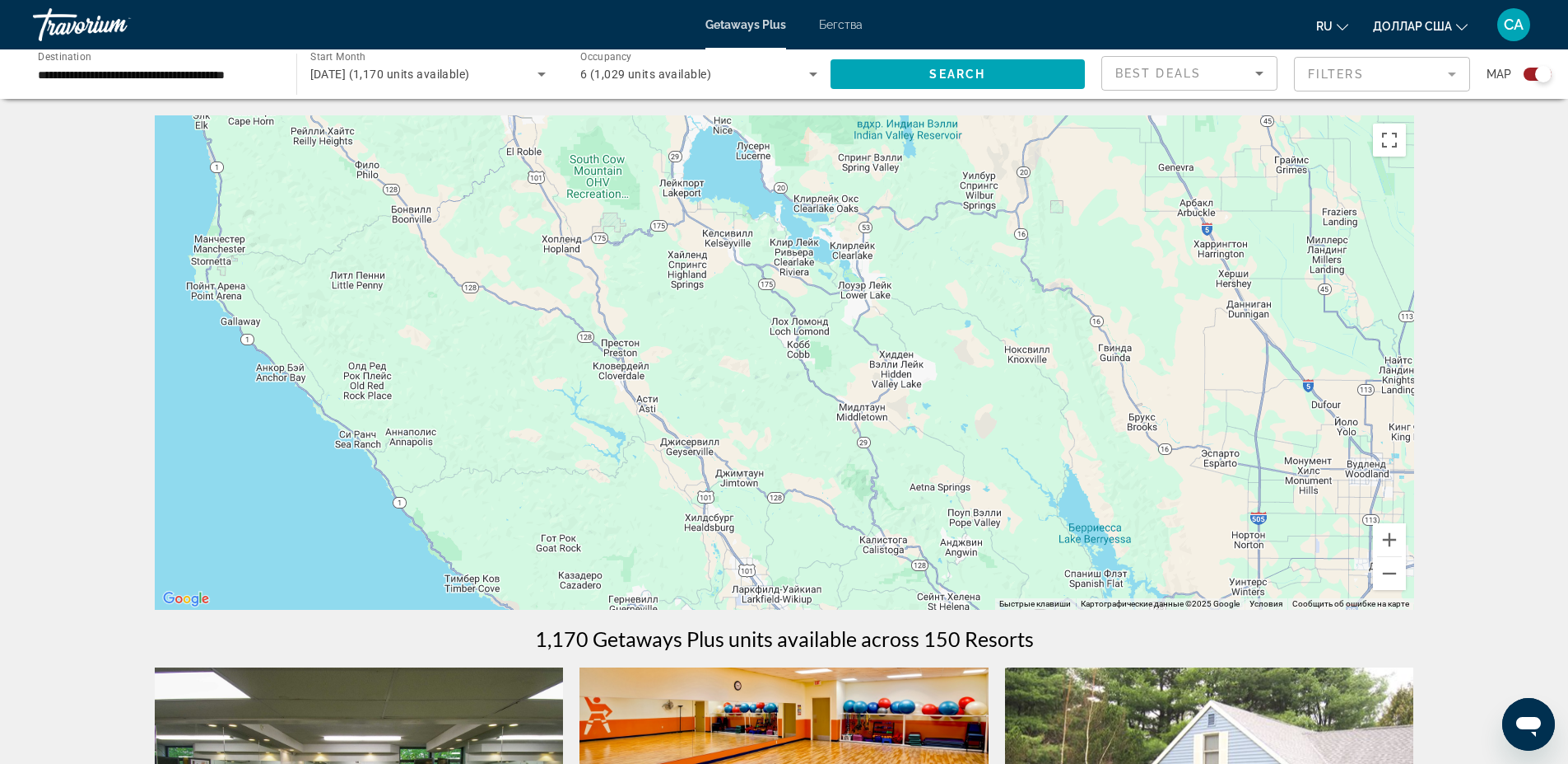
drag, startPoint x: 672, startPoint y: 309, endPoint x: 608, endPoint y: 246, distance: 89.8
click at [608, 246] on div "Для навигации используйте клавиши со стрелками. Чтобы активировать перетаскиван…" at bounding box center [785, 362] width 1260 height 494
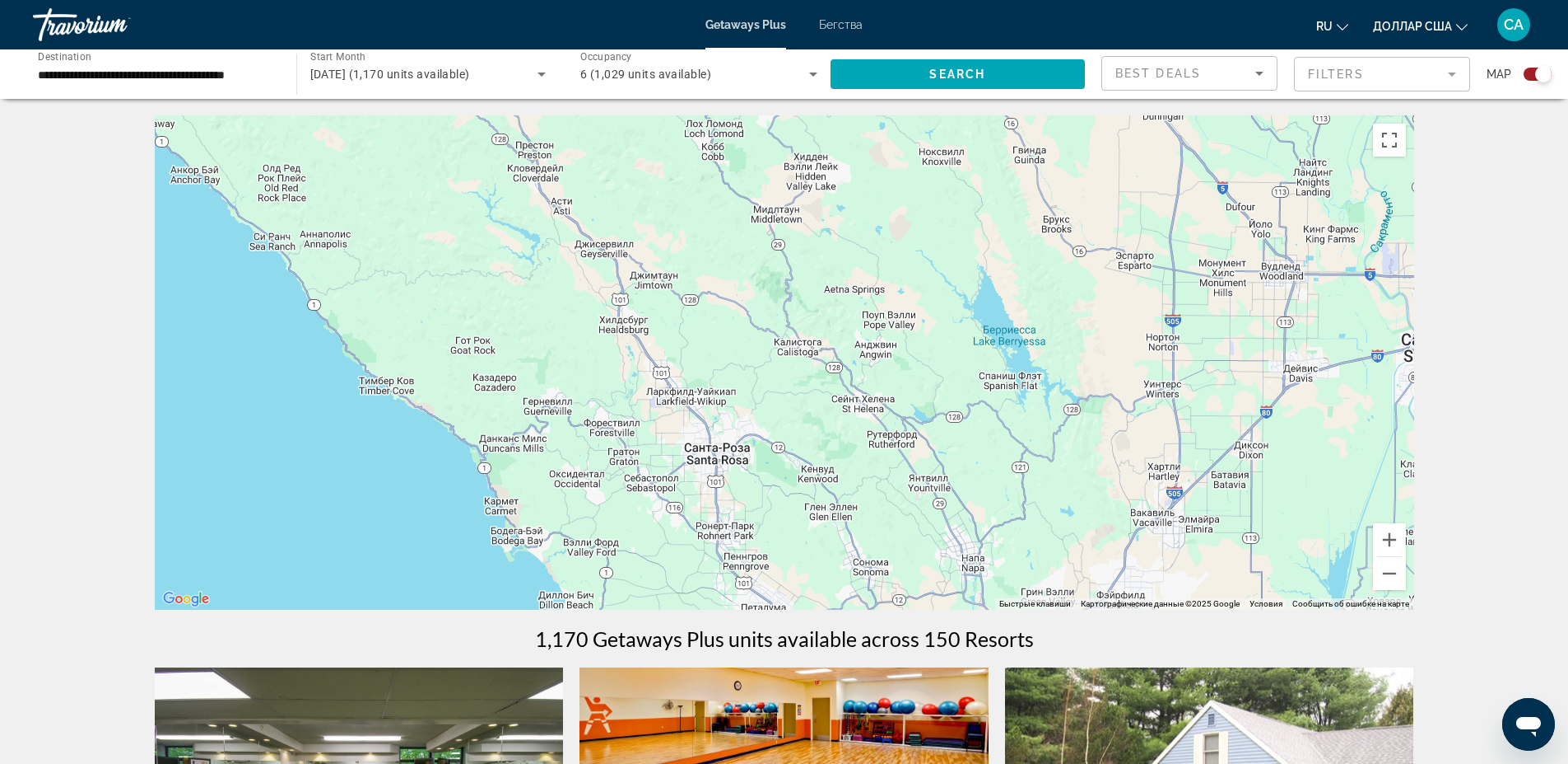
drag, startPoint x: 600, startPoint y: 453, endPoint x: 515, endPoint y: 253, distance: 217.3
click at [515, 253] on div "Для навигации используйте клавиши со стрелками. Чтобы активировать перетаскиван…" at bounding box center [785, 362] width 1260 height 494
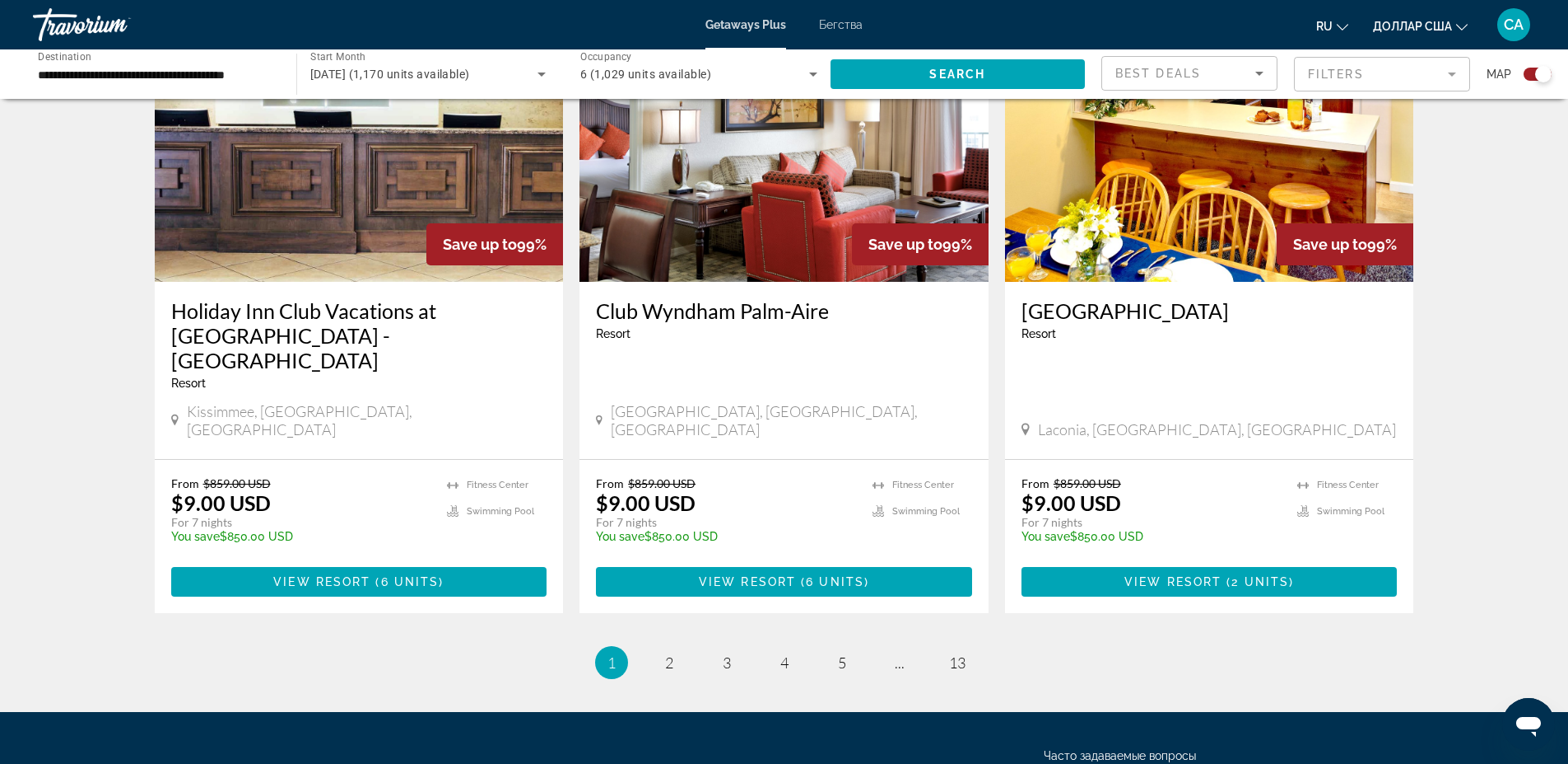
scroll to position [2436, 0]
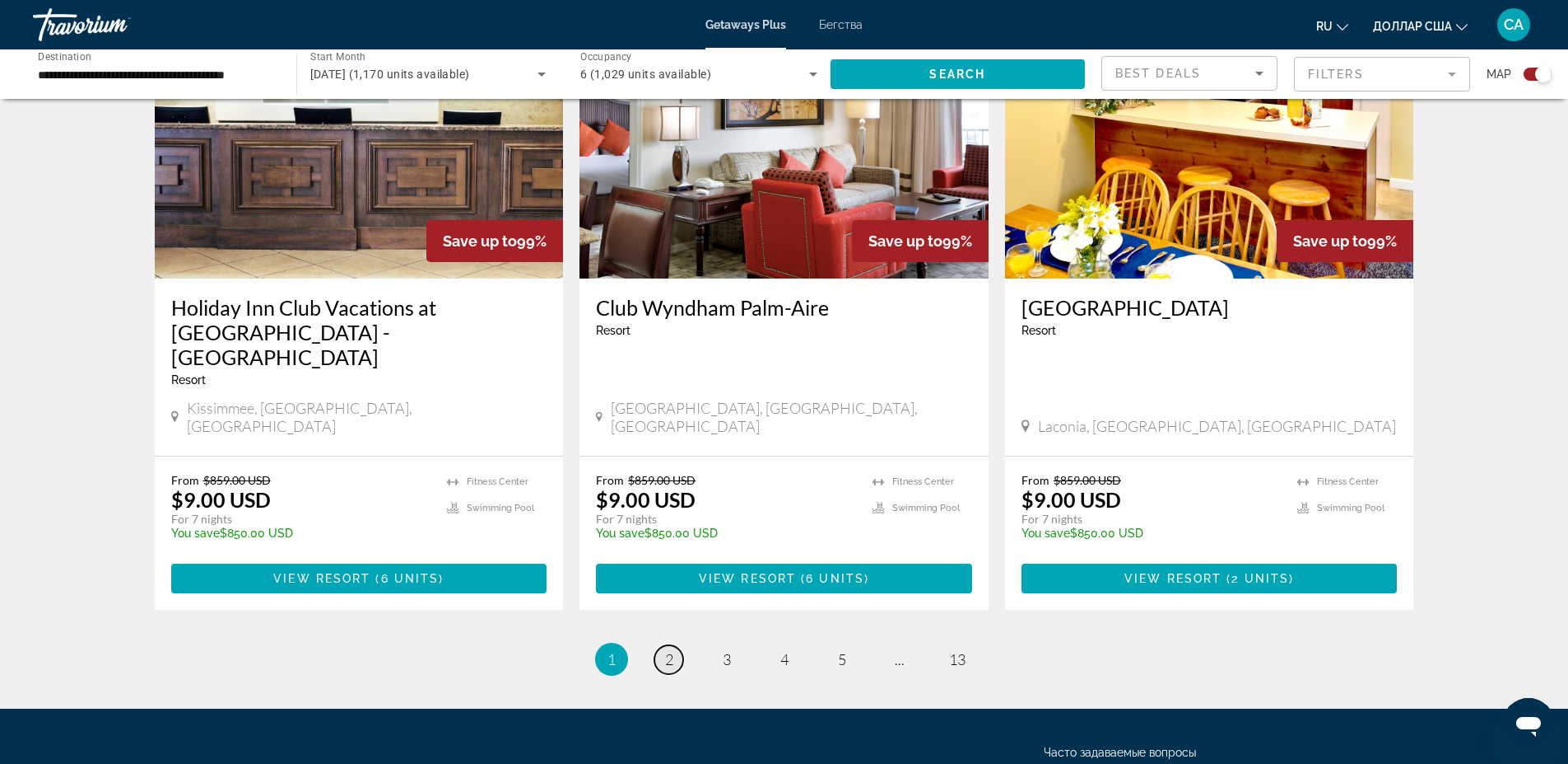
click at [666, 650] on span "2" at bounding box center [669, 659] width 8 height 18
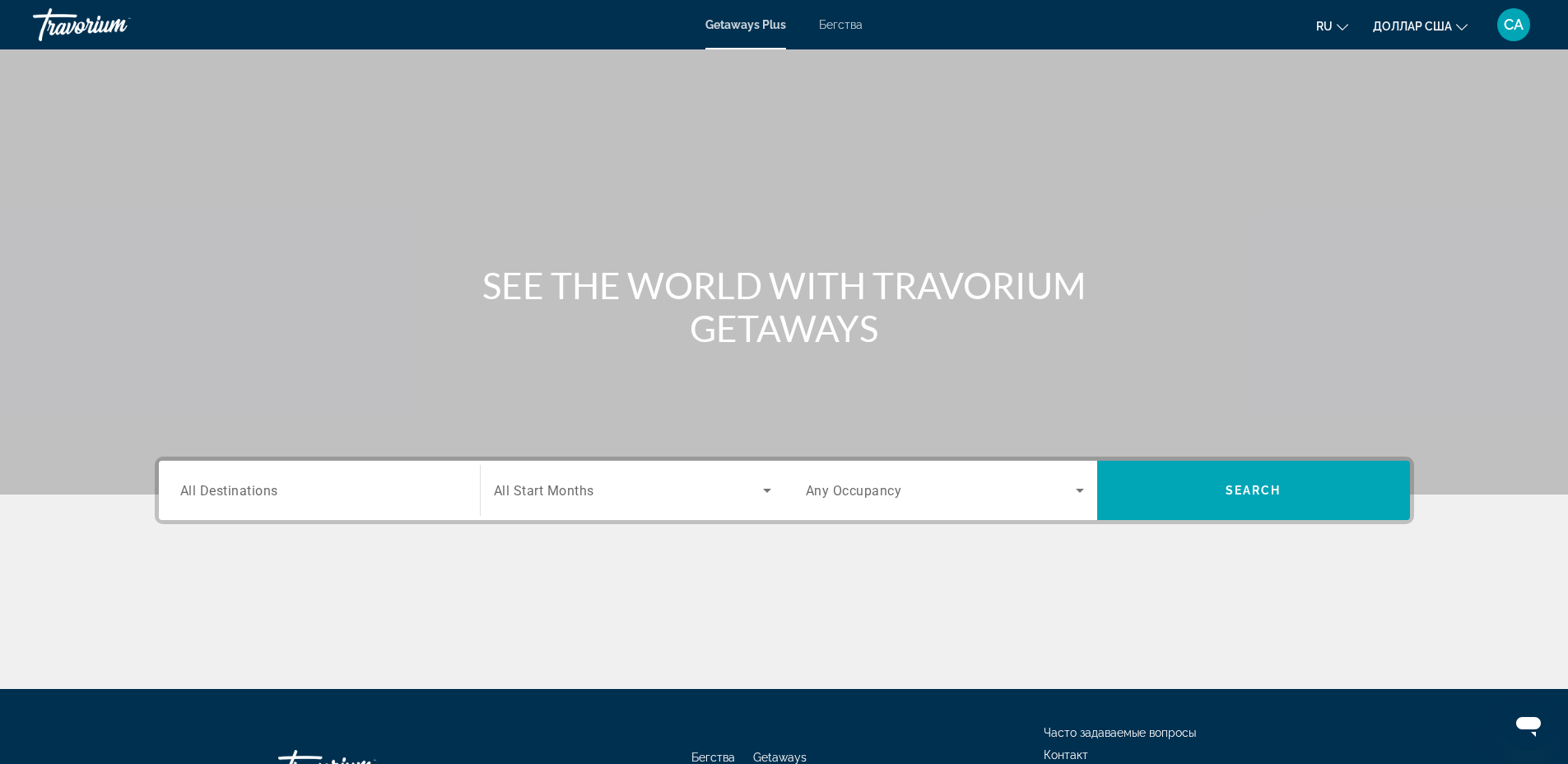
click at [220, 494] on span "All Destinations" at bounding box center [229, 490] width 98 height 16
click at [220, 494] on input "Destination All Destinations" at bounding box center [319, 491] width 278 height 20
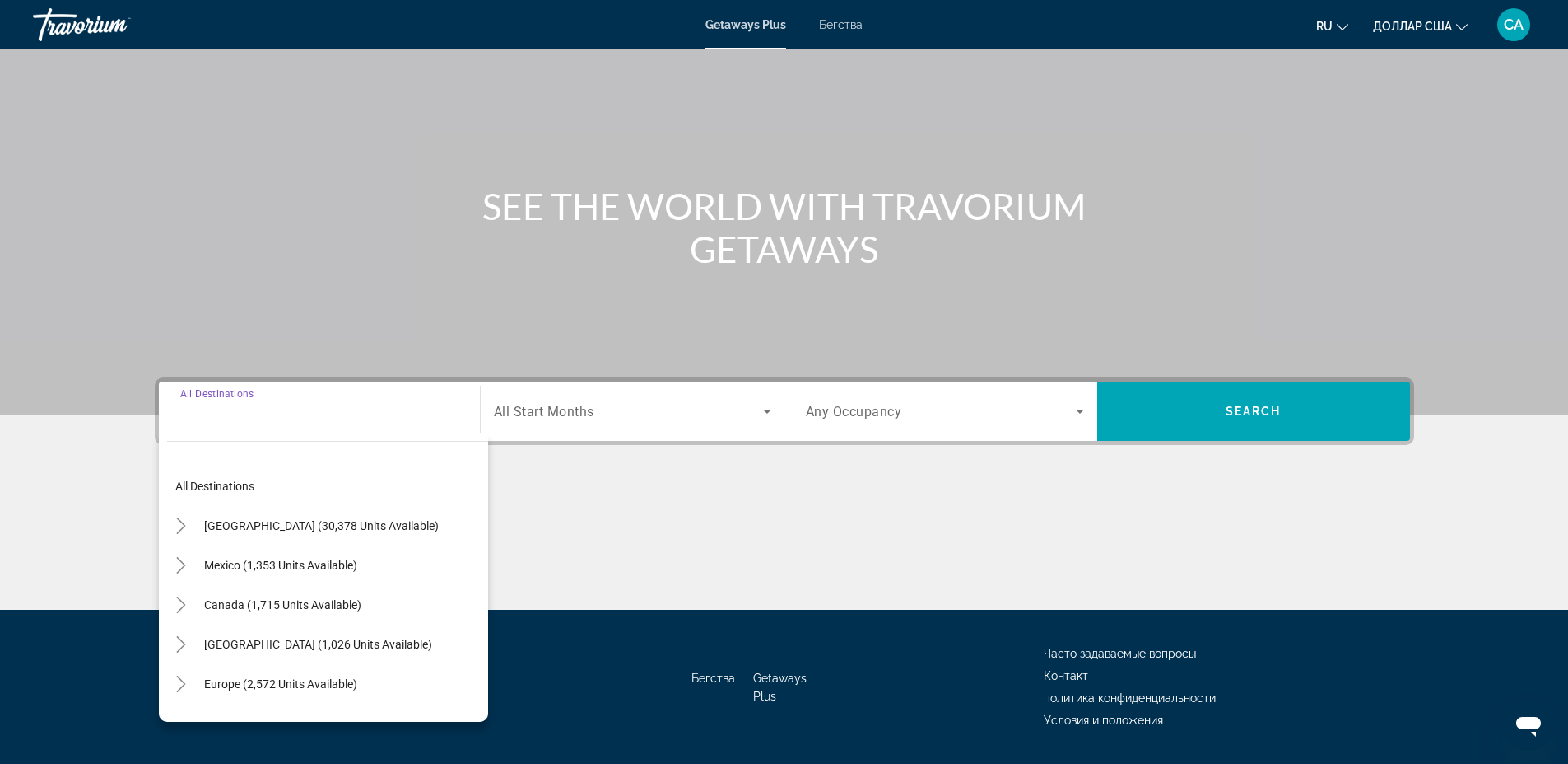
scroll to position [127, 0]
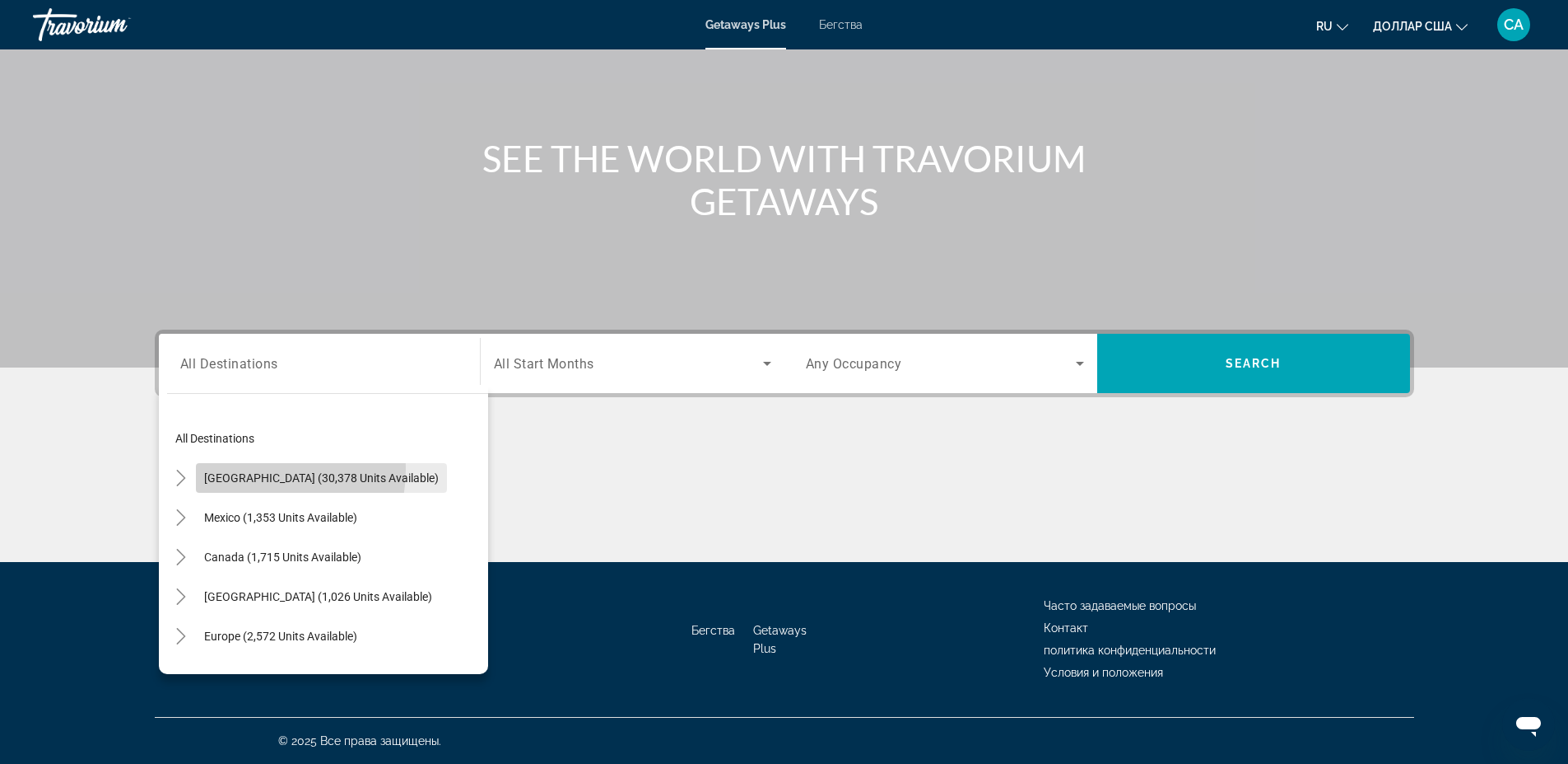
click at [248, 469] on span "Search widget" at bounding box center [322, 478] width 251 height 39
type input "**********"
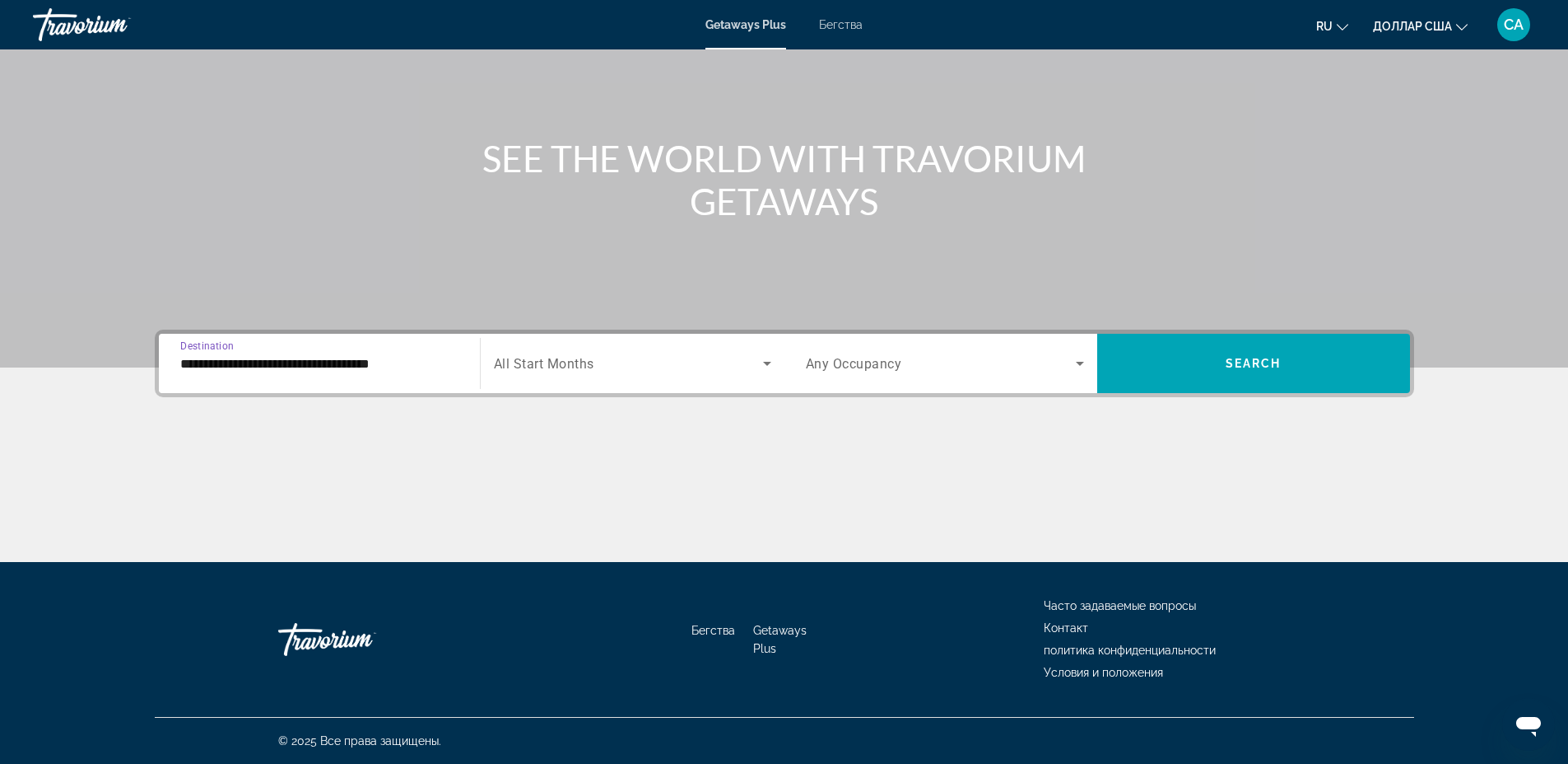
click at [764, 364] on icon "Search widget" at bounding box center [767, 363] width 20 height 20
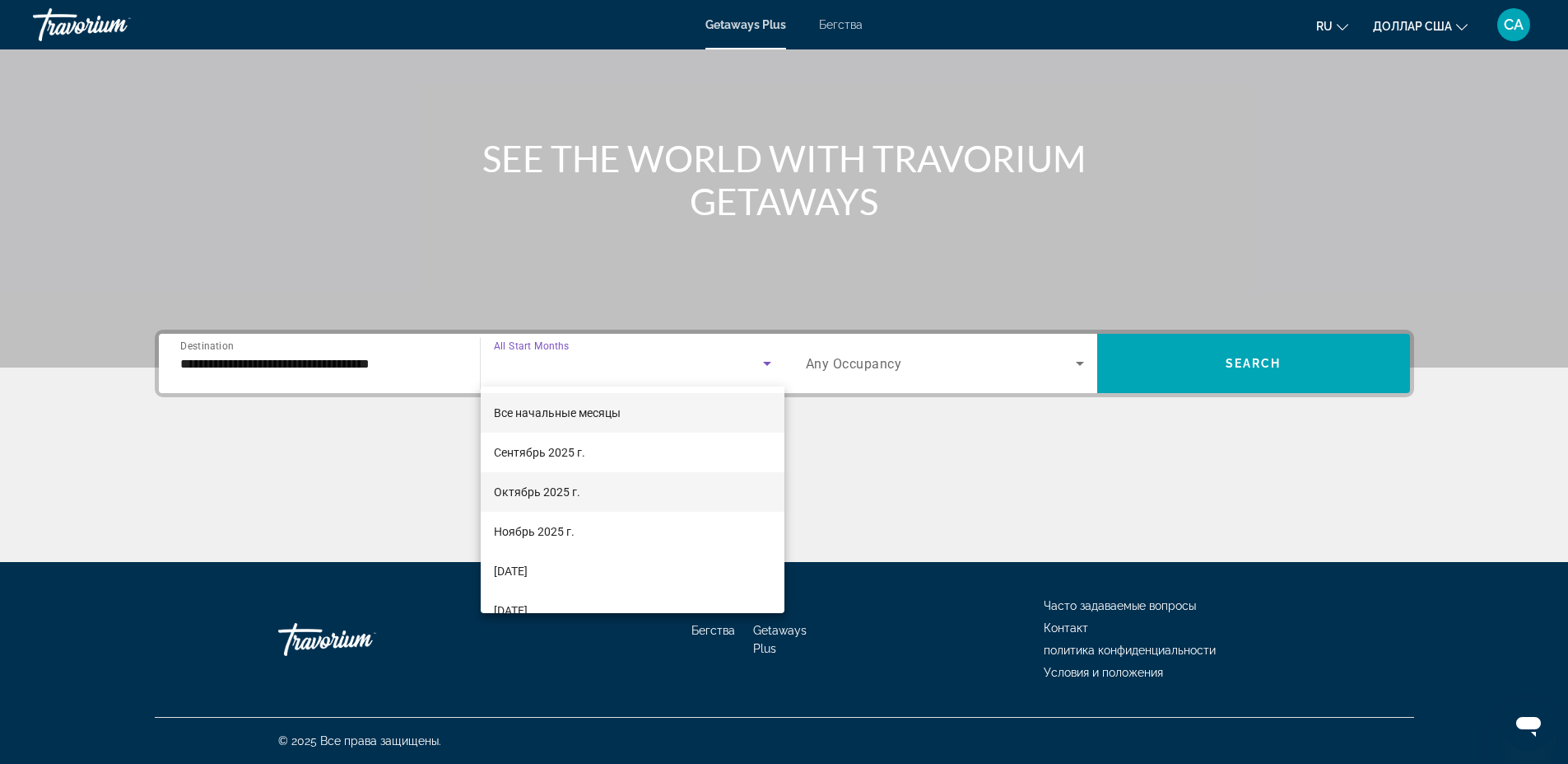
click at [548, 489] on font "Октябрь 2025 г." at bounding box center [536, 491] width 86 height 13
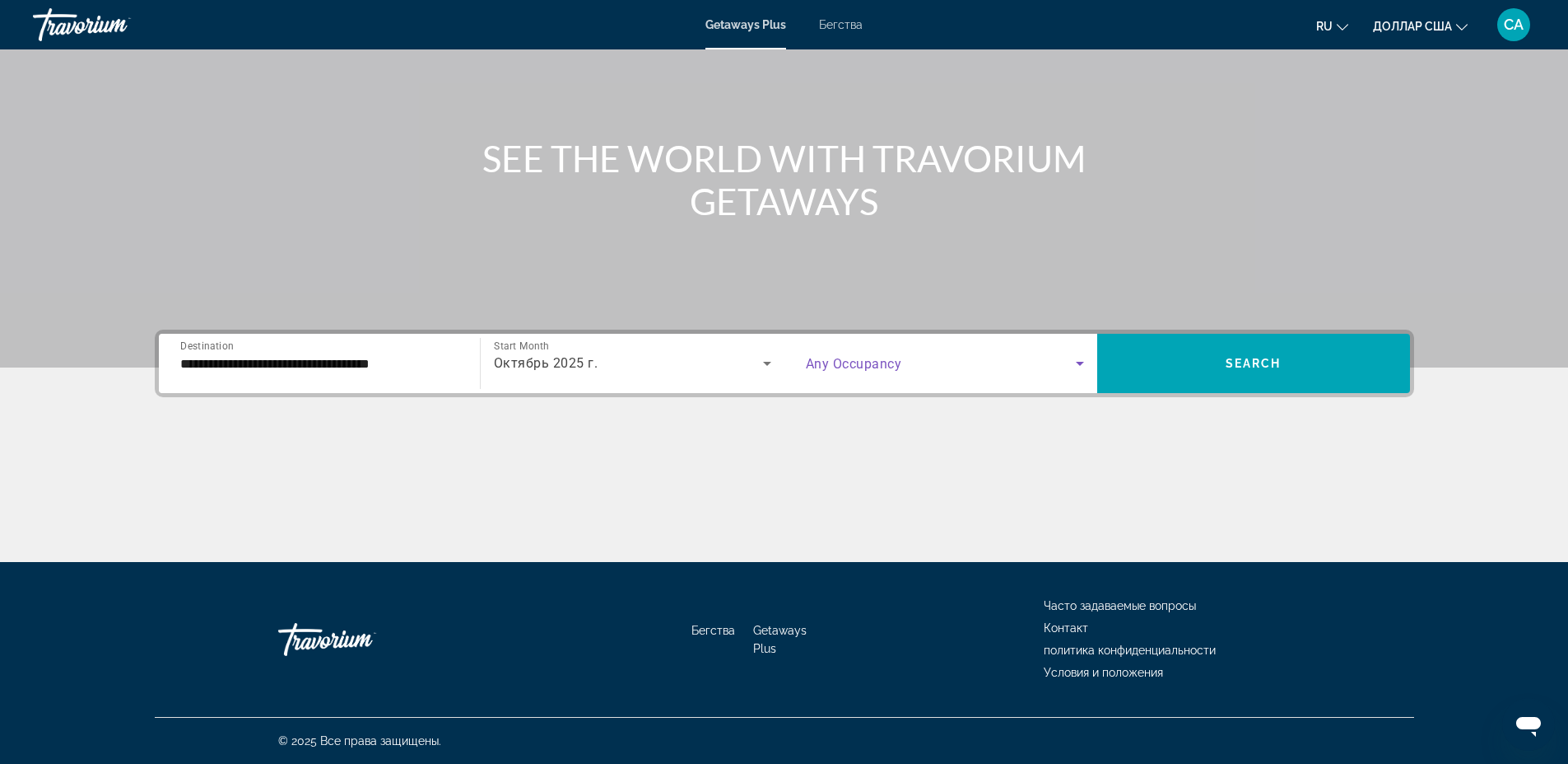
click at [1079, 361] on icon "Search widget" at bounding box center [1080, 363] width 20 height 20
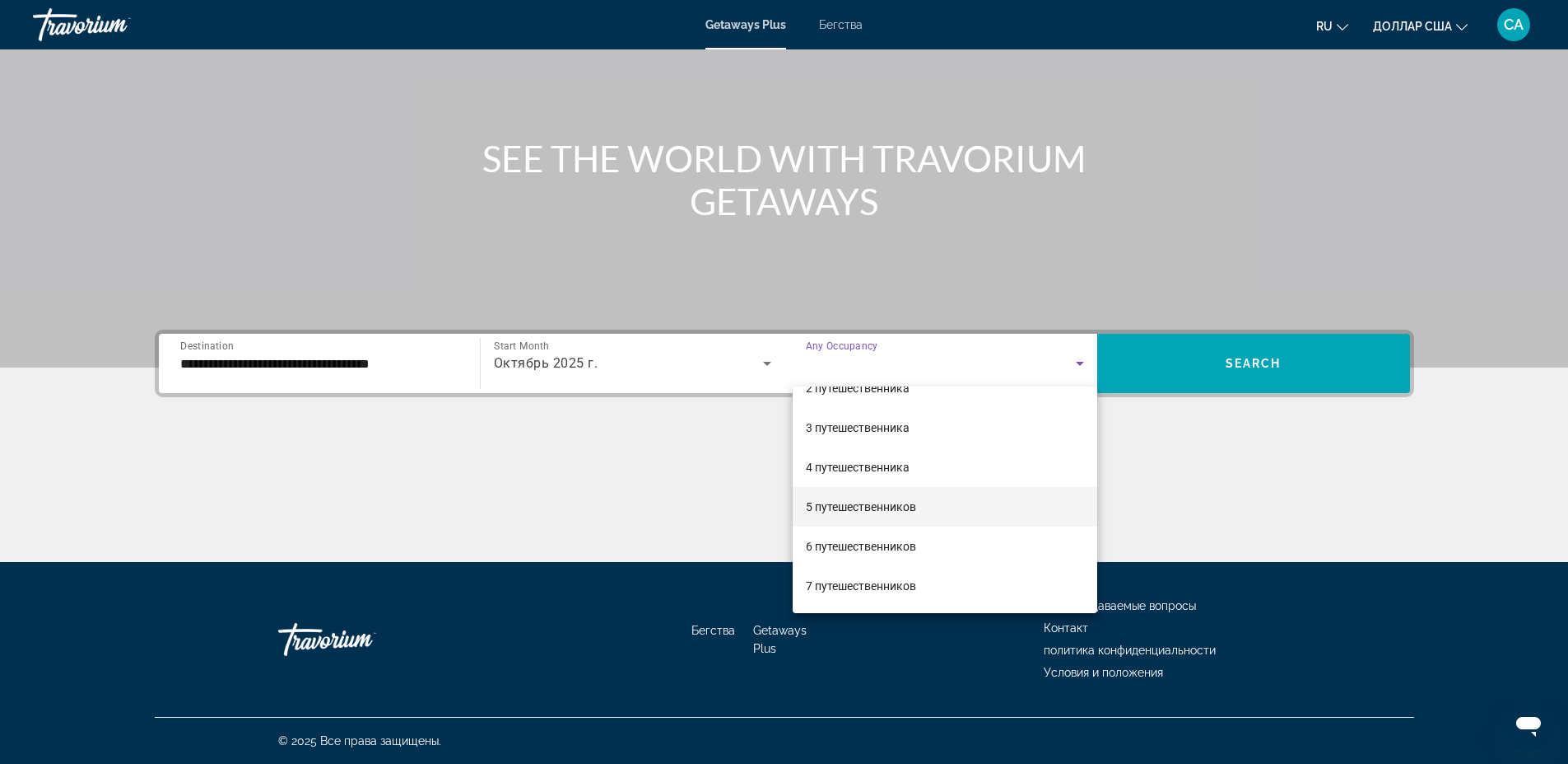
scroll to position [99, 0]
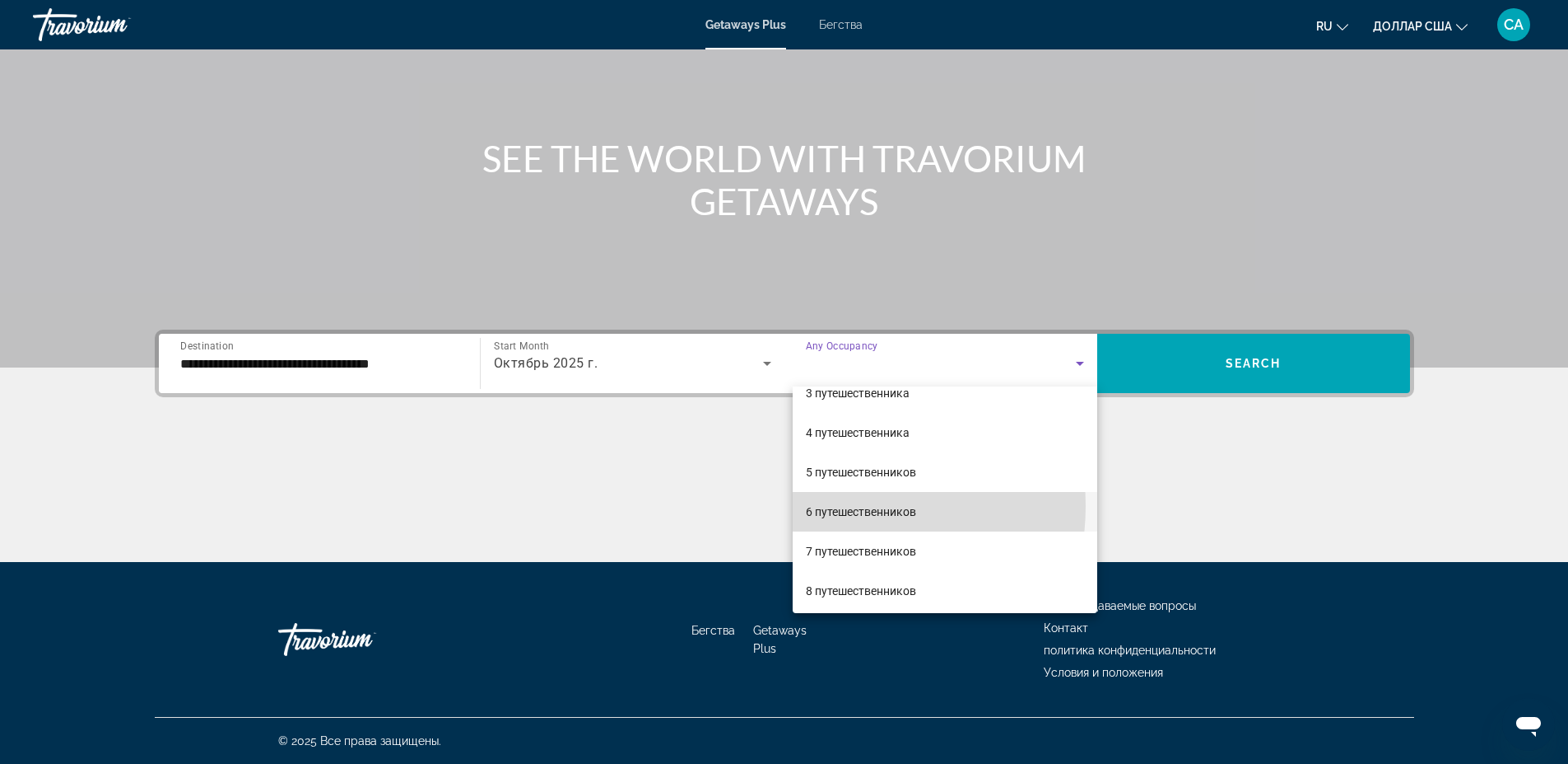
click at [831, 505] on font "6 путешественников" at bounding box center [862, 511] width 110 height 13
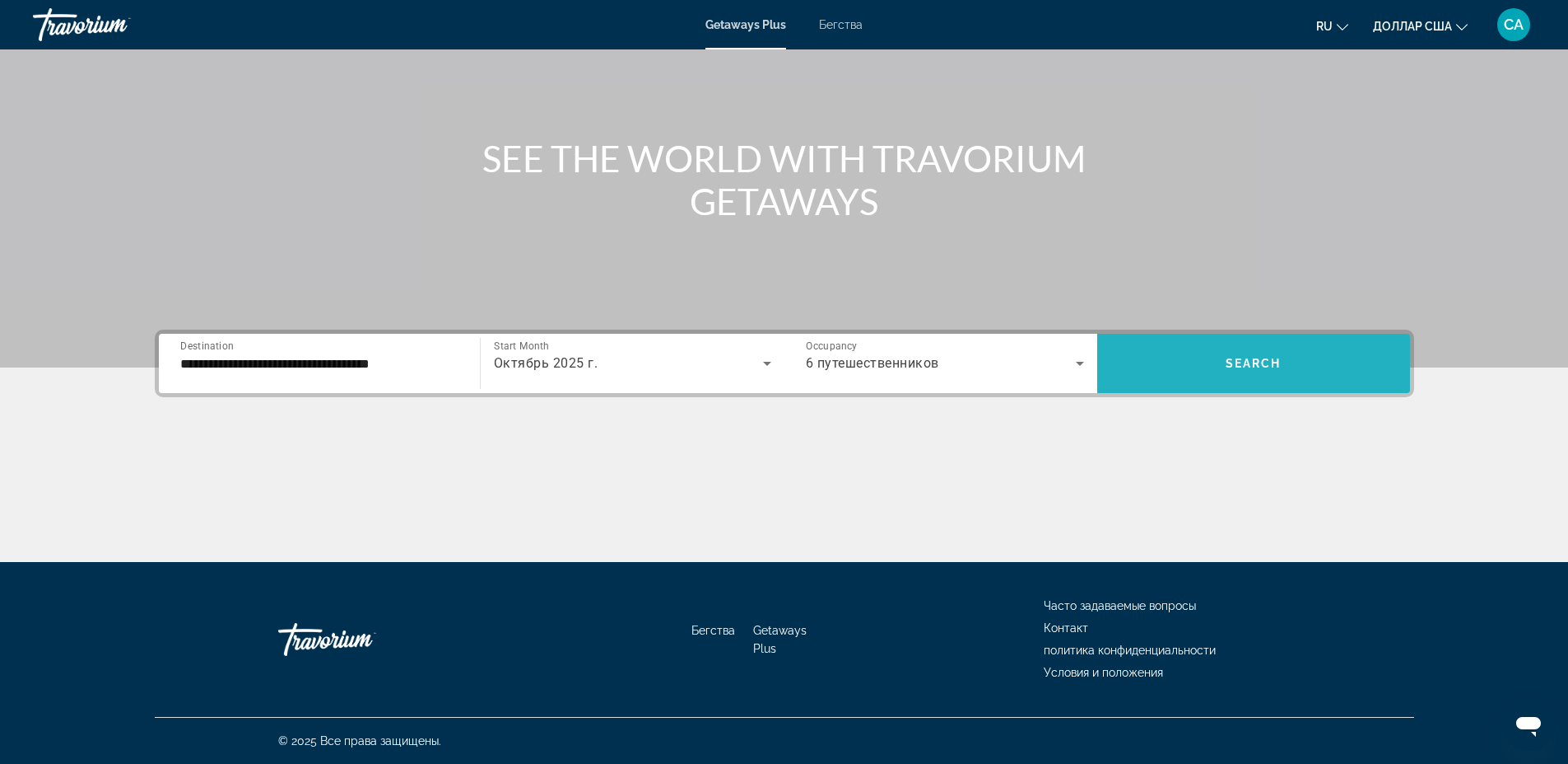
click at [1198, 353] on span "Search widget" at bounding box center [1254, 363] width 313 height 39
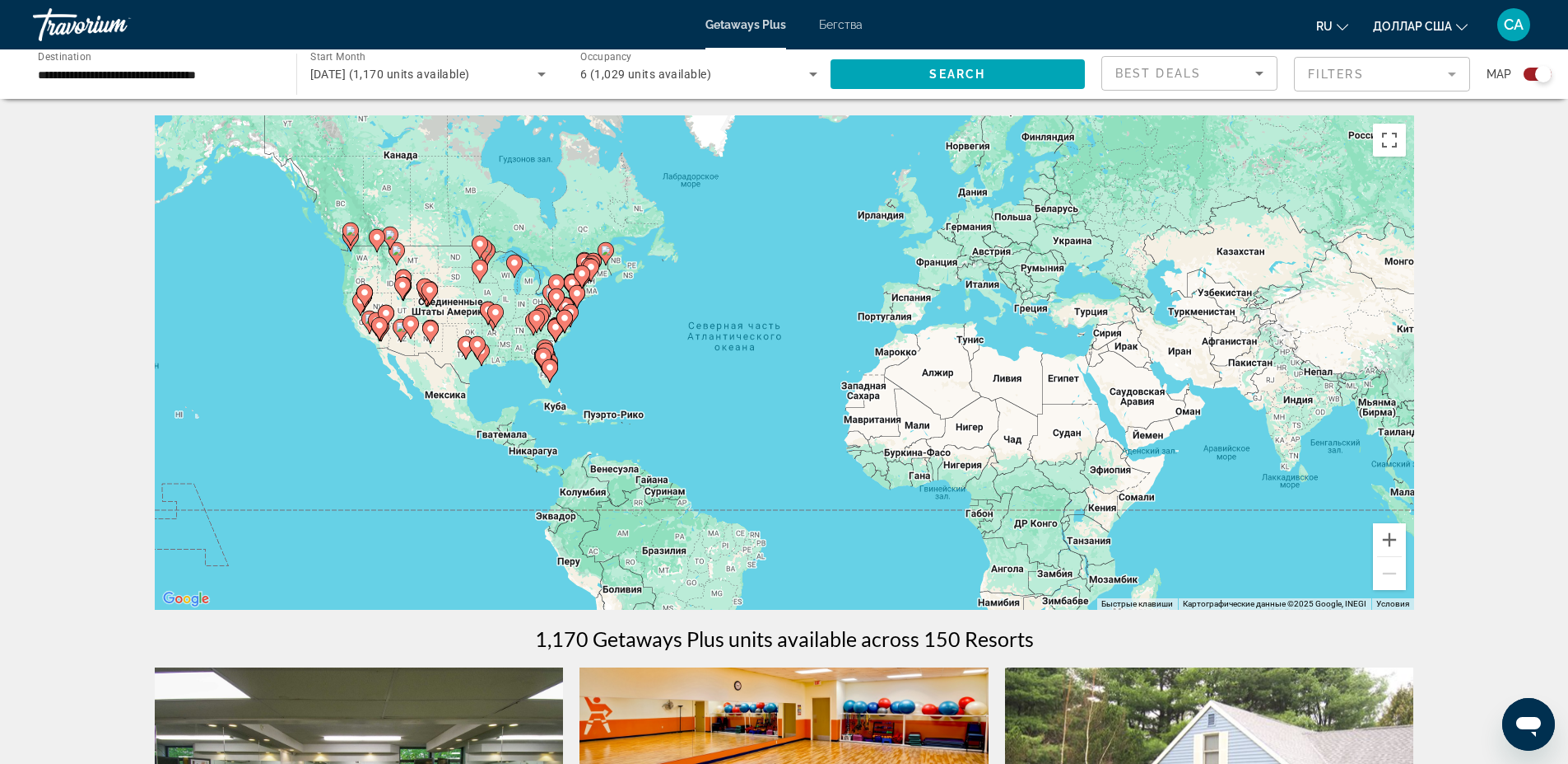
click at [363, 300] on icon "Основное содержание" at bounding box center [363, 296] width 15 height 21
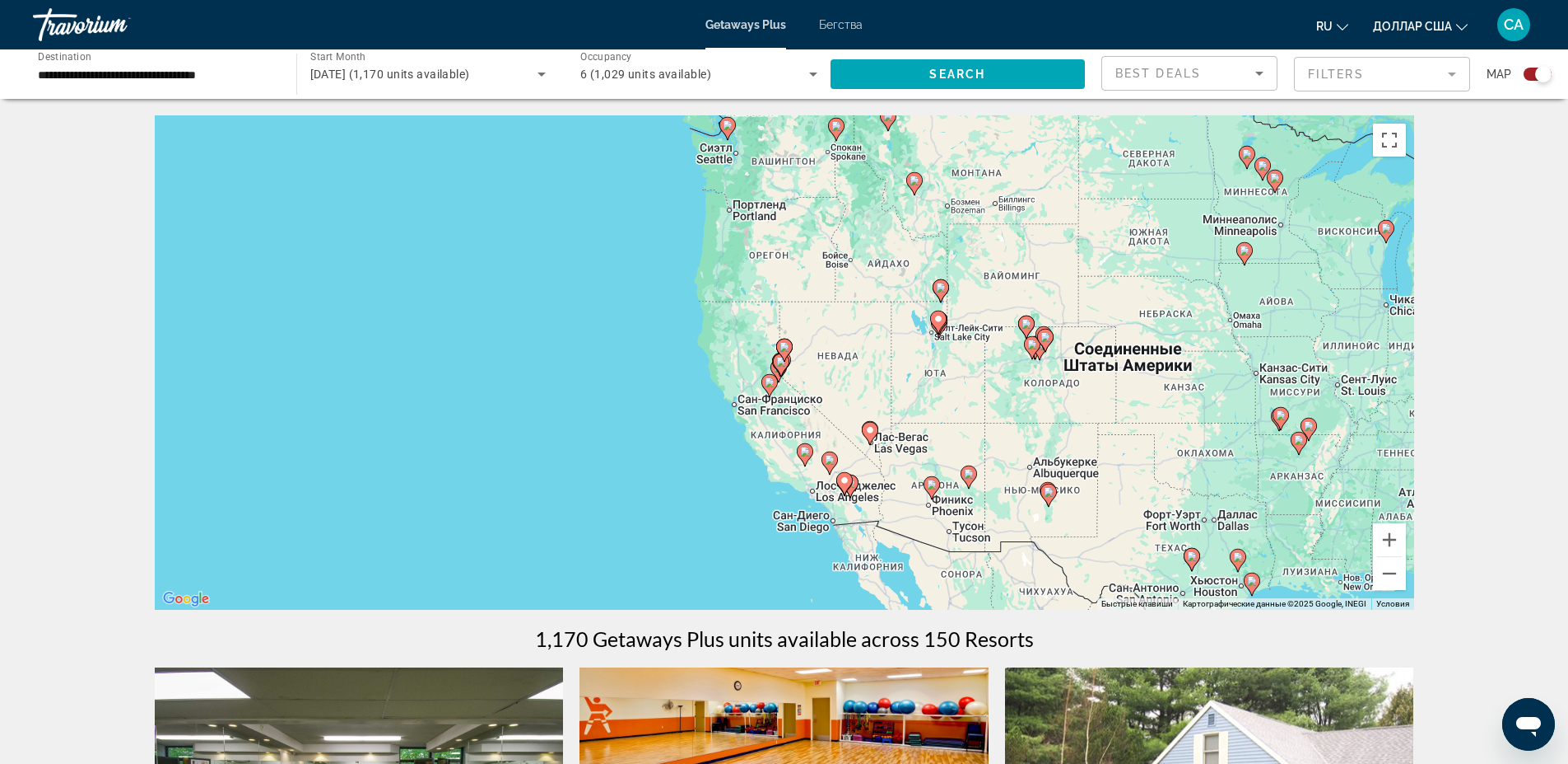
click at [767, 389] on icon "Основное содержание" at bounding box center [769, 385] width 15 height 21
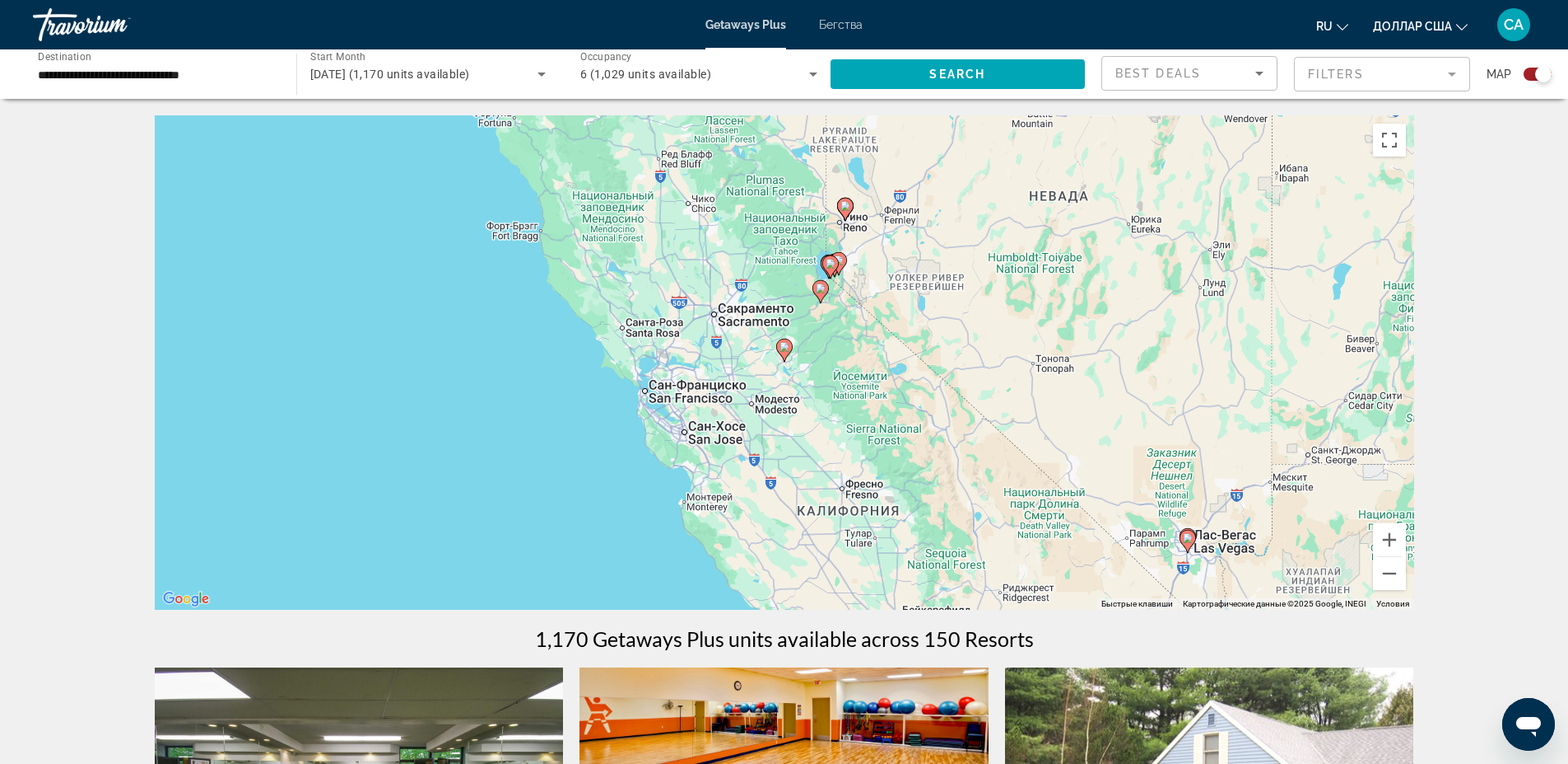
click at [783, 352] on icon "Основное содержание" at bounding box center [783, 350] width 15 height 21
type input "**********"
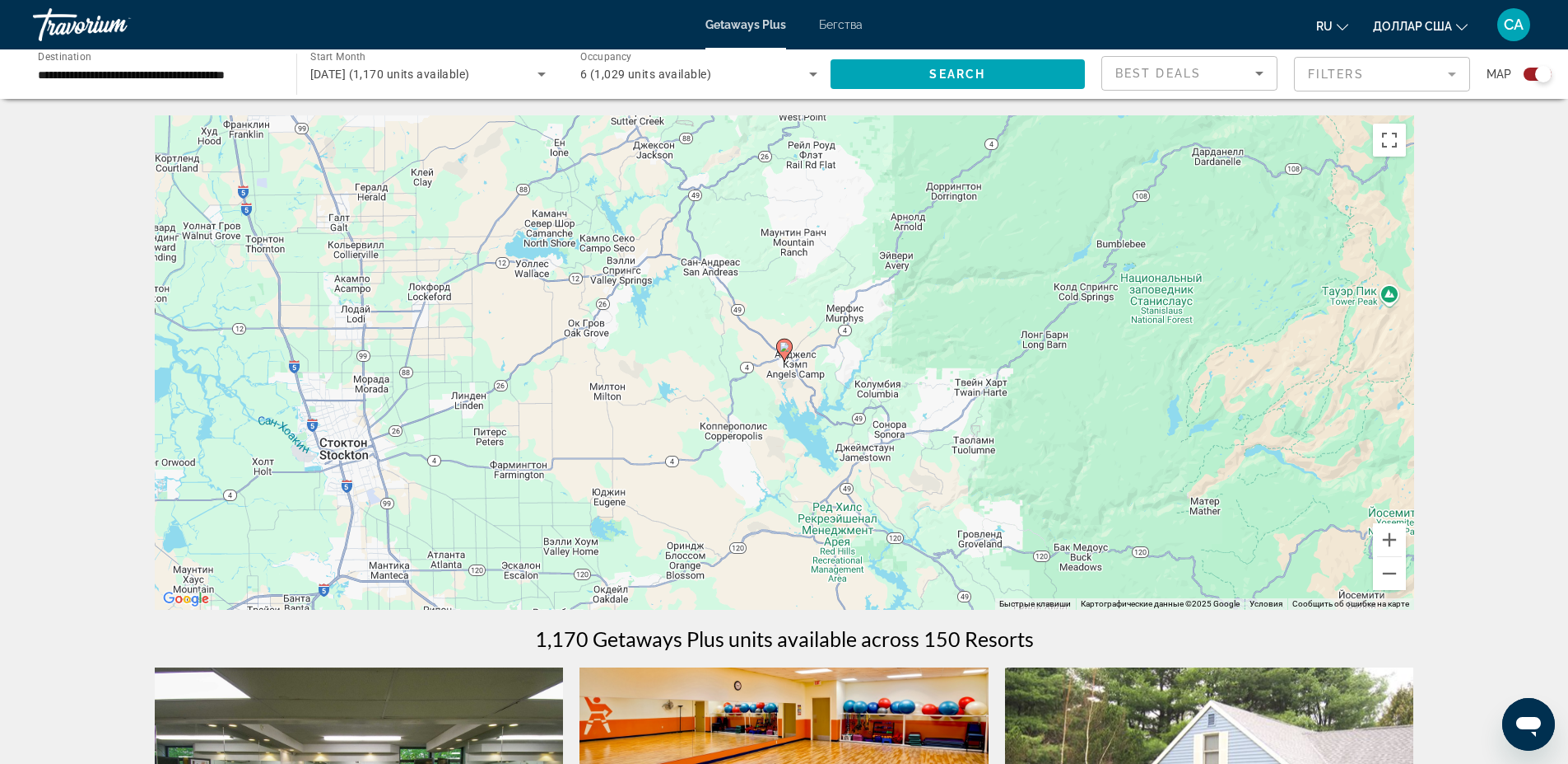
click at [784, 353] on icon "Основное содержание" at bounding box center [783, 350] width 15 height 21
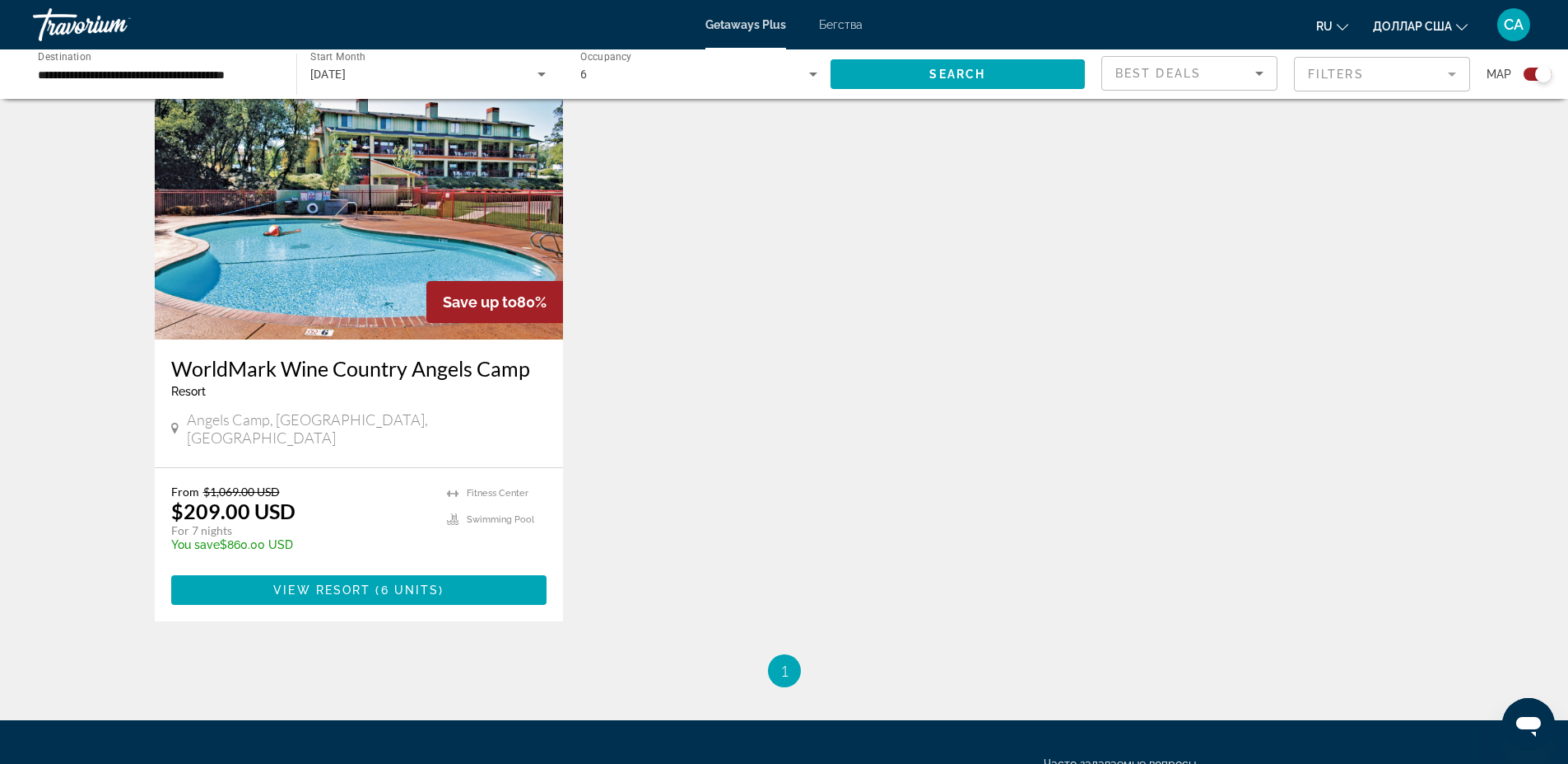
scroll to position [593, 0]
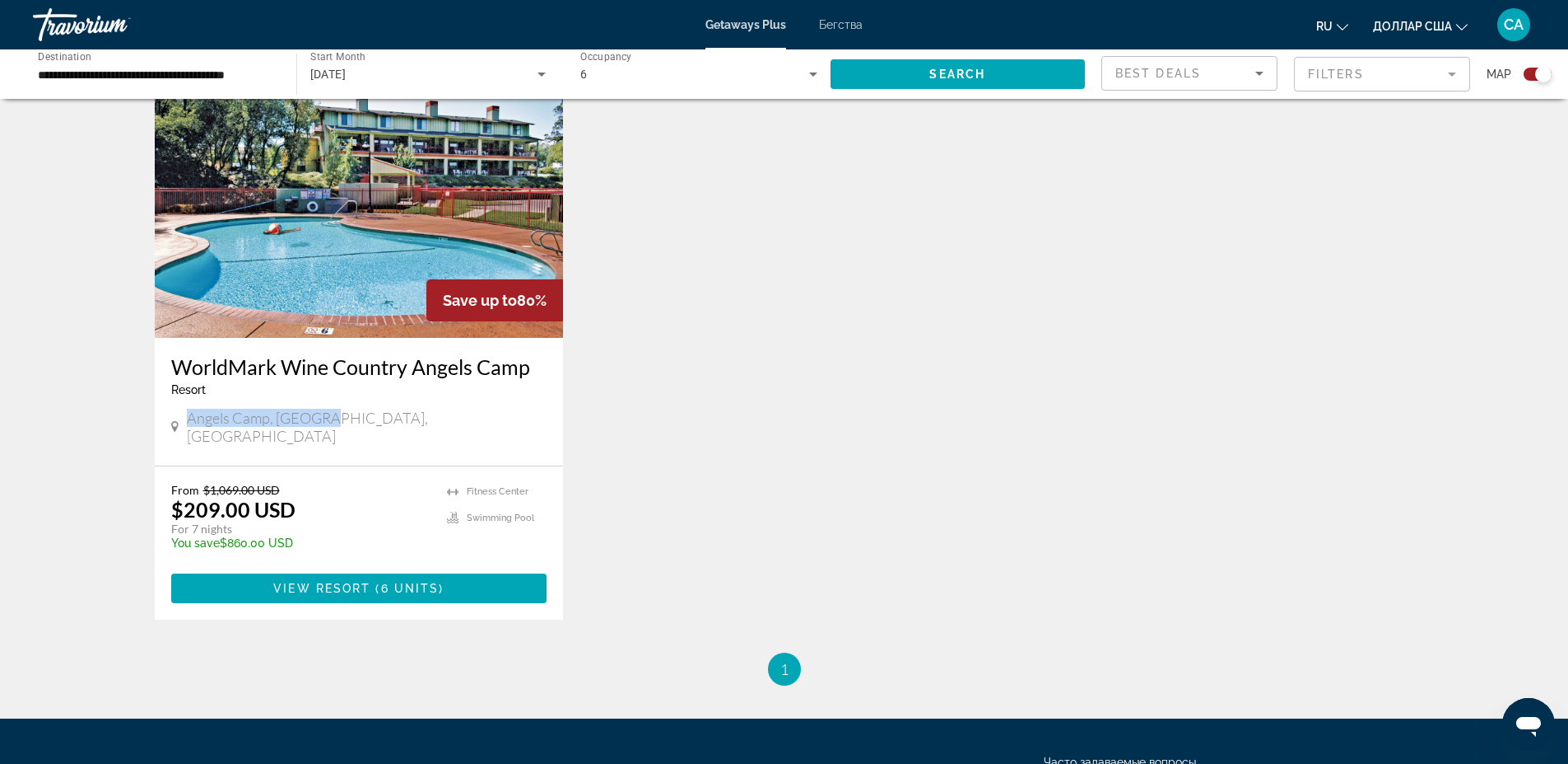
drag, startPoint x: 337, startPoint y: 416, endPoint x: 177, endPoint y: 427, distance: 160.4
click at [177, 427] on div "Angels Camp, [GEOGRAPHIC_DATA], [GEOGRAPHIC_DATA]" at bounding box center [359, 428] width 376 height 40
copy span "Angels Camp, [GEOGRAPHIC_DATA], [GEOGRAPHIC_DATA]"
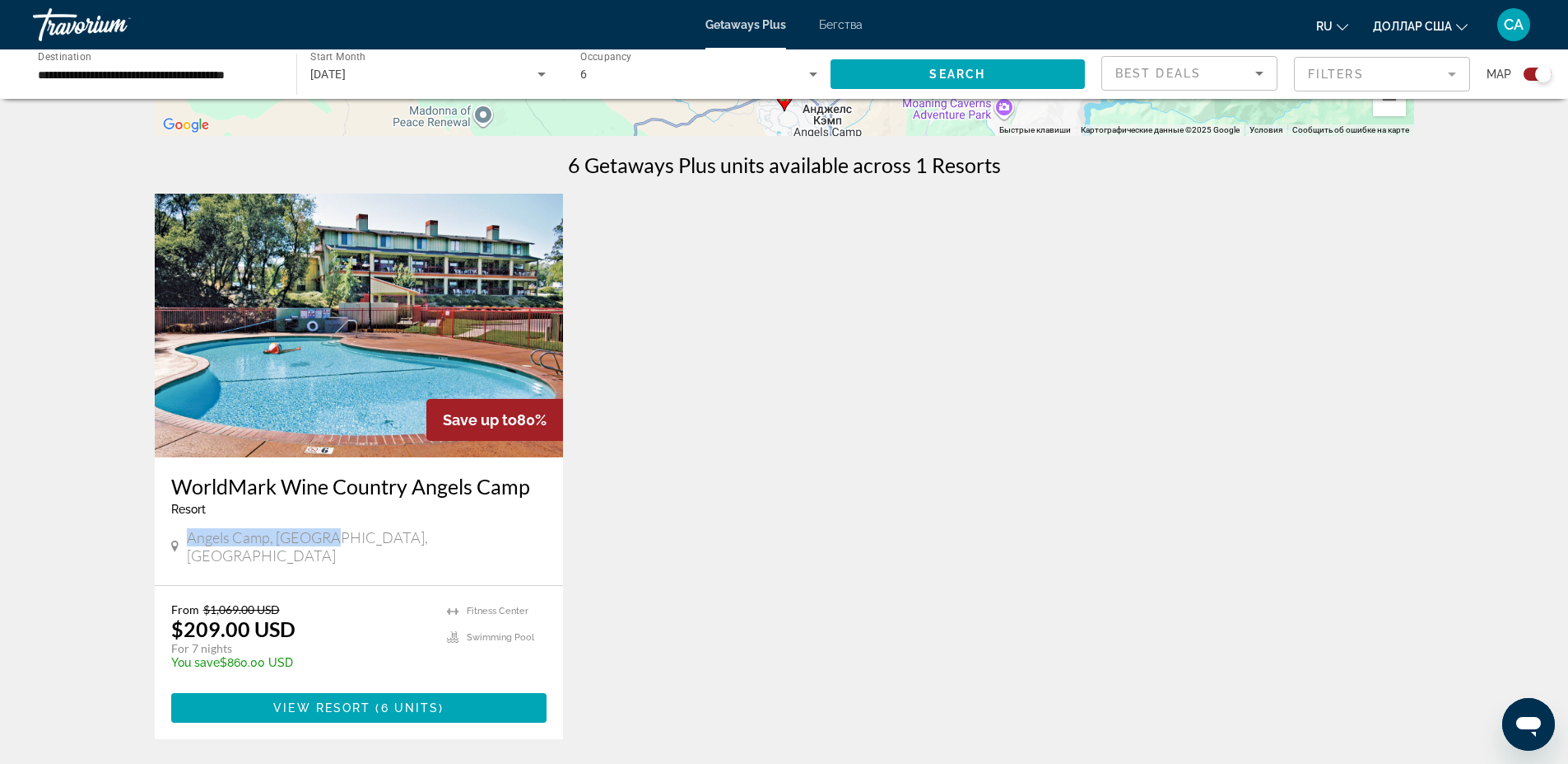
scroll to position [692, 0]
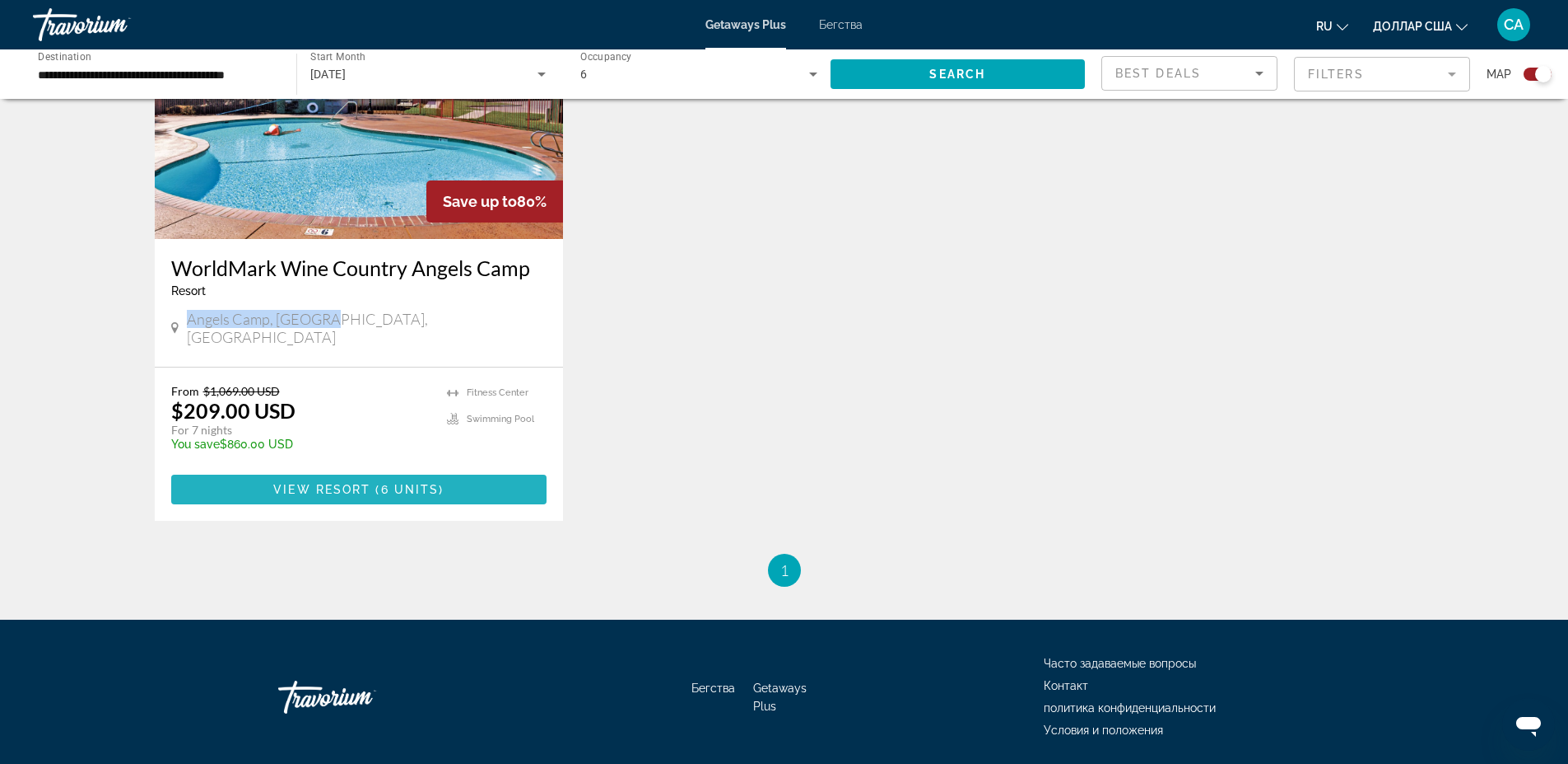
click at [342, 483] on span "View Resort" at bounding box center [322, 489] width 97 height 13
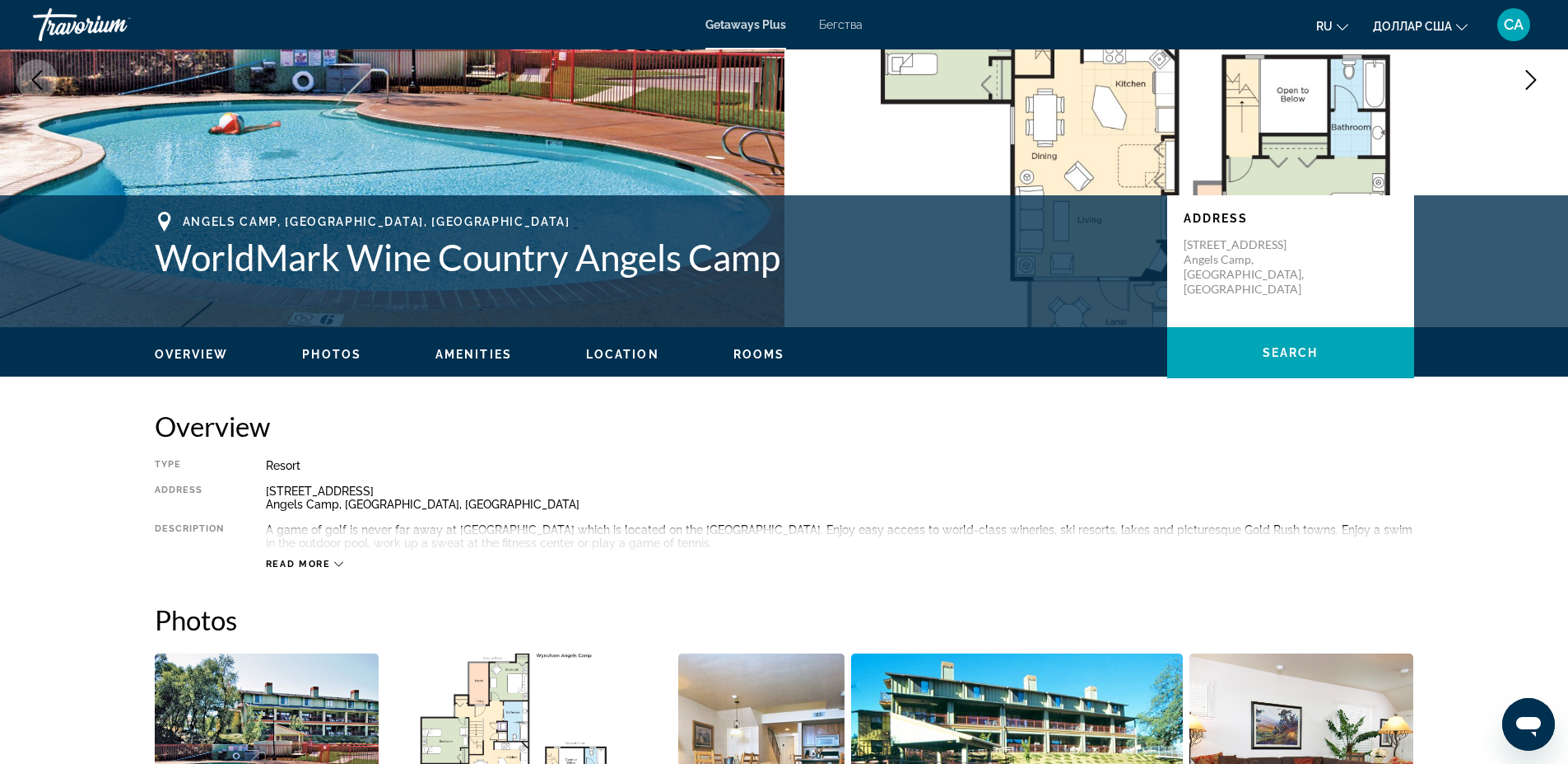
scroll to position [198, 0]
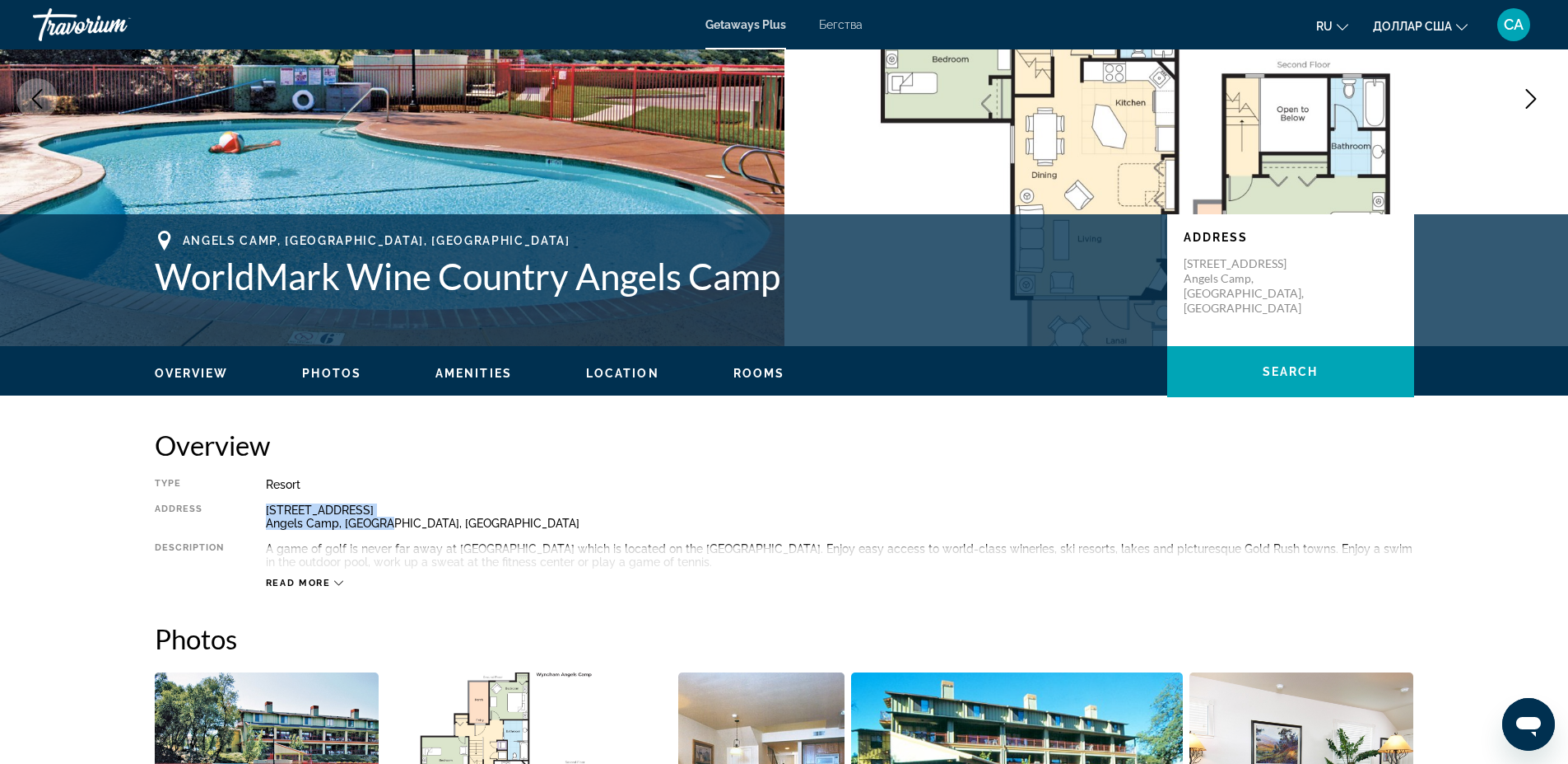
drag, startPoint x: 395, startPoint y: 523, endPoint x: 255, endPoint y: 510, distance: 140.6
click at [255, 510] on div "Type Resort All-Inclusive No All-Inclusive Address [STREET_ADDRESS] Description…" at bounding box center [785, 533] width 1260 height 111
copy div "[STREET_ADDRESS]"
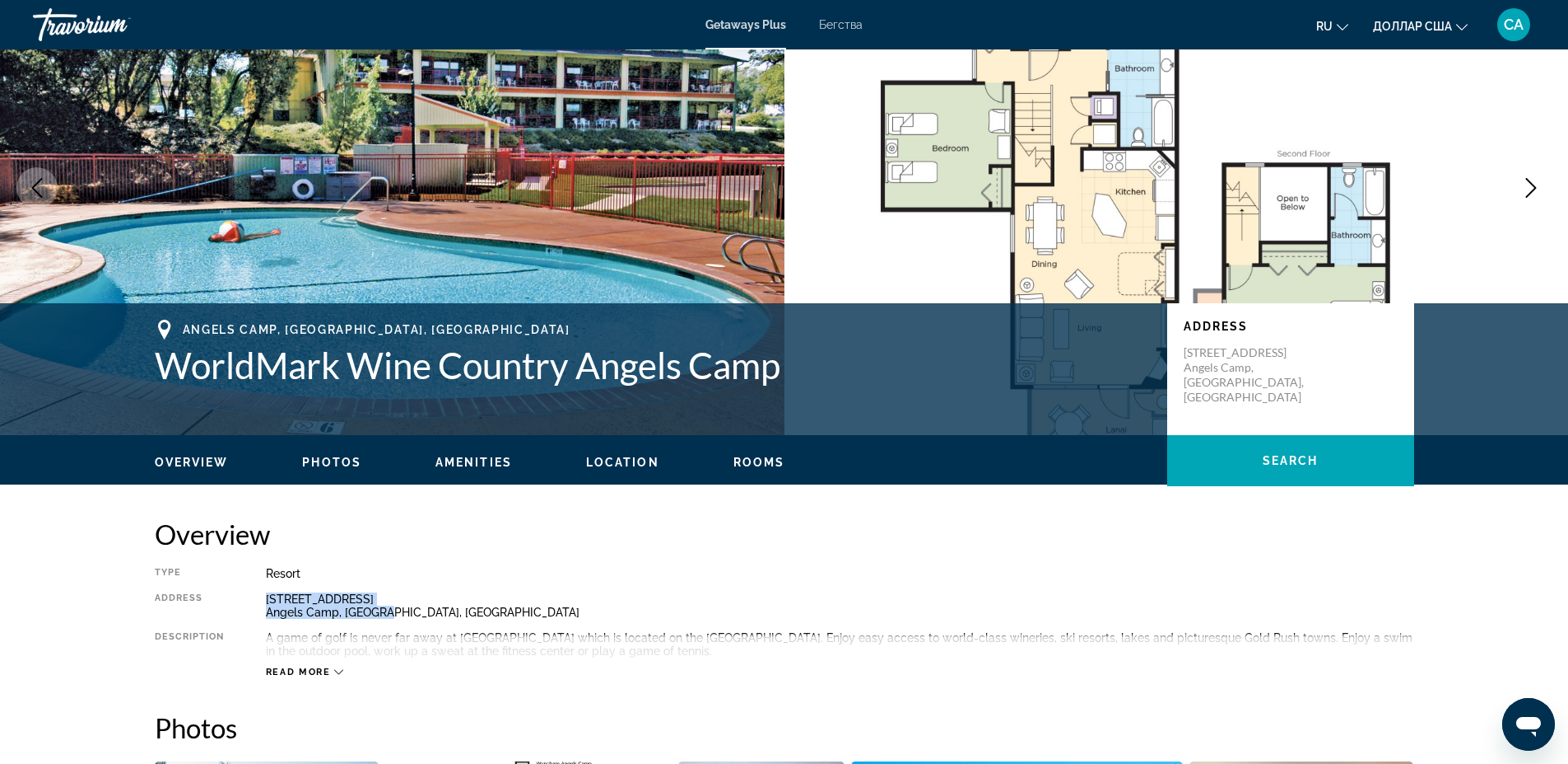
scroll to position [99, 0]
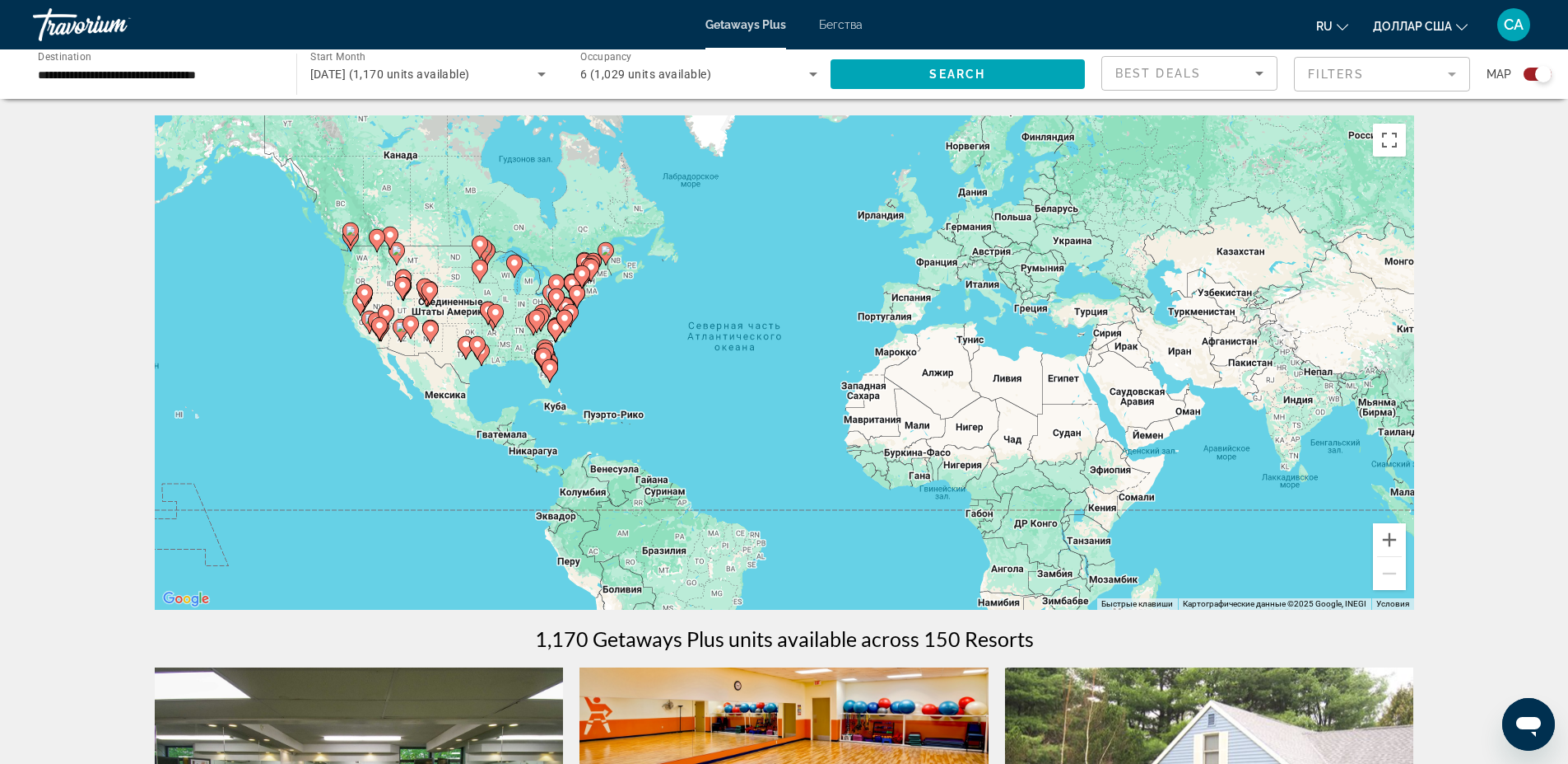
click at [370, 298] on icon "Основное содержание" at bounding box center [363, 296] width 15 height 21
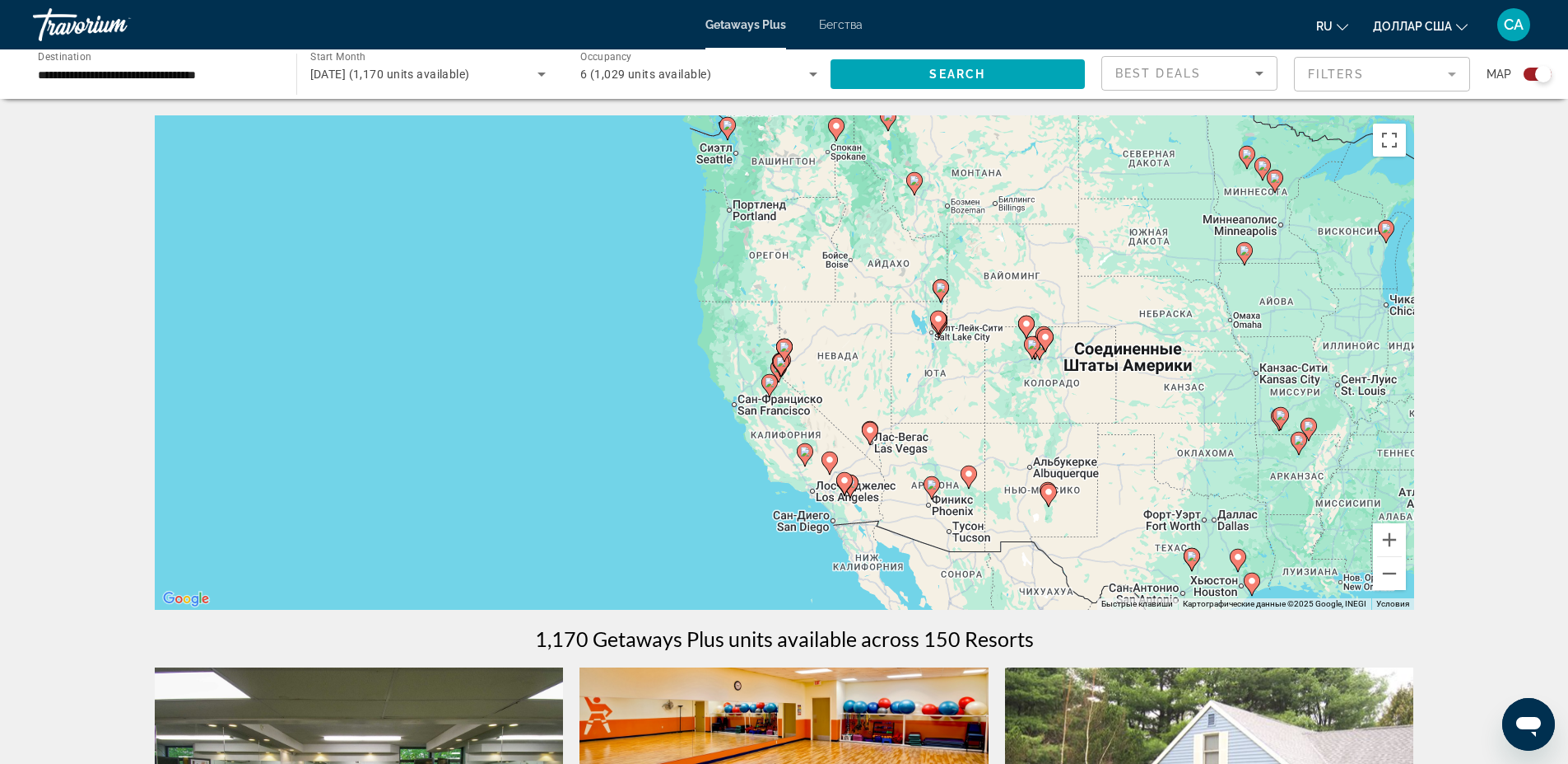
click at [767, 398] on div "Чтобы активировать перетаскивание с помощью клавиатуры, нажмите Alt + Ввод. Пос…" at bounding box center [785, 362] width 1260 height 494
click at [767, 385] on image "Основное содержание" at bounding box center [769, 382] width 10 height 10
type input "**********"
